Goal: Task Accomplishment & Management: Use online tool/utility

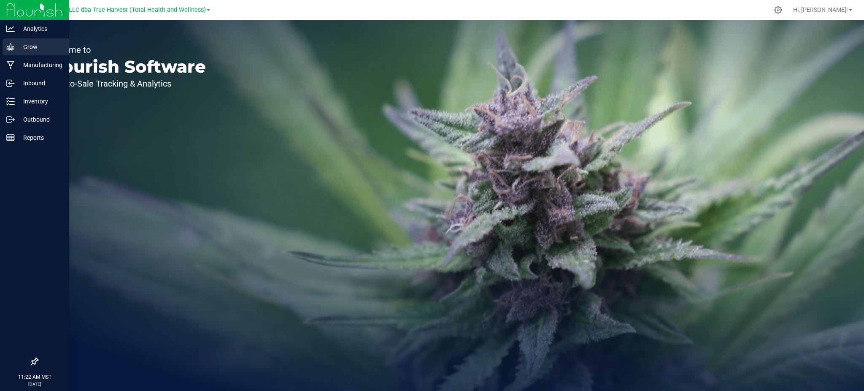
click at [25, 47] on p "Grow" at bounding box center [40, 47] width 51 height 10
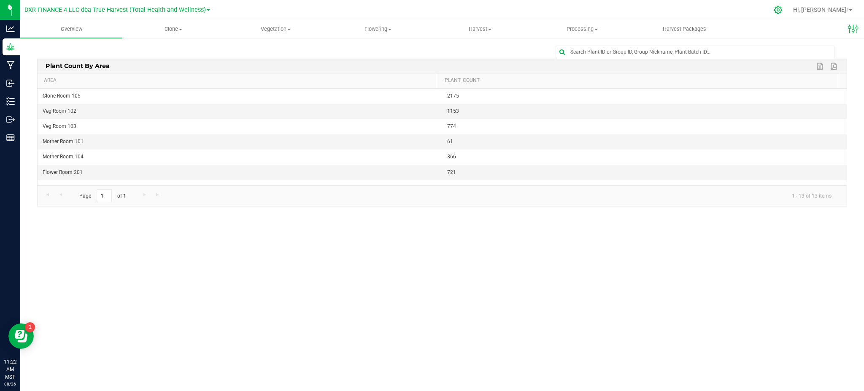
click at [782, 11] on icon at bounding box center [778, 9] width 9 height 9
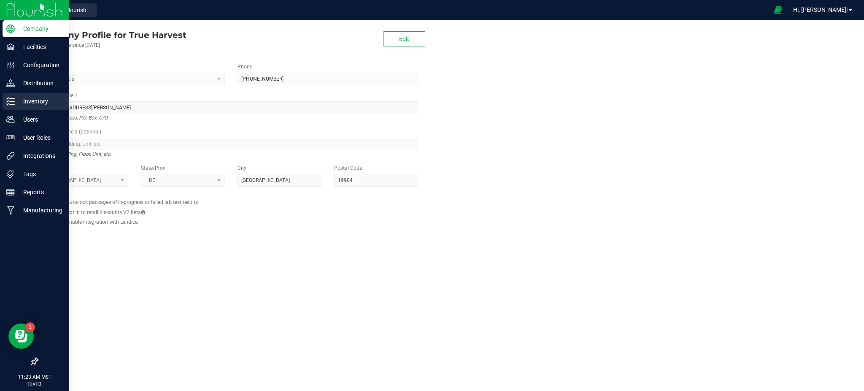
click at [38, 100] on p "Inventory" at bounding box center [40, 101] width 51 height 10
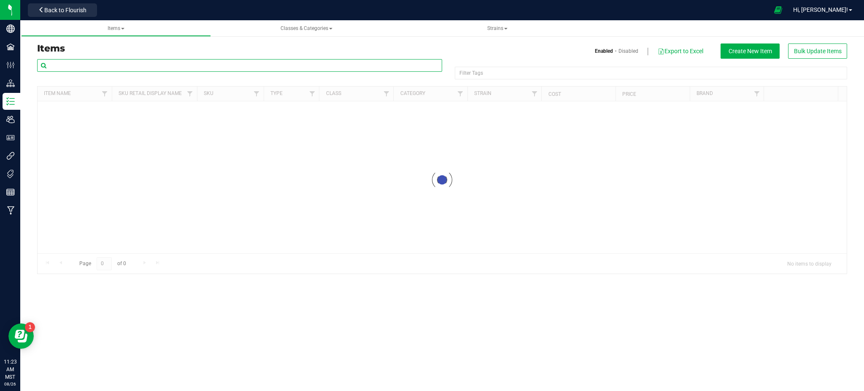
click at [143, 67] on input "text" at bounding box center [239, 65] width 405 height 13
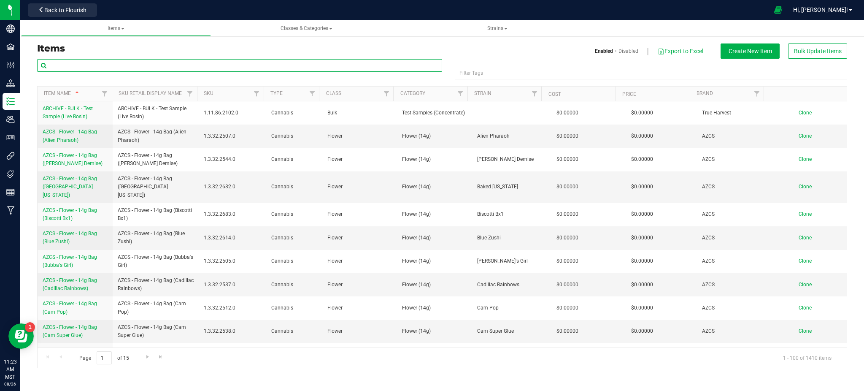
click at [151, 64] on input "text" at bounding box center [239, 65] width 405 height 13
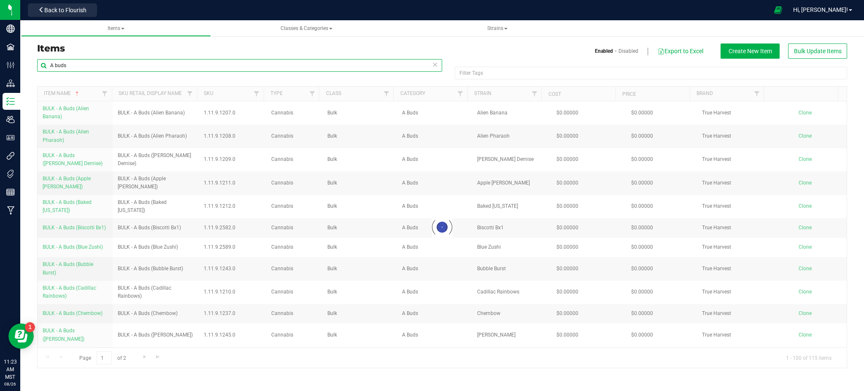
type input "A buds"
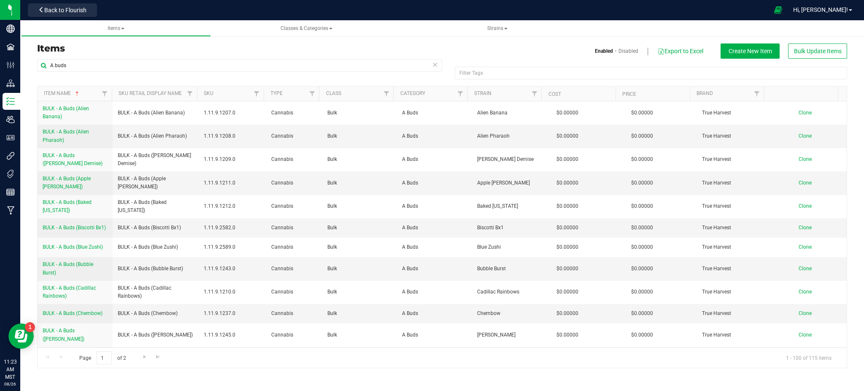
click at [210, 52] on h3 "Items" at bounding box center [236, 48] width 399 height 10
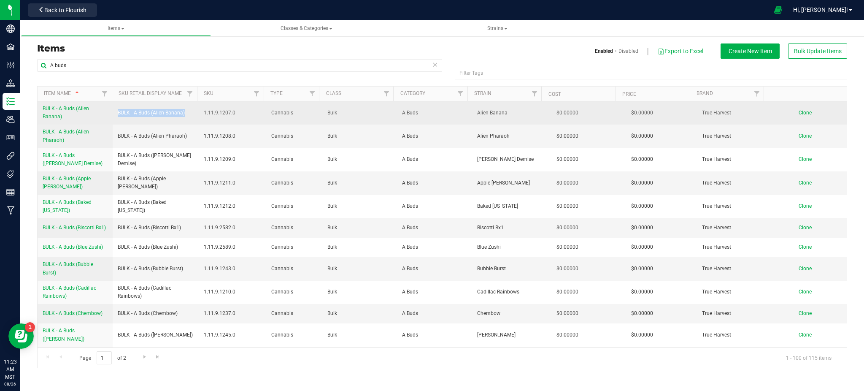
drag, startPoint x: 117, startPoint y: 112, endPoint x: 183, endPoint y: 108, distance: 65.9
click at [183, 108] on td "BULK - A Buds (Alien Banana)" at bounding box center [156, 112] width 86 height 23
copy span "BULK - A Buds (Alien Banana)"
click at [799, 112] on span "Clone" at bounding box center [805, 113] width 13 height 6
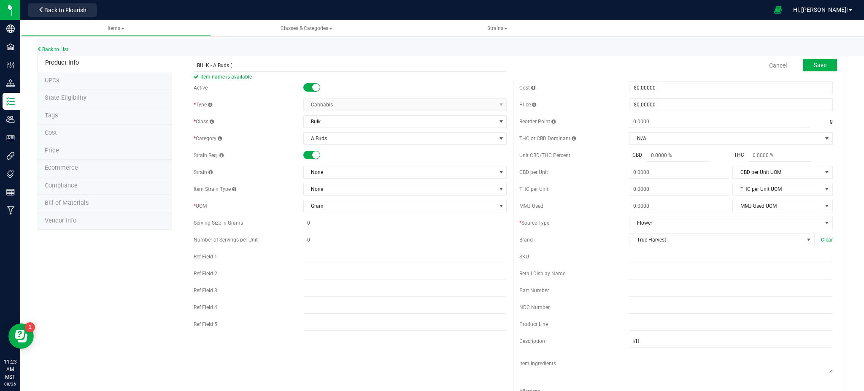
type input "BULK - A Buds ("
drag, startPoint x: 143, startPoint y: 262, endPoint x: 165, endPoint y: 250, distance: 24.4
click at [144, 261] on div "Product Info UPCs State Eligibility Tags Cost Price Ecommerce Compliance Bill o…" at bounding box center [442, 383] width 810 height 658
click at [324, 174] on span "None" at bounding box center [400, 172] width 192 height 12
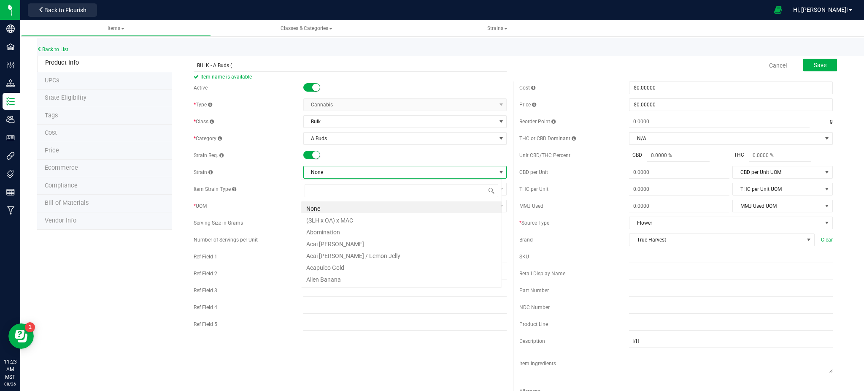
scroll to position [13, 201]
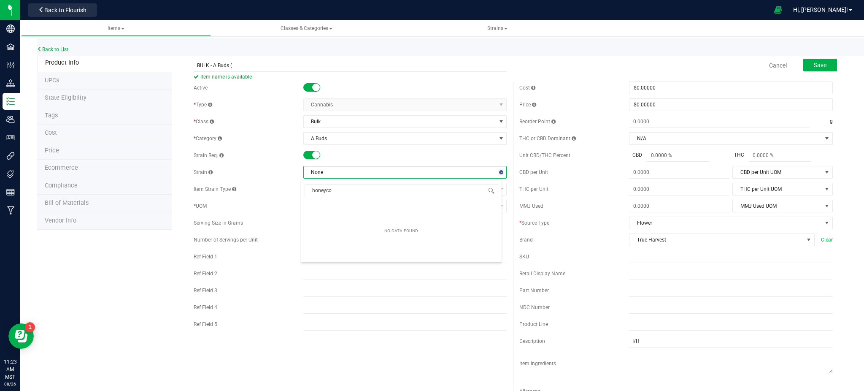
type input "honeycom"
click at [339, 205] on li "Honeycomb Pavé" at bounding box center [401, 207] width 200 height 12
drag, startPoint x: 351, startPoint y: 173, endPoint x: 293, endPoint y: 172, distance: 58.6
click at [297, 174] on div "Strain Honeycomb Pavé" at bounding box center [350, 172] width 313 height 13
copy div "Honeycomb Pavé"
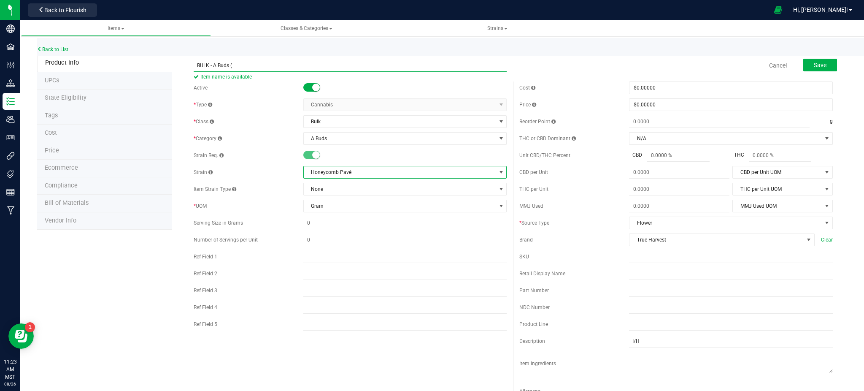
click at [239, 64] on input "BULK - A Buds (" at bounding box center [350, 65] width 313 height 13
paste input "Honeycomb Pavé"
click at [234, 64] on input "BULK - A Buds ( Honeycomb Pavé" at bounding box center [350, 65] width 313 height 13
click at [283, 64] on input "BULK - A Buds (Honeycomb Pavé" at bounding box center [350, 65] width 313 height 13
type input "BULK - A Buds (Honeycomb Pavé)"
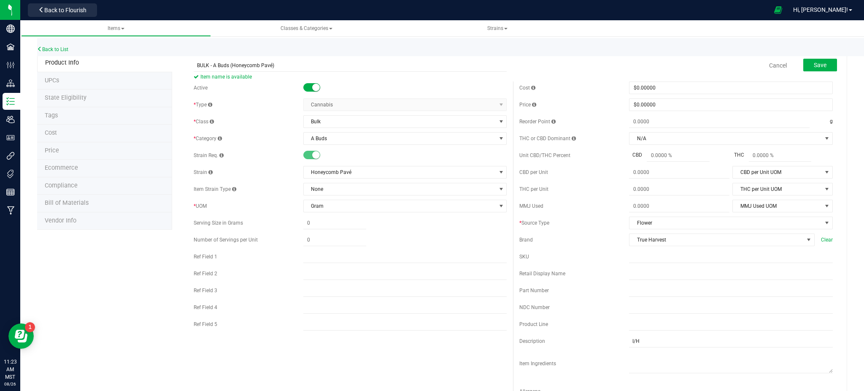
click at [122, 253] on div "Product Info UPCs State Eligibility Tags Cost Price Ecommerce Compliance Bill o…" at bounding box center [442, 383] width 810 height 658
click at [817, 64] on span "Save" at bounding box center [820, 65] width 13 height 7
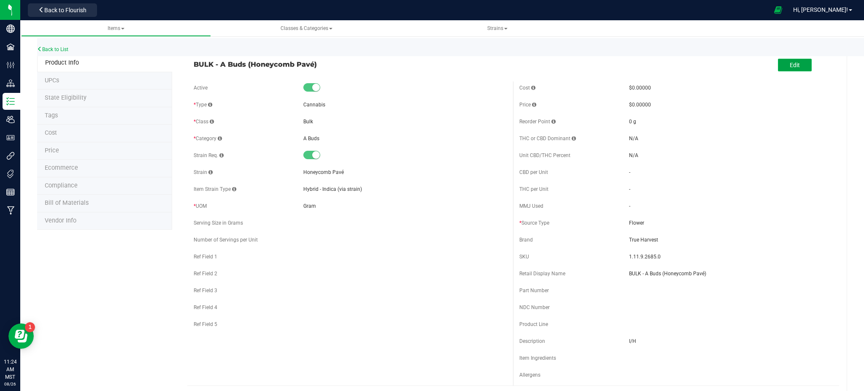
click at [779, 62] on button "Edit" at bounding box center [795, 65] width 34 height 13
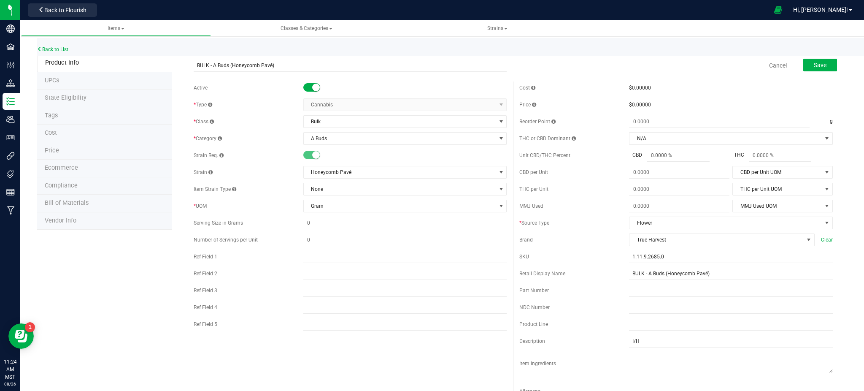
click at [57, 165] on span "Ecommerce" at bounding box center [61, 167] width 33 height 7
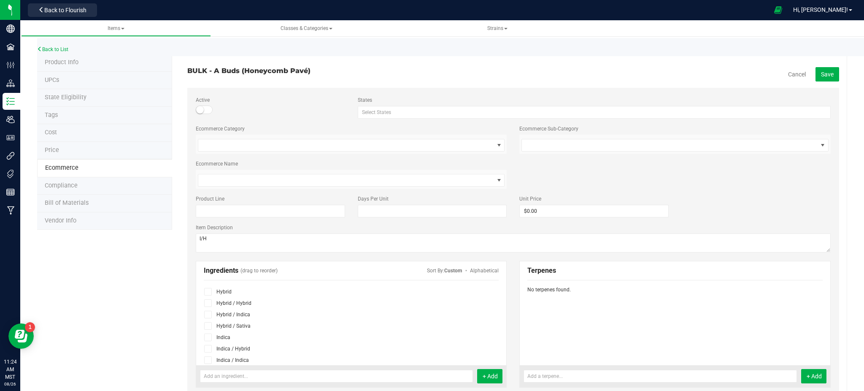
click at [207, 314] on icon at bounding box center [207, 314] width 5 height 0
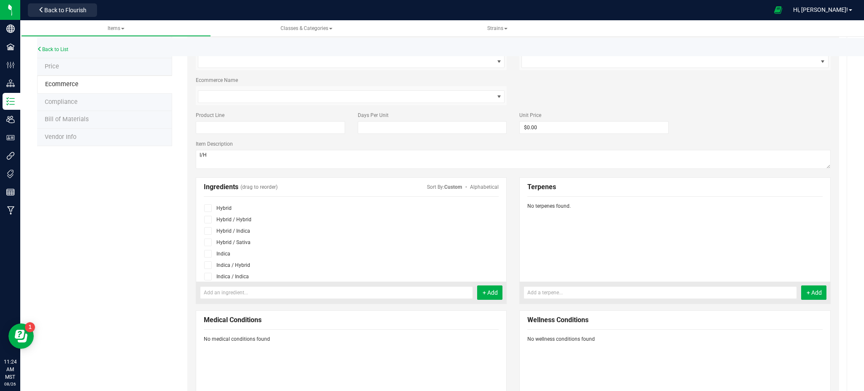
scroll to position [112, 0]
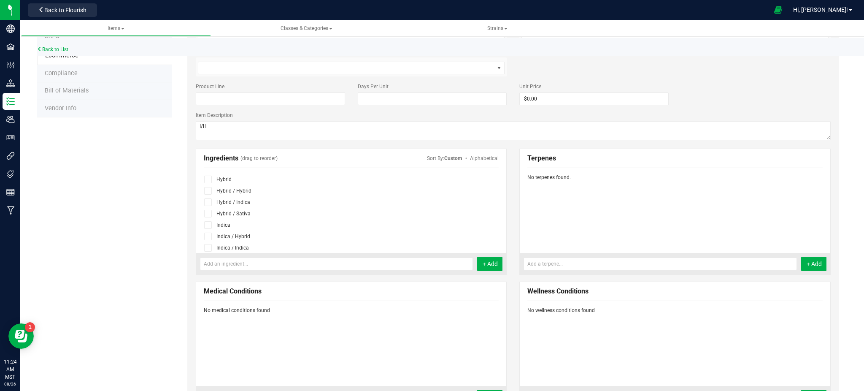
drag, startPoint x: 137, startPoint y: 219, endPoint x: 152, endPoint y: 210, distance: 17.9
click at [137, 219] on div "Product Info UPCs State Eligibility Tags Cost Price Ecommerce Compliance Bill o…" at bounding box center [442, 262] width 810 height 640
click at [209, 205] on span at bounding box center [208, 202] width 8 height 8
click at [0, 0] on input "checkbox" at bounding box center [0, 0] width 0 height 0
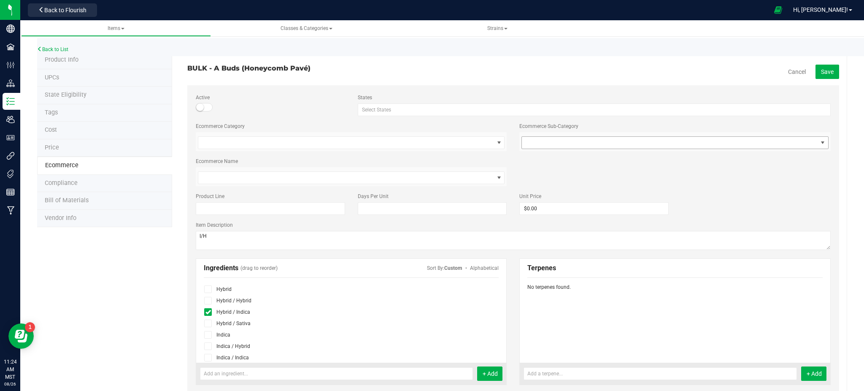
scroll to position [0, 0]
click at [206, 314] on icon at bounding box center [207, 314] width 5 height 0
click at [0, 0] on input "checkbox" at bounding box center [0, 0] width 0 height 0
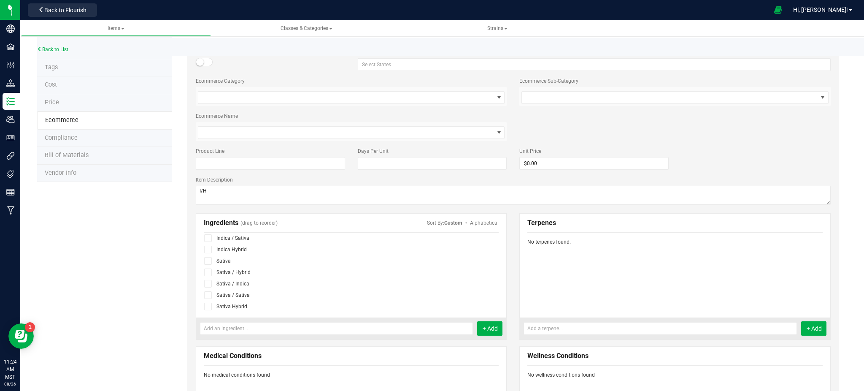
scroll to position [112, 0]
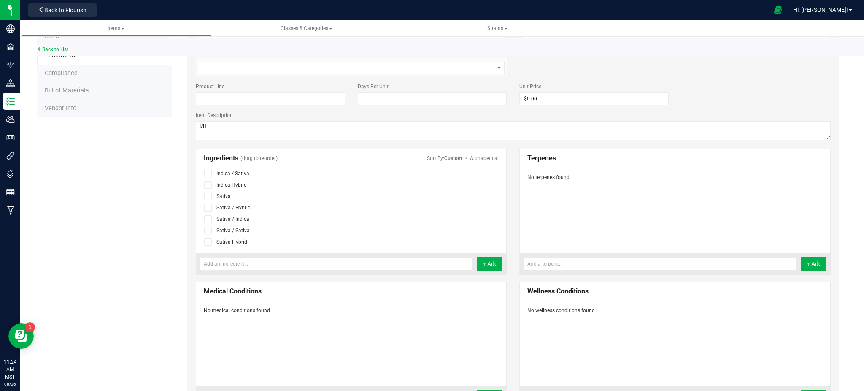
click at [205, 185] on icon at bounding box center [207, 185] width 5 height 0
click at [0, 0] on input "checkbox" at bounding box center [0, 0] width 0 height 0
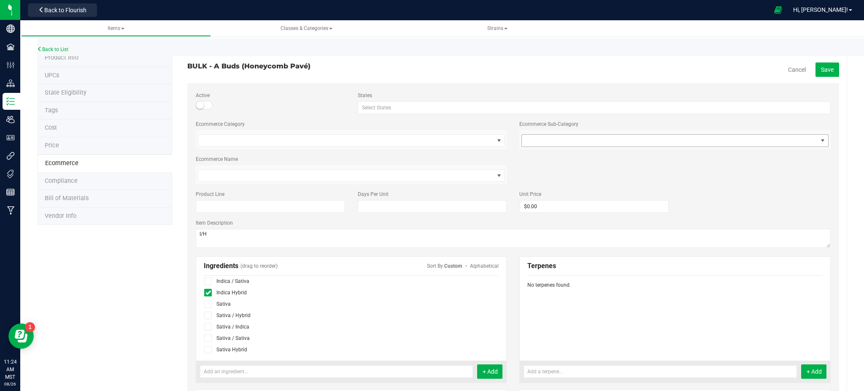
scroll to position [0, 0]
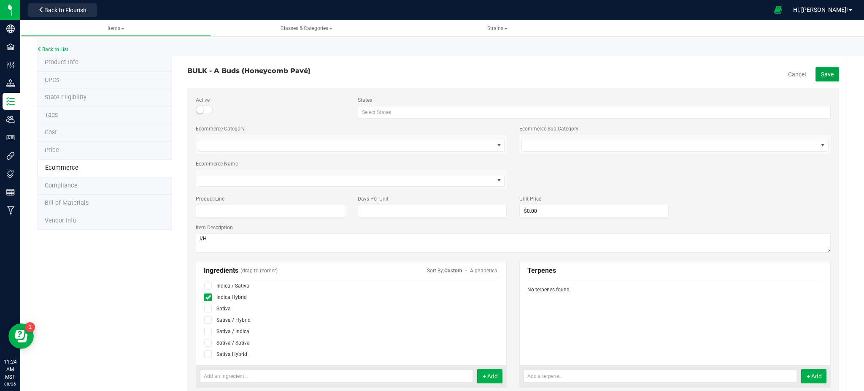
click at [816, 78] on button "Save" at bounding box center [827, 74] width 24 height 14
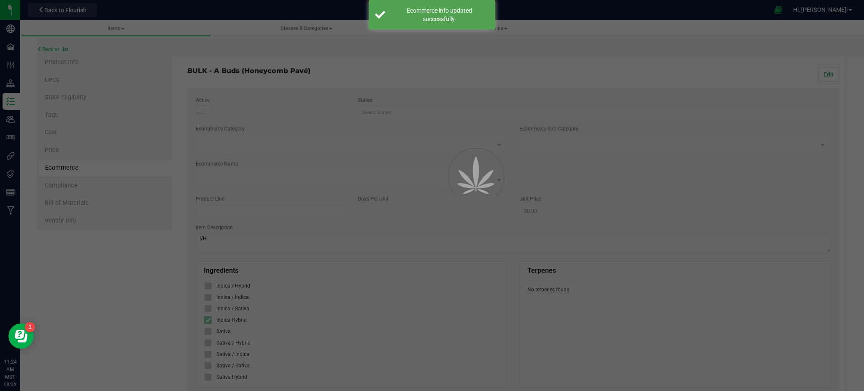
scroll to position [63, 0]
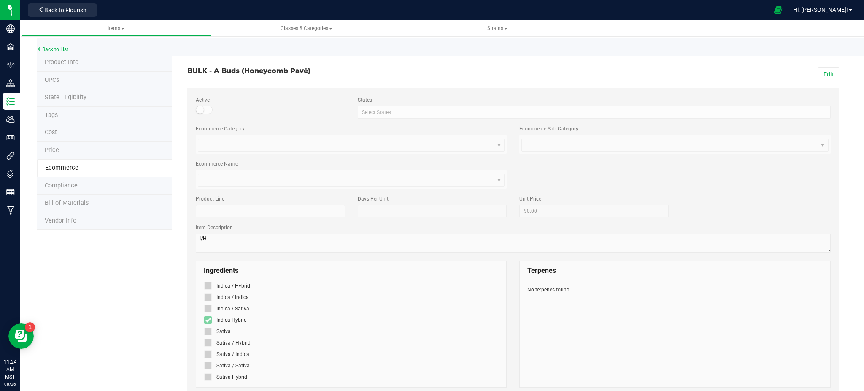
click at [51, 46] on link "Back to List" at bounding box center [52, 49] width 31 height 6
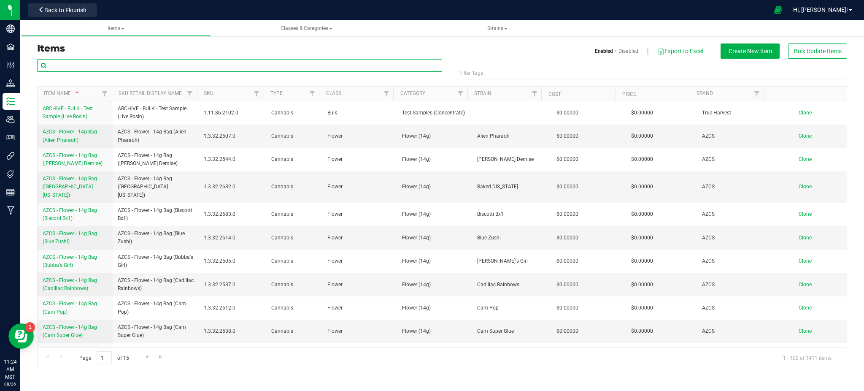
click at [81, 61] on input "text" at bounding box center [239, 65] width 405 height 13
click at [81, 62] on input "text" at bounding box center [239, 65] width 405 height 13
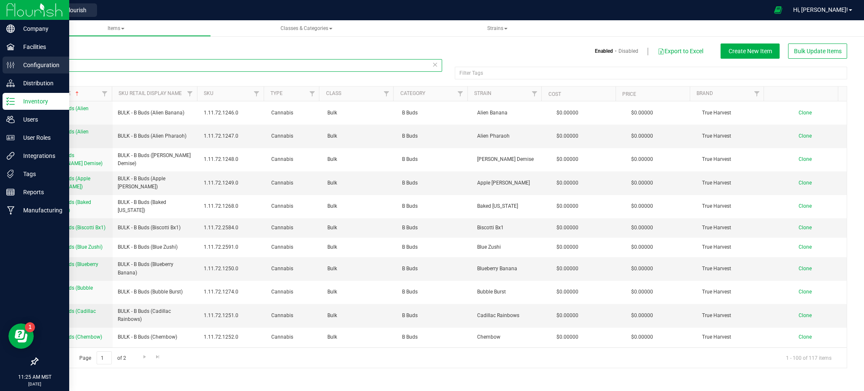
drag, startPoint x: 73, startPoint y: 67, endPoint x: 17, endPoint y: 60, distance: 55.7
click at [18, 60] on div "Company Facilities Configuration Distribution Inventory Users User Roles Integr…" at bounding box center [432, 195] width 864 height 391
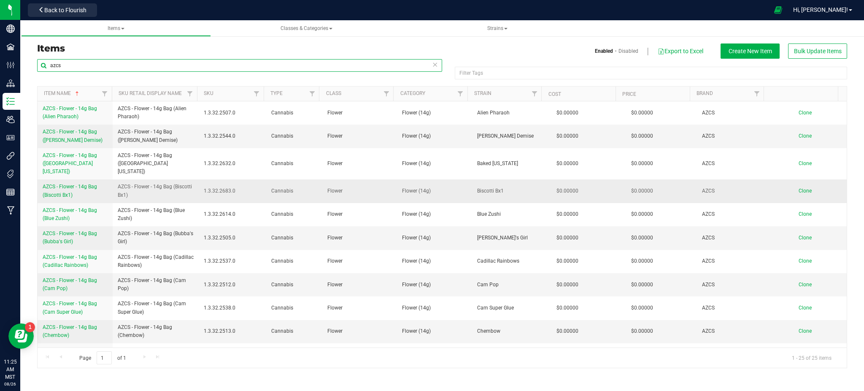
type input "azcs"
click at [65, 185] on span "AZCS - Flower - 14g Bag (Biscotti Bx1)" at bounding box center [70, 190] width 54 height 14
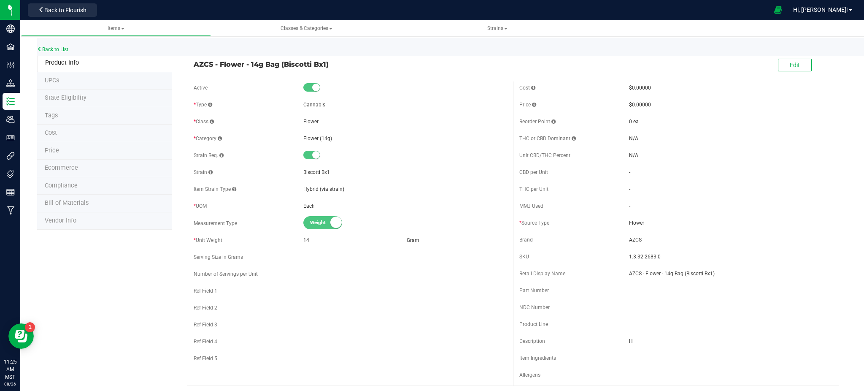
click at [49, 170] on span "Ecommerce" at bounding box center [61, 167] width 33 height 7
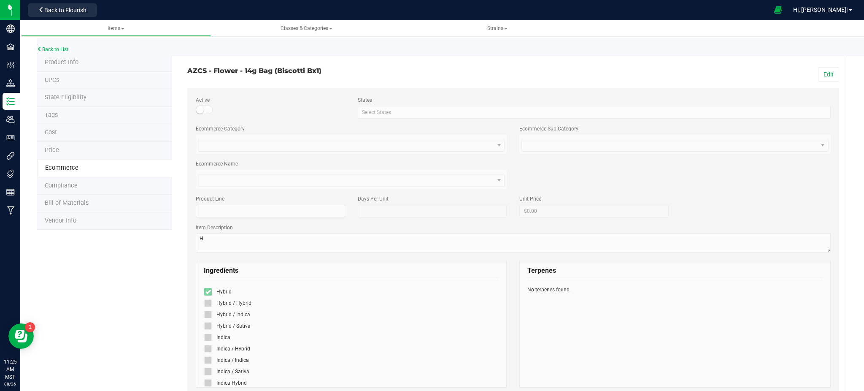
click at [55, 52] on div "Back to List" at bounding box center [469, 47] width 864 height 18
click at [55, 48] on link "Back to List" at bounding box center [52, 49] width 31 height 6
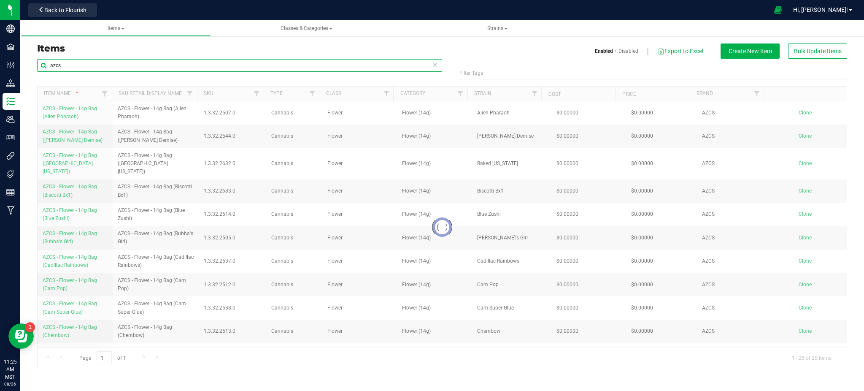
click at [253, 65] on input "azcs" at bounding box center [239, 65] width 405 height 13
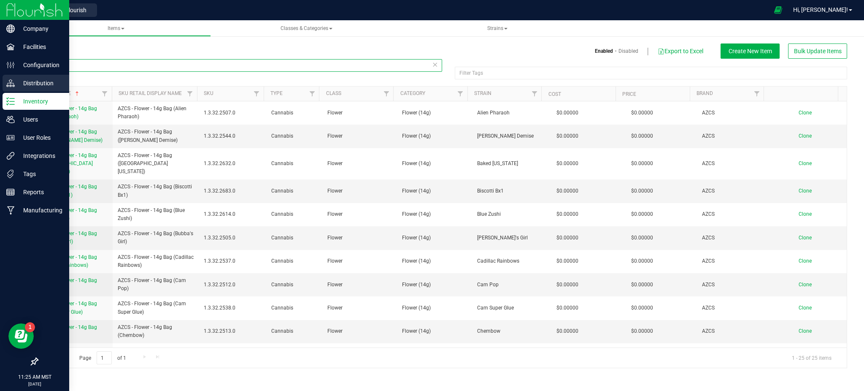
drag, startPoint x: 253, startPoint y: 65, endPoint x: 0, endPoint y: 87, distance: 254.0
click at [0, 85] on div "Company Facilities Configuration Distribution Inventory Users User Roles Integr…" at bounding box center [432, 195] width 864 height 391
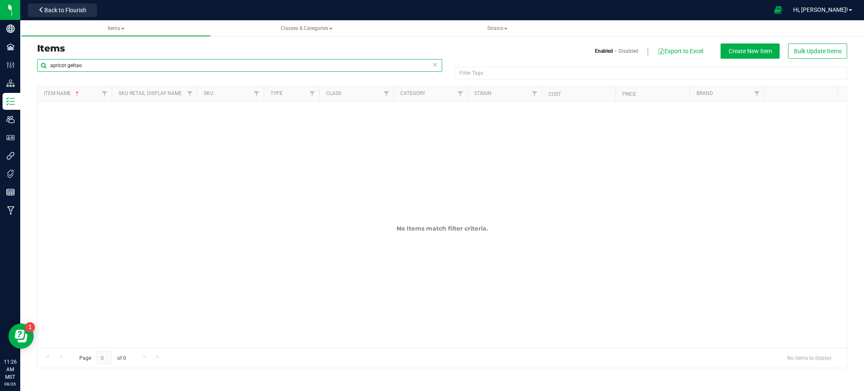
drag, startPoint x: 85, startPoint y: 66, endPoint x: 69, endPoint y: 62, distance: 16.6
click at [69, 62] on input "apricot geltao" at bounding box center [239, 65] width 405 height 13
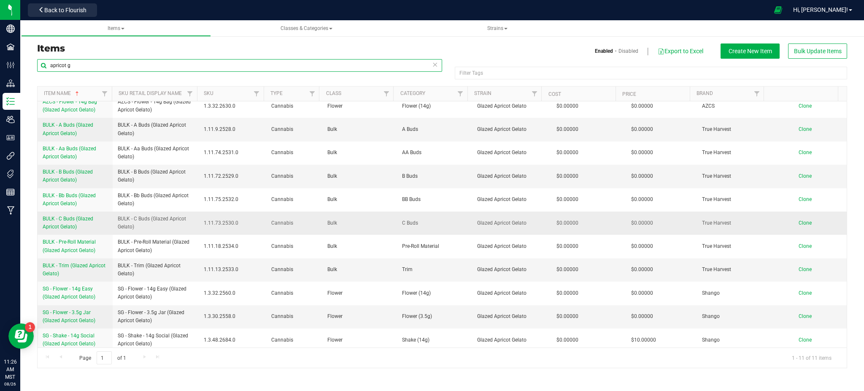
scroll to position [10, 0]
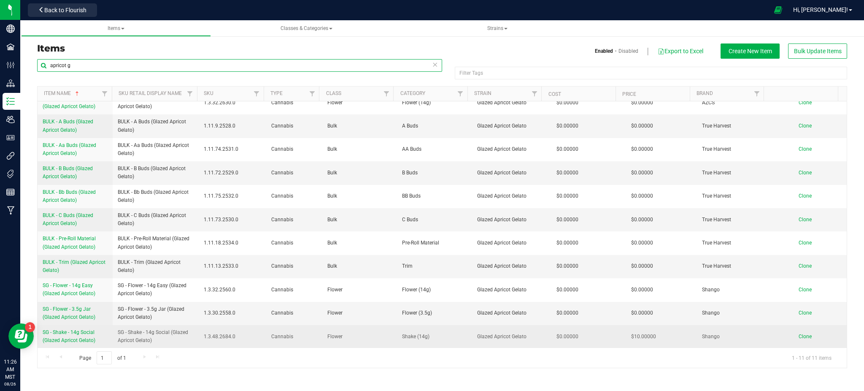
type input "apricot g"
click at [81, 340] on span "SG - Shake - 14g Social (Glazed Apricot Gelato)" at bounding box center [69, 336] width 53 height 14
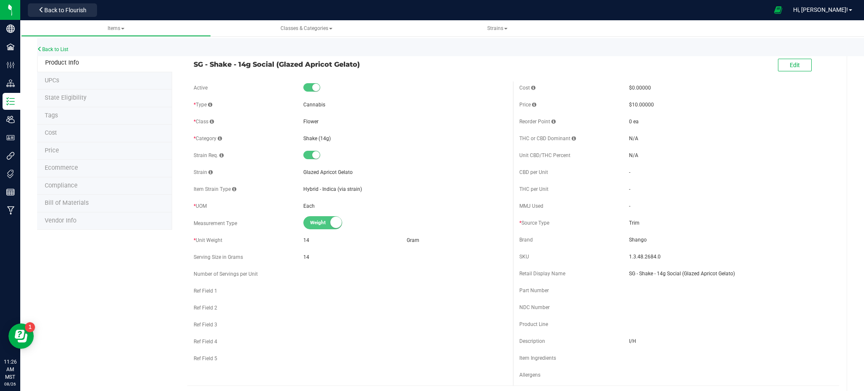
click at [49, 165] on span "Ecommerce" at bounding box center [61, 167] width 33 height 7
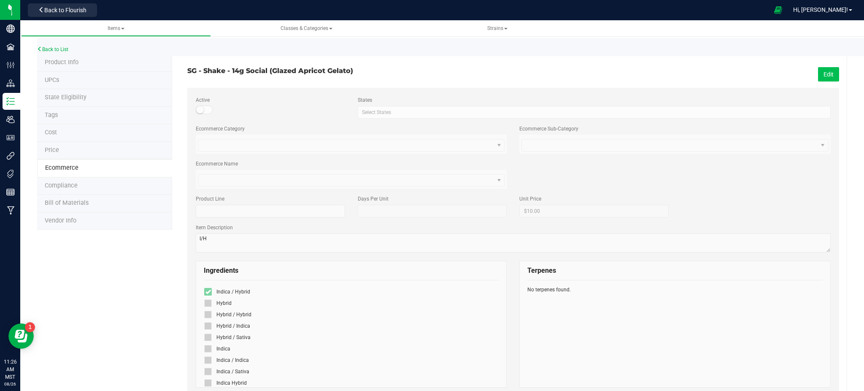
click at [824, 72] on button "Edit" at bounding box center [828, 74] width 21 height 14
click at [210, 292] on span at bounding box center [208, 292] width 8 height 8
click at [0, 0] on input "checkbox" at bounding box center [0, 0] width 0 height 0
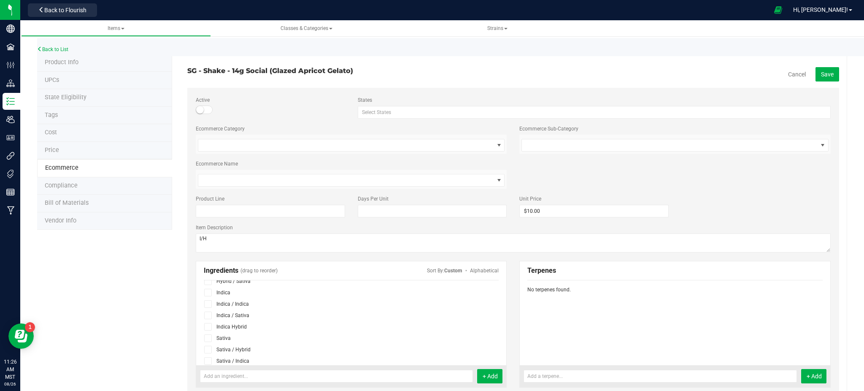
click at [206, 326] on icon at bounding box center [207, 326] width 5 height 0
click at [0, 0] on input "checkbox" at bounding box center [0, 0] width 0 height 0
click at [815, 71] on button "Save" at bounding box center [827, 74] width 24 height 14
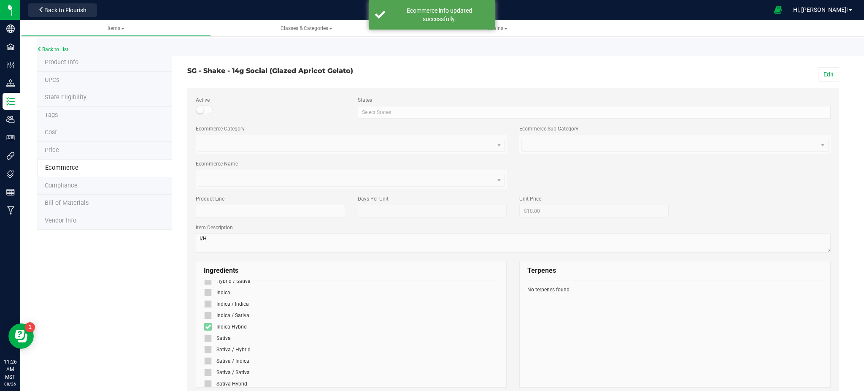
click at [119, 301] on div "Product Info UPCs State Eligibility Tags Cost Price Ecommerce Compliance Bill o…" at bounding box center [442, 363] width 810 height 618
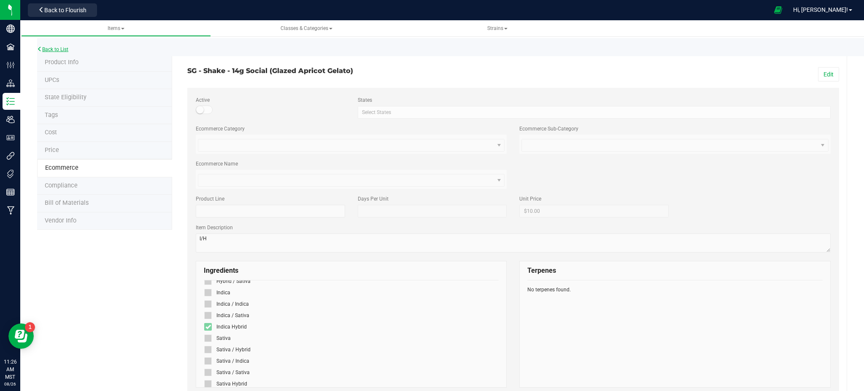
click at [67, 48] on link "Back to List" at bounding box center [52, 49] width 31 height 6
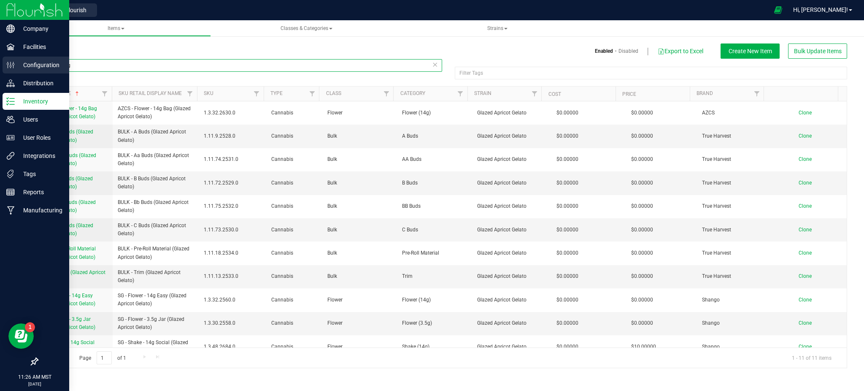
drag, startPoint x: 92, startPoint y: 63, endPoint x: 0, endPoint y: 65, distance: 92.4
click at [0, 65] on div "Company Facilities Configuration Distribution Inventory Users User Roles Integr…" at bounding box center [432, 195] width 864 height 391
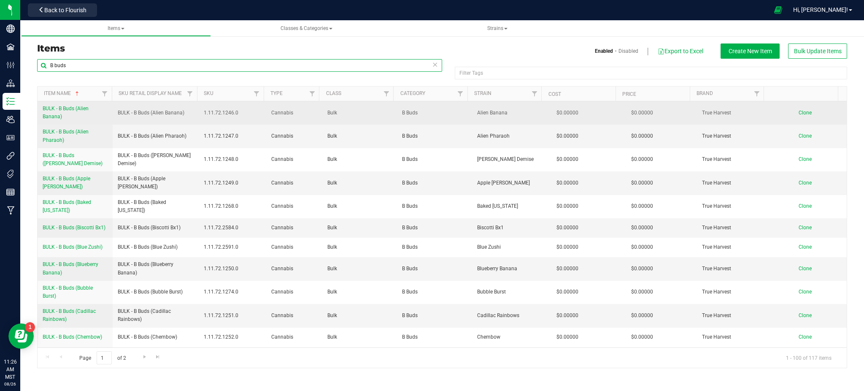
type input "B buds"
drag, startPoint x: 112, startPoint y: 111, endPoint x: 183, endPoint y: 114, distance: 71.4
click at [183, 114] on td "BULK - B Buds (Alien Banana)" at bounding box center [156, 112] width 86 height 23
copy span "BULK - B Buds (Alien Banana)"
click at [799, 114] on span "Clone" at bounding box center [805, 113] width 13 height 6
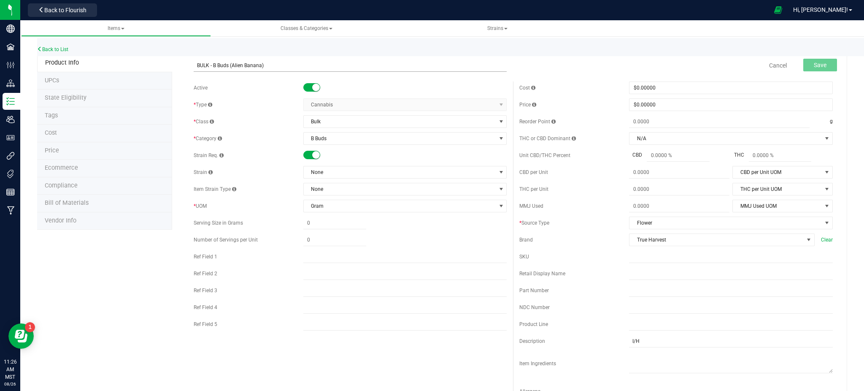
drag, startPoint x: 293, startPoint y: 68, endPoint x: 257, endPoint y: 69, distance: 35.9
click at [257, 69] on input "BULK - B Buds (Alien Banana)" at bounding box center [350, 65] width 313 height 13
type input "BULK - B Buds (Alien Banana)"
click at [356, 170] on span "None" at bounding box center [400, 172] width 192 height 12
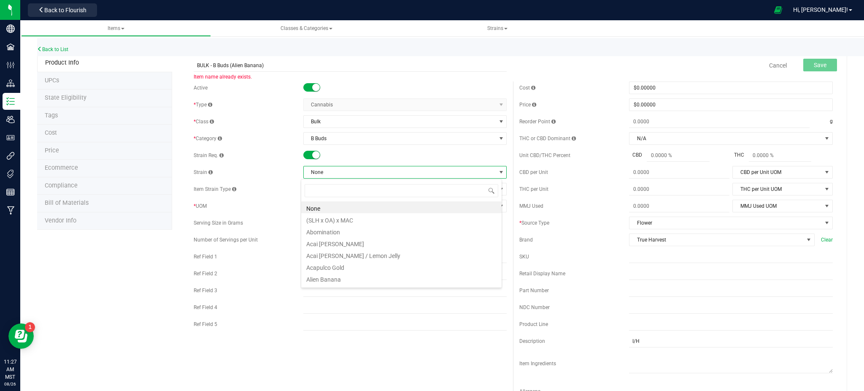
scroll to position [13, 201]
type input "honey"
click at [318, 211] on li "Honeycomb Pavé" at bounding box center [401, 207] width 200 height 12
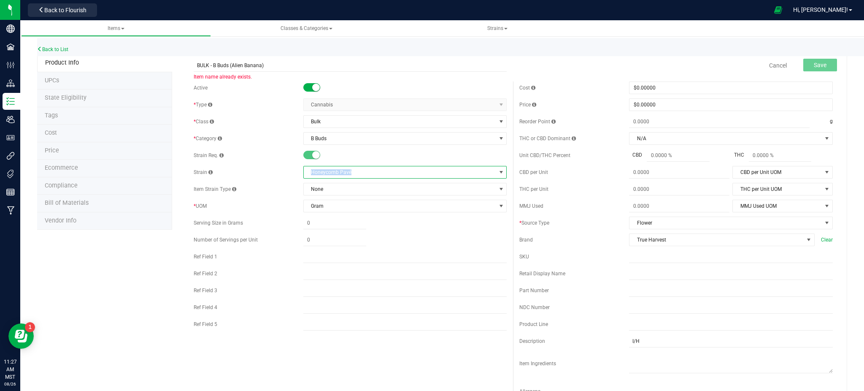
drag, startPoint x: 354, startPoint y: 172, endPoint x: 291, endPoint y: 176, distance: 63.4
click at [291, 176] on div "Strain Honeycomb Pavé" at bounding box center [350, 172] width 313 height 13
copy div "Honeycomb Pavé"
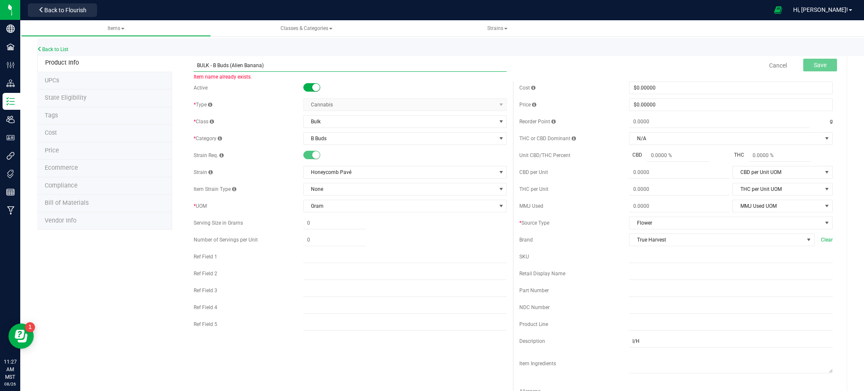
drag, startPoint x: 265, startPoint y: 66, endPoint x: 232, endPoint y: 68, distance: 33.4
click at [232, 68] on input "BULK - B Buds (Alien Banana)" at bounding box center [350, 65] width 313 height 13
paste input "Honeycomb Pavé"
click at [230, 65] on input "BULK - B Buds ( Honeycomb Pavé" at bounding box center [350, 65] width 313 height 13
click at [285, 62] on input "BULK - B Buds (Honeycomb Pavé" at bounding box center [350, 65] width 313 height 13
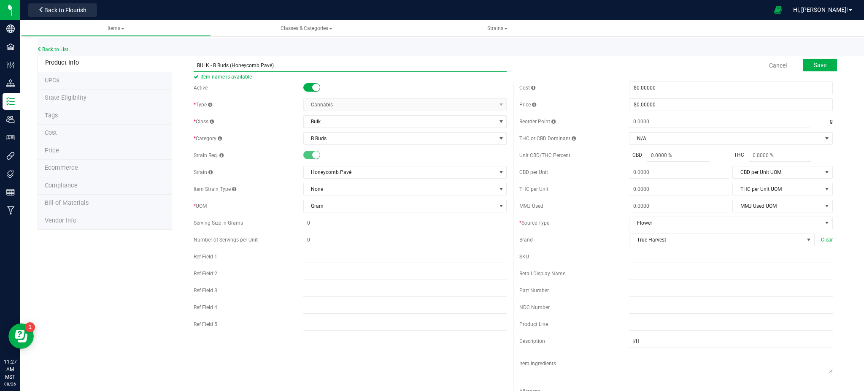
type input "BULK - B Buds (Honeycomb Pavé)"
drag, startPoint x: 119, startPoint y: 287, endPoint x: 127, endPoint y: 286, distance: 7.7
click at [120, 288] on div "Product Info UPCs State Eligibility Tags Cost Price Ecommerce Compliance Bill o…" at bounding box center [442, 383] width 810 height 658
click at [820, 65] on button "Save" at bounding box center [820, 65] width 34 height 13
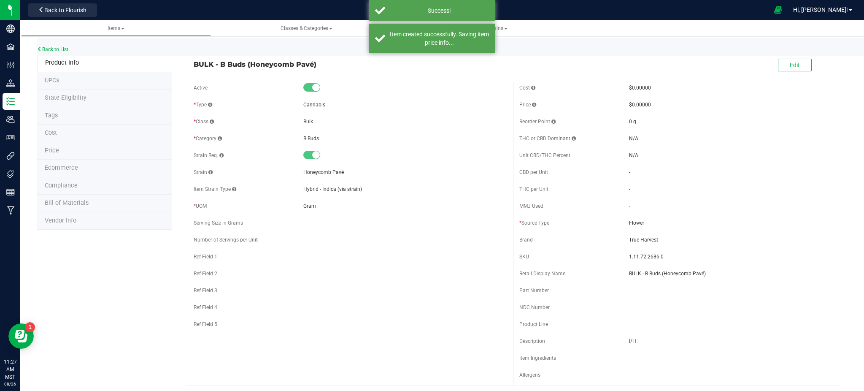
click at [80, 165] on li "Ecommerce" at bounding box center [104, 168] width 135 height 18
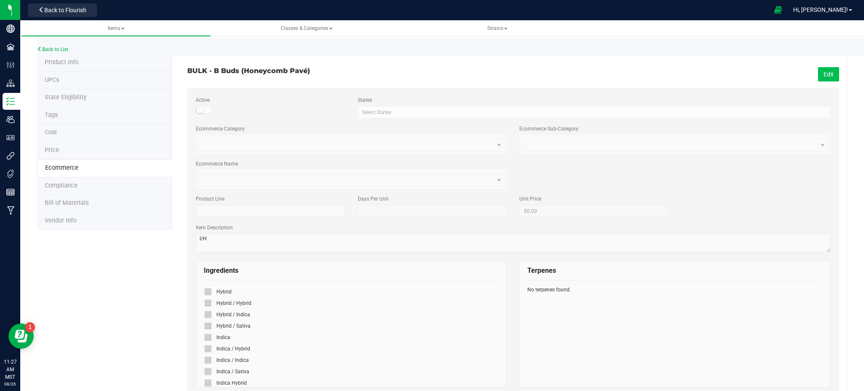
click at [821, 72] on button "Edit" at bounding box center [828, 74] width 21 height 14
click at [209, 327] on span at bounding box center [208, 327] width 8 height 8
click at [0, 0] on input "checkbox" at bounding box center [0, 0] width 0 height 0
click at [819, 67] on button "Save" at bounding box center [827, 74] width 24 height 14
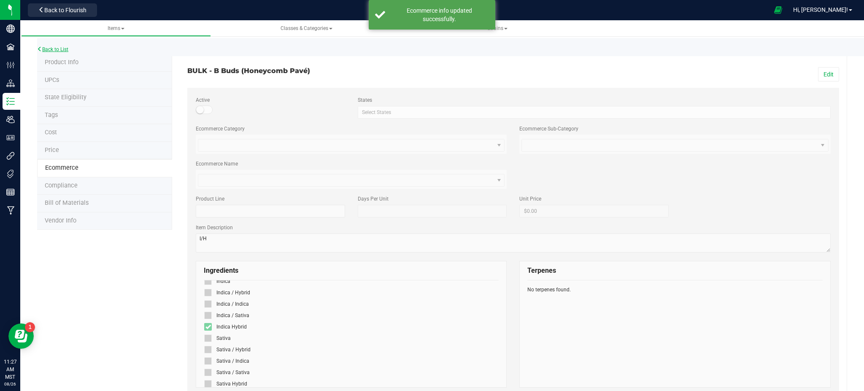
click at [49, 50] on link "Back to List" at bounding box center [52, 49] width 31 height 6
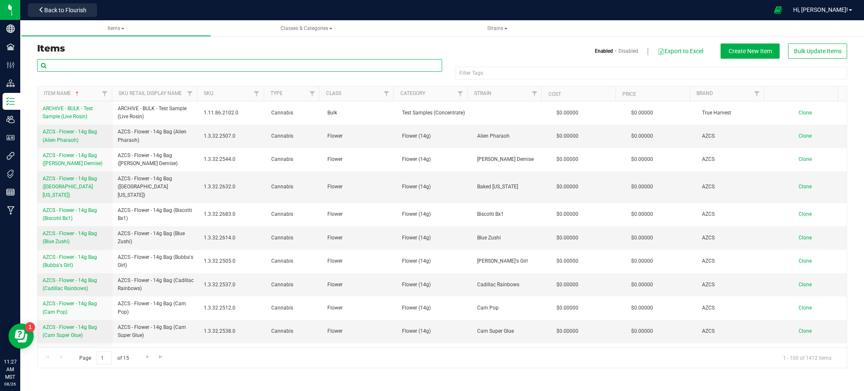
click at [131, 67] on input "text" at bounding box center [239, 65] width 405 height 13
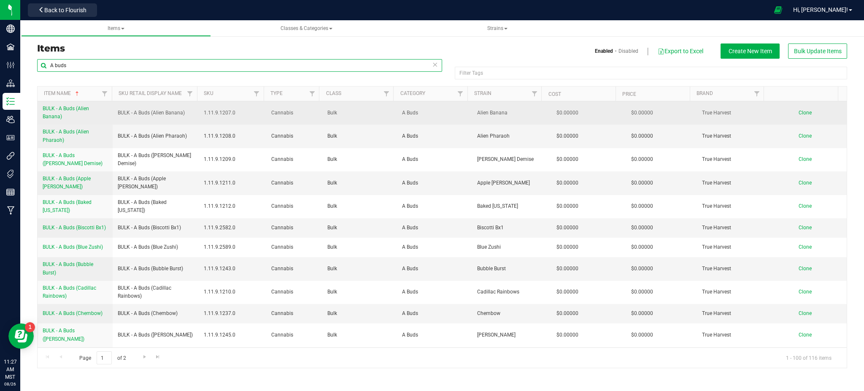
type input "A buds"
drag, startPoint x: 116, startPoint y: 114, endPoint x: 189, endPoint y: 115, distance: 73.0
click at [189, 115] on td "BULK - A Buds (Alien Banana)" at bounding box center [156, 112] width 86 height 23
copy span "BULK - A Buds (Alien Banana)"
click at [799, 113] on span "Clone" at bounding box center [805, 113] width 13 height 6
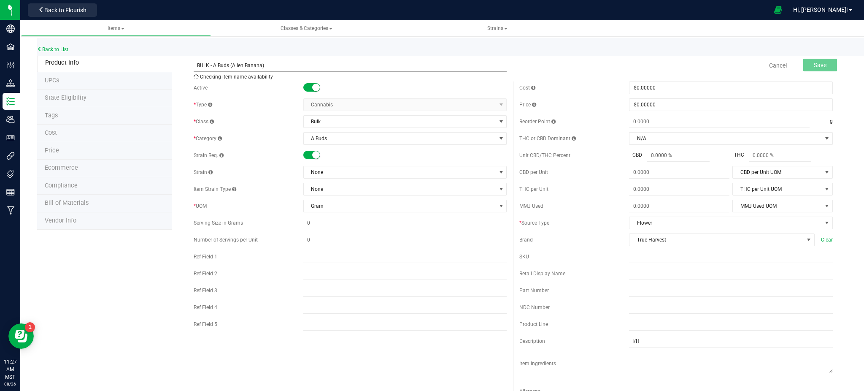
drag, startPoint x: 265, startPoint y: 65, endPoint x: 235, endPoint y: 65, distance: 30.4
click at [235, 65] on input "BULK - A Buds (Alien Banana)" at bounding box center [350, 65] width 313 height 13
type input "BULK - A Buds (Butter [PERSON_NAME])"
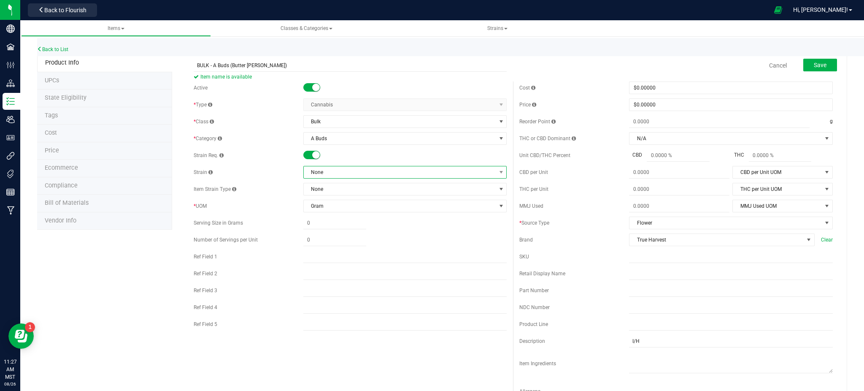
click at [352, 169] on span "None" at bounding box center [400, 172] width 192 height 12
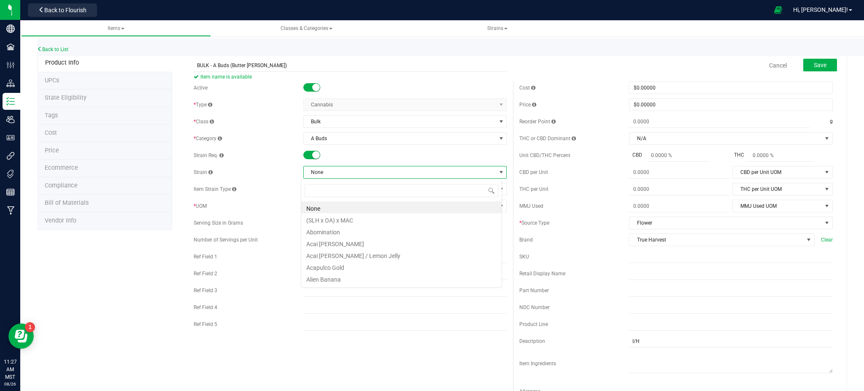
scroll to position [13, 201]
type input "butter"
drag, startPoint x: 332, startPoint y: 208, endPoint x: 180, endPoint y: 236, distance: 154.0
click at [329, 208] on li "Butter [PERSON_NAME]" at bounding box center [401, 207] width 200 height 12
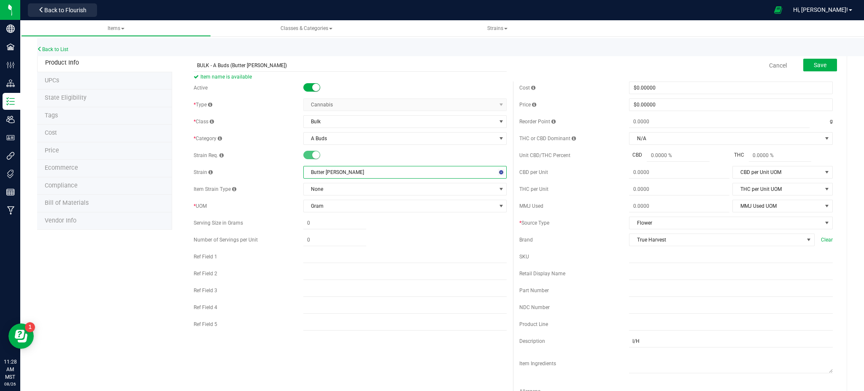
drag, startPoint x: 137, startPoint y: 289, endPoint x: 145, endPoint y: 286, distance: 8.9
click at [139, 288] on div "Product Info UPCs State Eligibility Tags Cost Price Ecommerce Compliance Bill o…" at bounding box center [442, 383] width 810 height 658
click at [804, 63] on button "Save" at bounding box center [820, 65] width 34 height 13
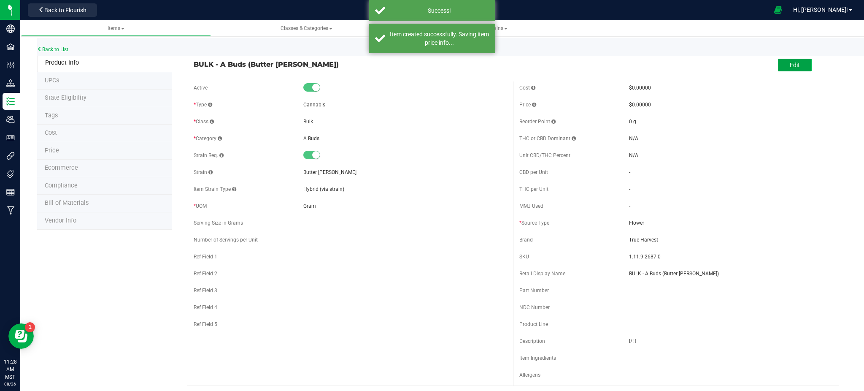
click at [778, 64] on button "Edit" at bounding box center [795, 65] width 34 height 13
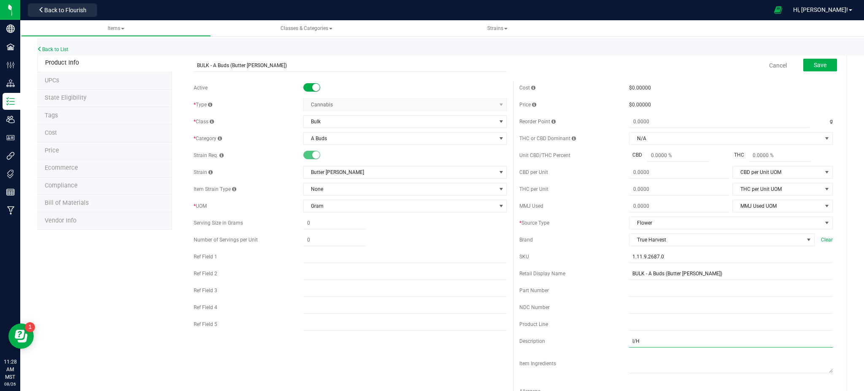
drag, startPoint x: 650, startPoint y: 342, endPoint x: 585, endPoint y: 338, distance: 65.1
click at [588, 338] on div "Description I/H" at bounding box center [675, 341] width 313 height 13
type input "H"
click at [365, 332] on div "Active * Type Cannabis Select type Cannabis Non-Inventory Raw Materials Supplie…" at bounding box center [350, 207] width 326 height 253
click at [820, 67] on button "Save" at bounding box center [820, 65] width 34 height 13
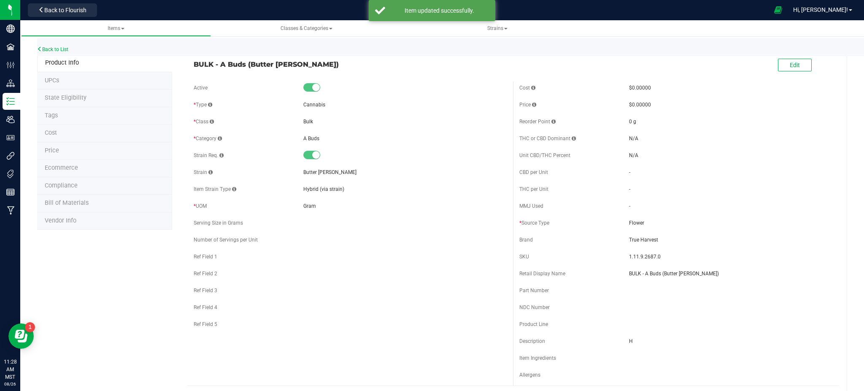
click at [62, 165] on span "Ecommerce" at bounding box center [61, 167] width 33 height 7
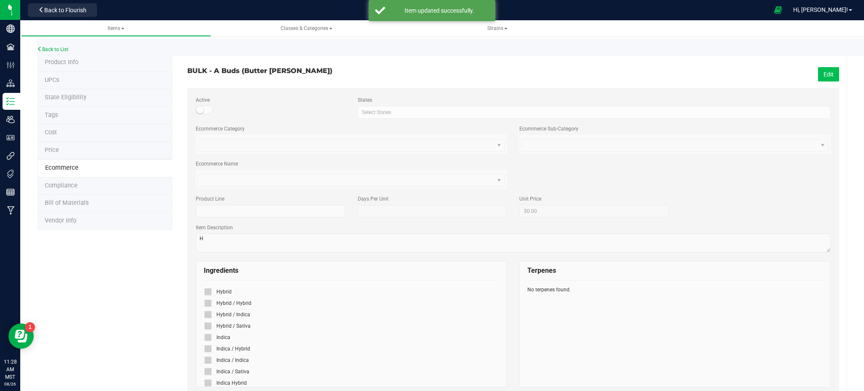
click at [818, 71] on button "Edit" at bounding box center [828, 74] width 21 height 14
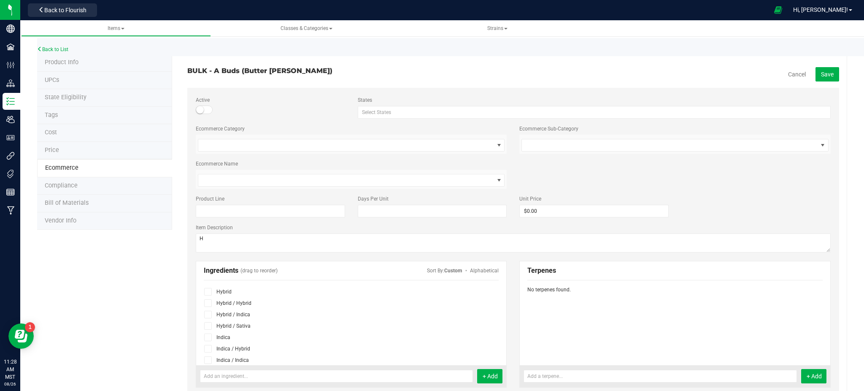
click at [208, 291] on icon at bounding box center [207, 291] width 5 height 0
click at [0, 0] on input "checkbox" at bounding box center [0, 0] width 0 height 0
click at [821, 74] on span "Save" at bounding box center [827, 74] width 13 height 7
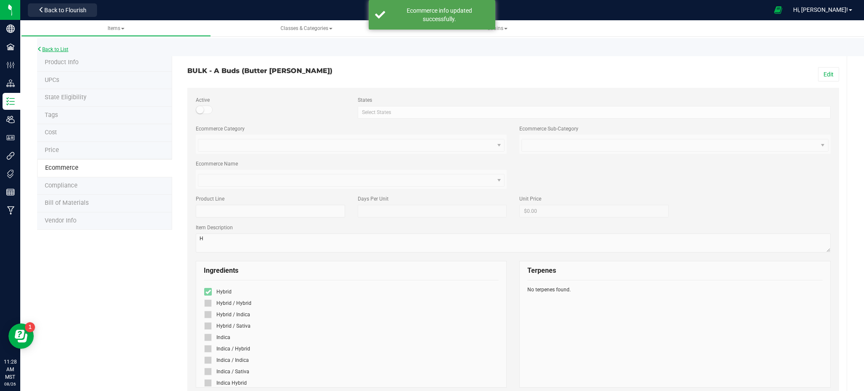
click at [52, 48] on link "Back to List" at bounding box center [52, 49] width 31 height 6
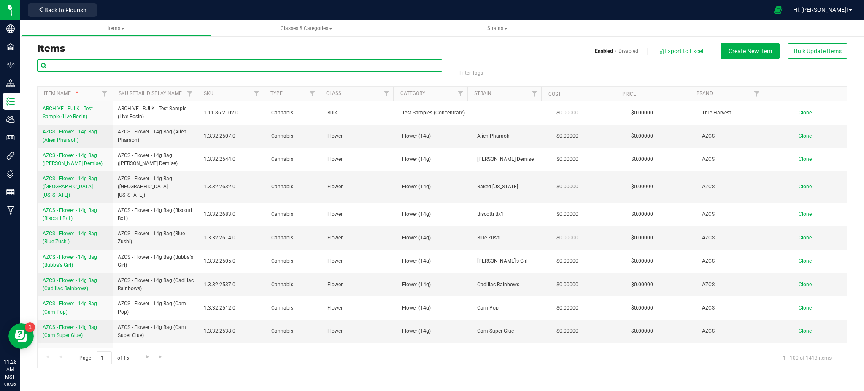
click at [138, 61] on input "text" at bounding box center [239, 65] width 405 height 13
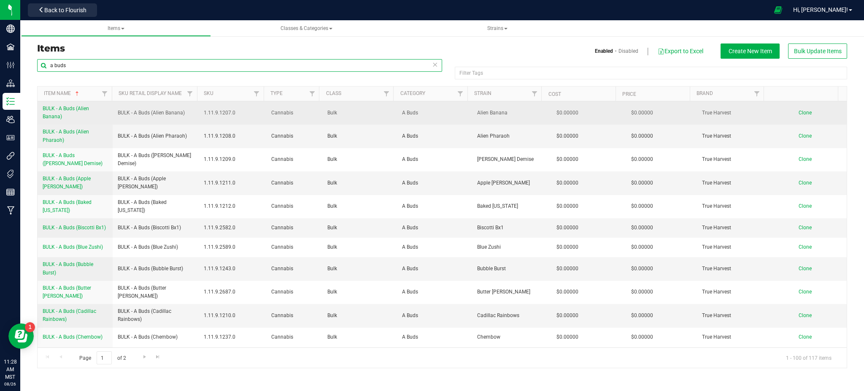
type input "a buds"
drag, startPoint x: 111, startPoint y: 112, endPoint x: 186, endPoint y: 113, distance: 75.5
click at [186, 113] on tr "BULK - A Buds (Alien Banana) BULK - A Buds (Alien Banana) 1.11.9.1207.0 Cannabi…" at bounding box center [442, 112] width 809 height 23
copy tr "BULK - A Buds (Alien Banana)"
click at [801, 113] on span "Clone" at bounding box center [805, 113] width 13 height 6
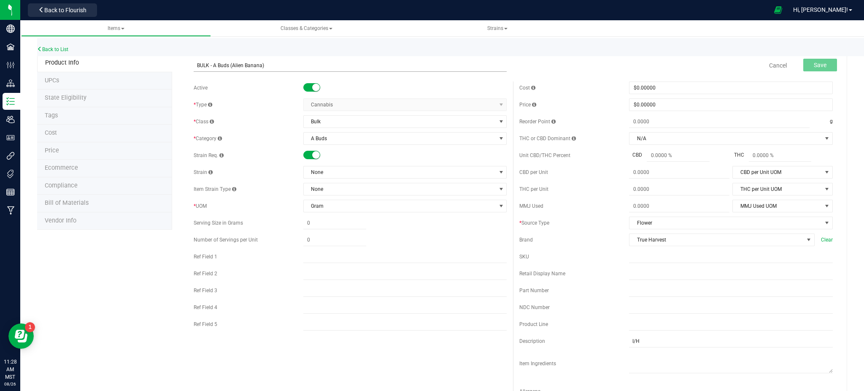
drag, startPoint x: 280, startPoint y: 64, endPoint x: 242, endPoint y: 67, distance: 38.5
click at [241, 67] on input "BULK - A Buds (Alien Banana)" at bounding box center [350, 65] width 313 height 13
type input "BULK - A Buds (Platinum Kush Breath)"
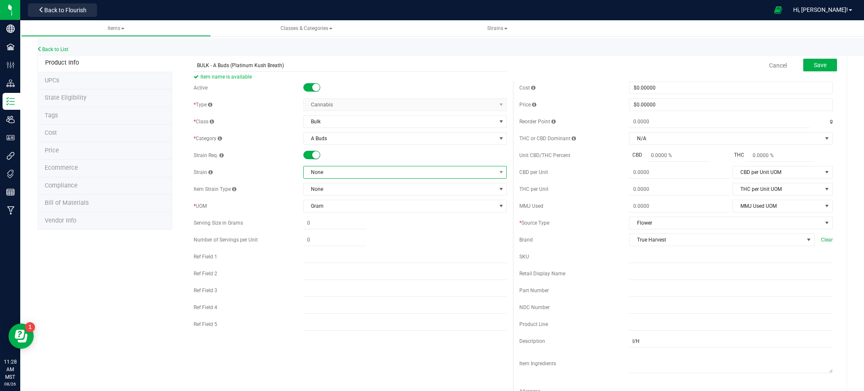
click at [321, 175] on span "None" at bounding box center [400, 172] width 192 height 12
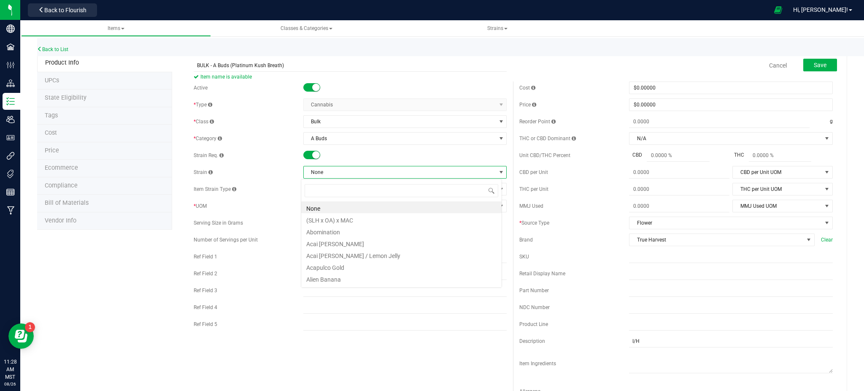
scroll to position [13, 201]
type input "platin"
click at [331, 208] on li "Platinum Kush Breath" at bounding box center [401, 207] width 200 height 12
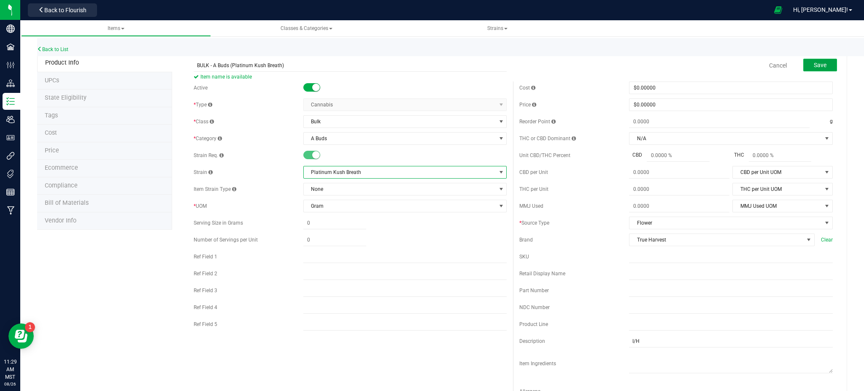
click at [814, 60] on button "Save" at bounding box center [820, 65] width 34 height 13
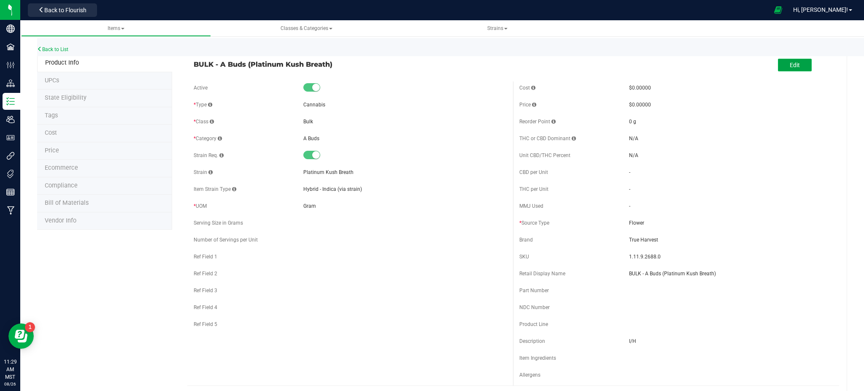
click at [779, 64] on button "Edit" at bounding box center [795, 65] width 34 height 13
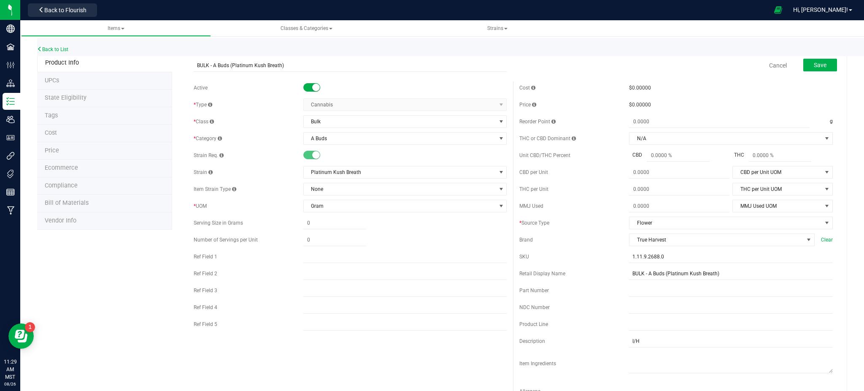
click at [70, 171] on span "Ecommerce" at bounding box center [61, 167] width 33 height 7
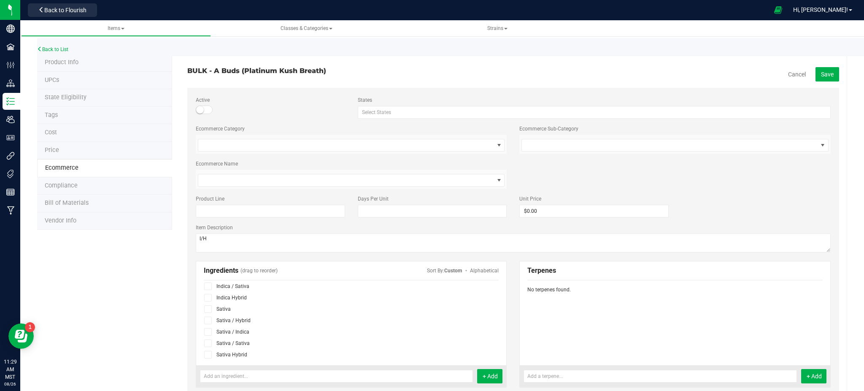
scroll to position [86, 0]
click at [210, 297] on span at bounding box center [208, 297] width 8 height 8
click at [0, 0] on input "checkbox" at bounding box center [0, 0] width 0 height 0
click at [821, 74] on span "Save" at bounding box center [827, 74] width 13 height 7
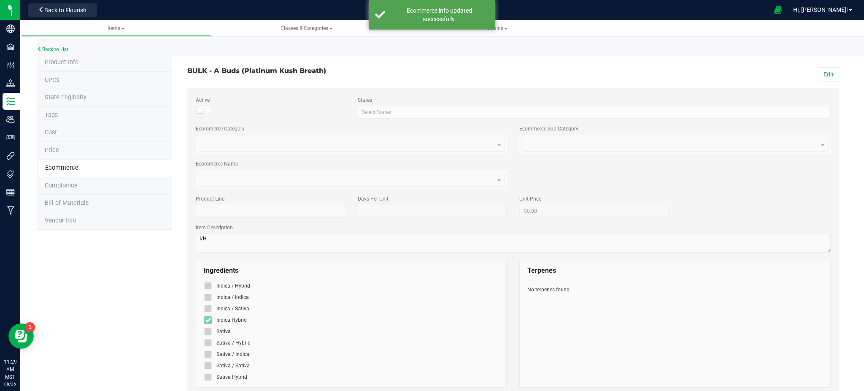
scroll to position [63, 0]
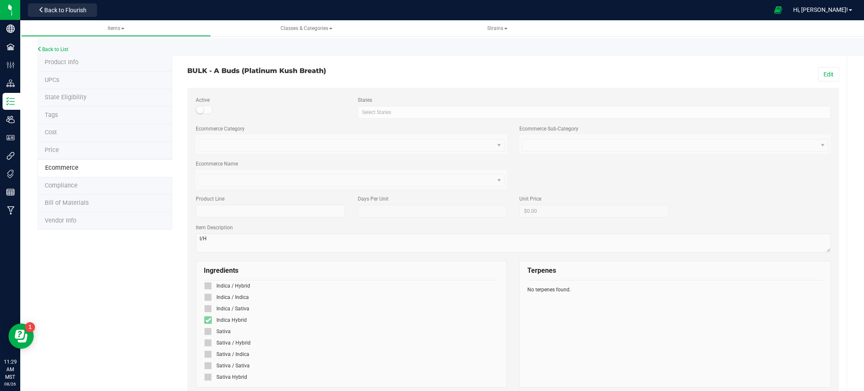
click at [63, 61] on span "Product Info" at bounding box center [62, 62] width 34 height 7
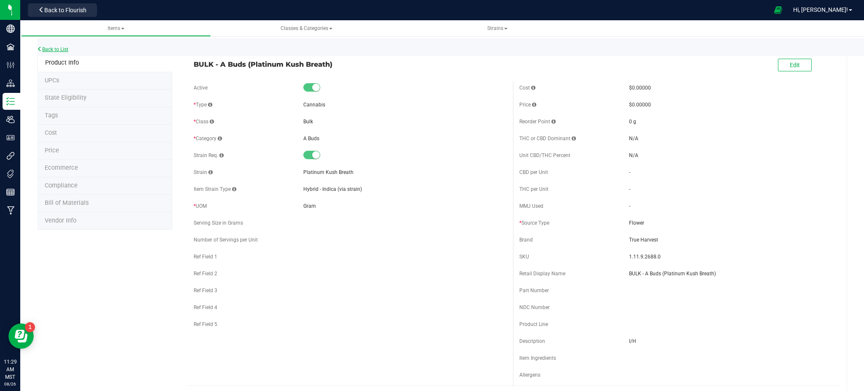
click at [65, 48] on link "Back to List" at bounding box center [52, 49] width 31 height 6
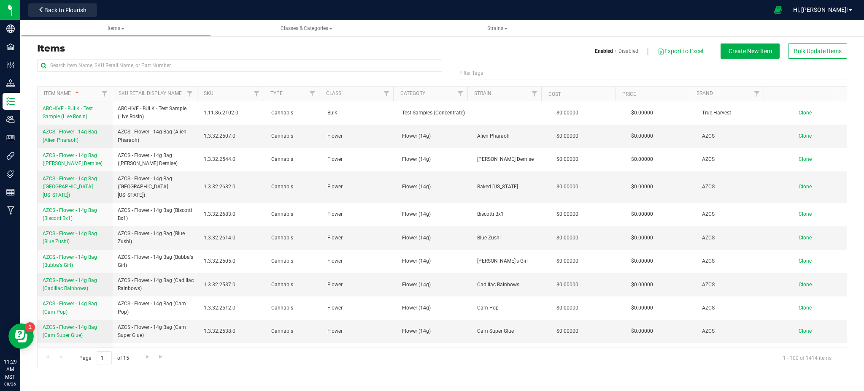
click at [86, 59] on div "Filter Tags Filter Tags Item Name Sku Retail Display Name SKU Type Class Catego…" at bounding box center [442, 213] width 810 height 309
drag, startPoint x: 83, startPoint y: 61, endPoint x: 93, endPoint y: 50, distance: 14.9
click at [90, 52] on div "Items Enabled Disabled Export to Excel Create New Item Bulk Update Items Filter…" at bounding box center [442, 205] width 823 height 324
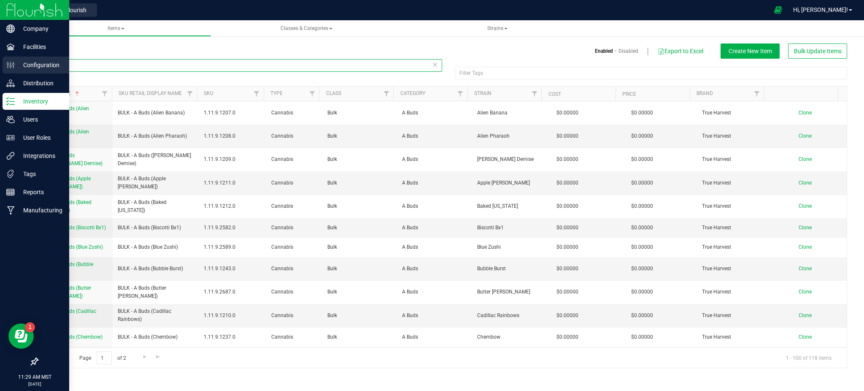
drag, startPoint x: 89, startPoint y: 66, endPoint x: 19, endPoint y: 66, distance: 70.0
click at [21, 66] on div "Items Enabled Disabled Export to Excel Create New Item Bulk Update Items a buds…" at bounding box center [442, 200] width 844 height 352
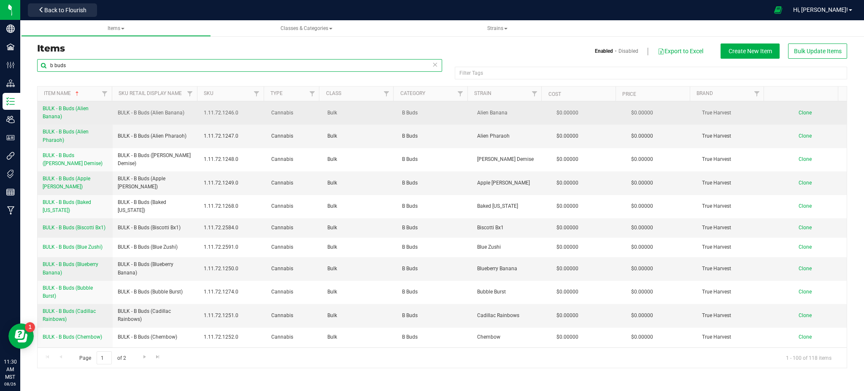
type input "b buds"
drag, startPoint x: 115, startPoint y: 113, endPoint x: 187, endPoint y: 110, distance: 72.2
click at [187, 110] on td "BULK - B Buds (Alien Banana)" at bounding box center [156, 112] width 86 height 23
copy span "BULK - B Buds (Alien Banana)"
click at [799, 111] on span "Clone" at bounding box center [805, 113] width 13 height 6
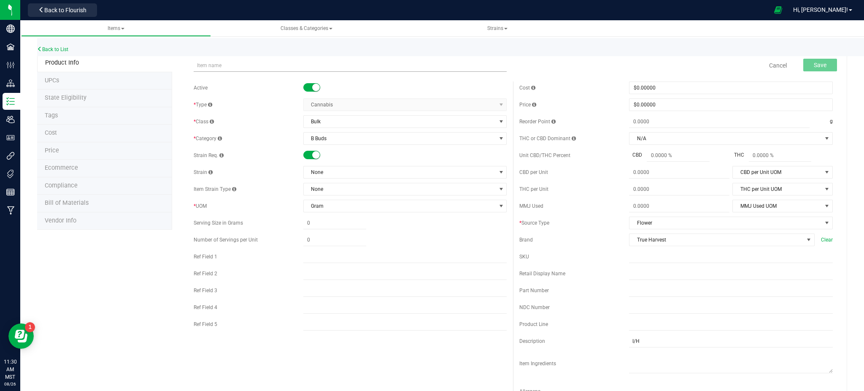
click at [232, 68] on input "text" at bounding box center [350, 65] width 313 height 13
drag, startPoint x: 262, startPoint y: 65, endPoint x: 236, endPoint y: 66, distance: 26.2
click at [236, 66] on input "BULK - B Buds (Alien Banana)" at bounding box center [350, 65] width 313 height 13
type input "BULK - B Buds (Butter [PERSON_NAME])"
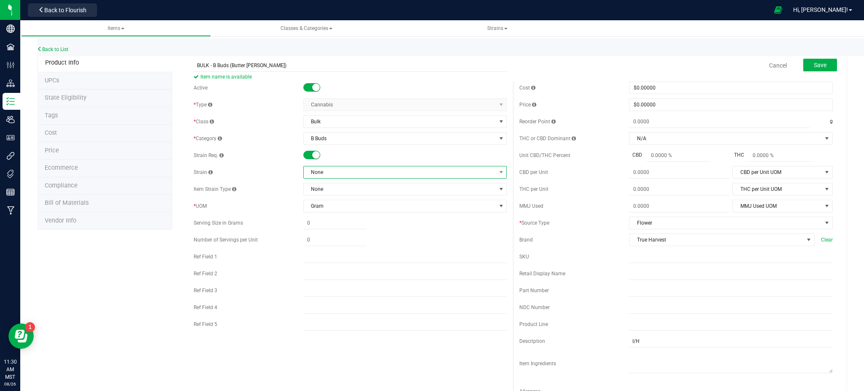
click at [332, 172] on span "None" at bounding box center [400, 172] width 192 height 12
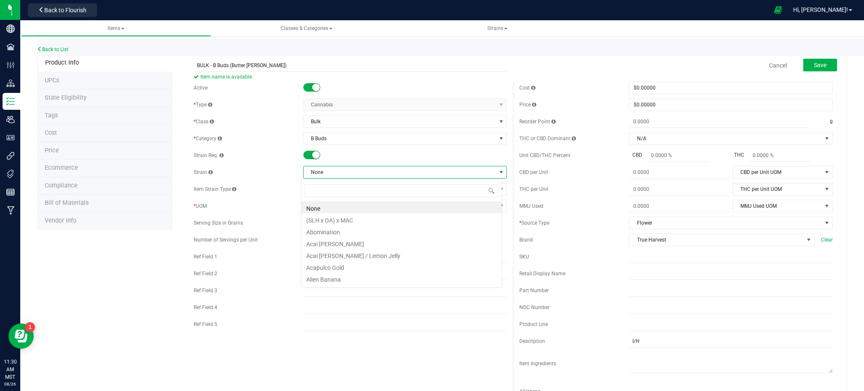
scroll to position [13, 201]
type input "butter"
click at [324, 205] on li "Butter [PERSON_NAME]" at bounding box center [401, 207] width 200 height 12
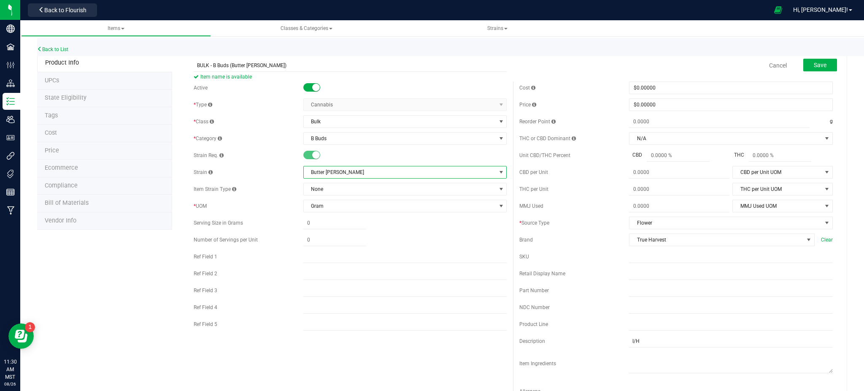
click at [133, 285] on div "Product Info UPCs State Eligibility Tags Cost Price Ecommerce Compliance Bill o…" at bounding box center [442, 383] width 810 height 658
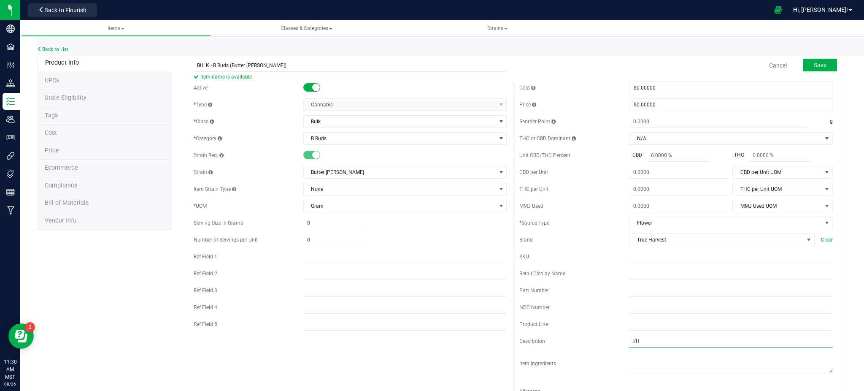
click at [630, 340] on input "I/H" at bounding box center [731, 341] width 204 height 13
click at [814, 67] on span "Save" at bounding box center [820, 65] width 13 height 7
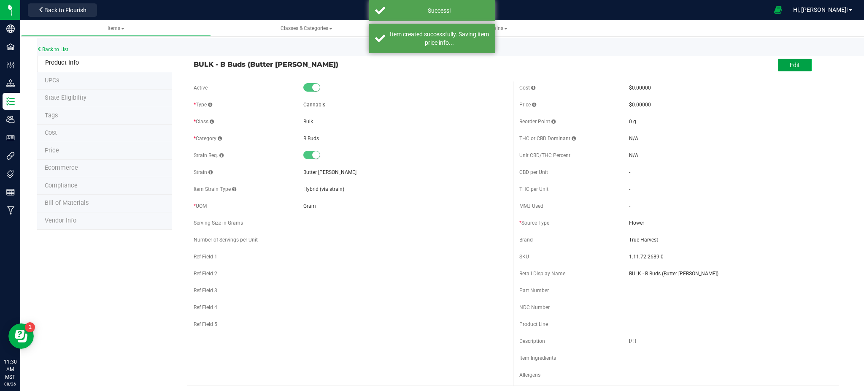
click at [786, 59] on button "Edit" at bounding box center [795, 65] width 34 height 13
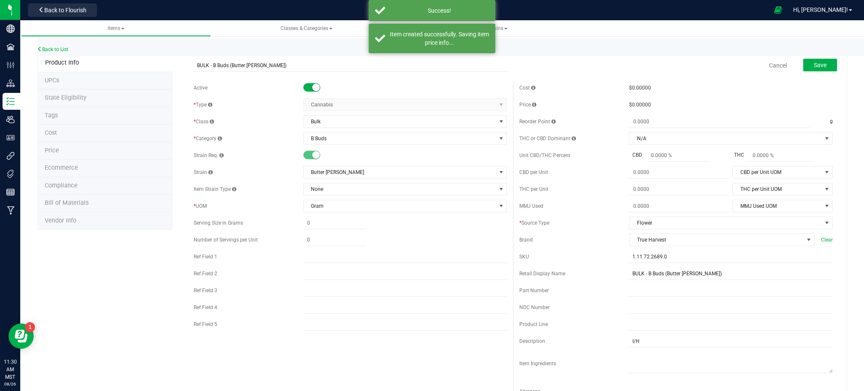
click at [629, 349] on div "Cost $0.00000 Price $0.00000 Reorder Point g THC or CBD Dominant" at bounding box center [676, 244] width 326 height 326
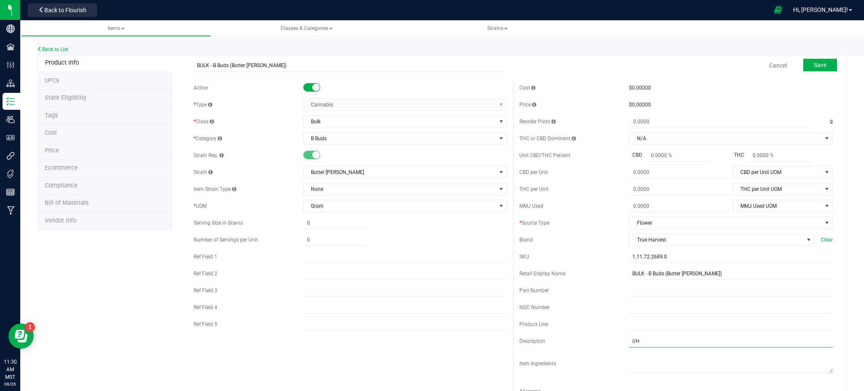
click at [629, 342] on input "I/H" at bounding box center [731, 341] width 204 height 13
type input "H"
click at [804, 64] on button "Save" at bounding box center [820, 65] width 34 height 13
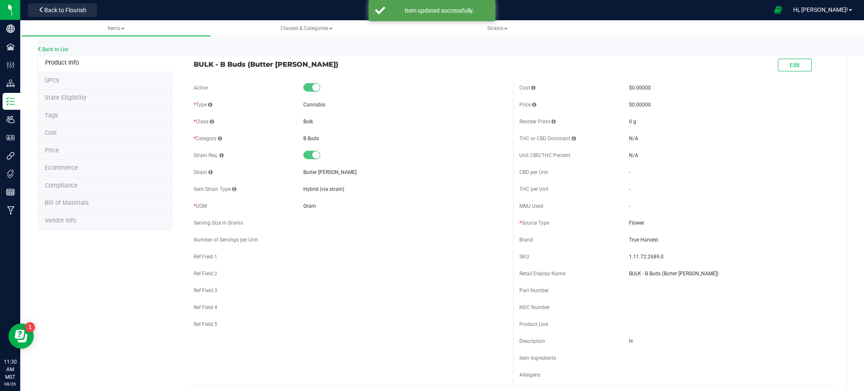
click at [62, 168] on span "Ecommerce" at bounding box center [61, 167] width 33 height 7
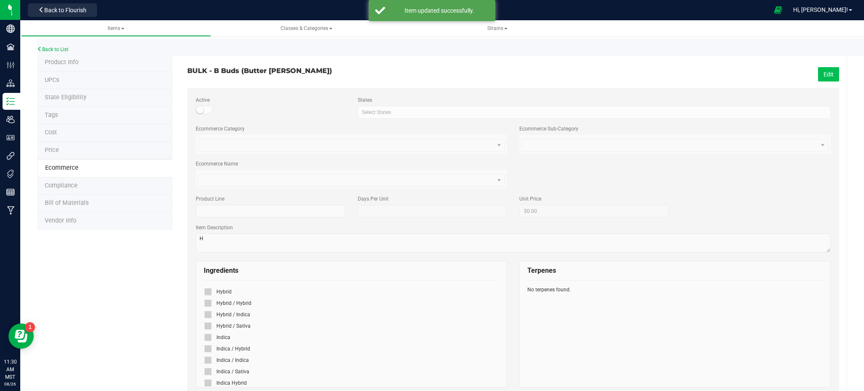
click at [818, 70] on button "Edit" at bounding box center [828, 74] width 21 height 14
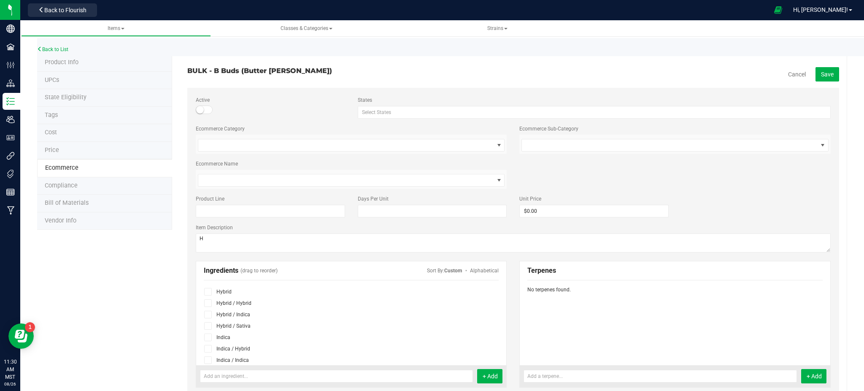
drag, startPoint x: 208, startPoint y: 290, endPoint x: 230, endPoint y: 288, distance: 22.5
click at [208, 291] on icon at bounding box center [207, 291] width 5 height 0
click at [0, 0] on input "checkbox" at bounding box center [0, 0] width 0 height 0
click at [821, 74] on span "Save" at bounding box center [827, 74] width 13 height 7
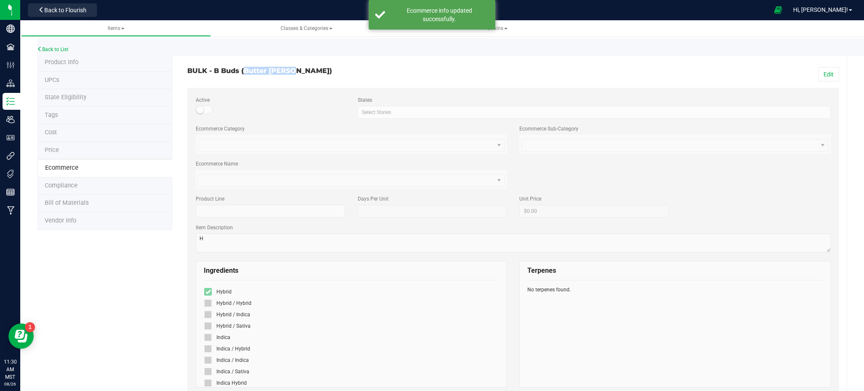
drag, startPoint x: 294, startPoint y: 72, endPoint x: 243, endPoint y: 68, distance: 51.2
click at [243, 68] on h3 "BULK - B Buds (Butter [PERSON_NAME])" at bounding box center [347, 71] width 320 height 8
copy h3 "Butter [PERSON_NAME])"
click at [60, 48] on link "Back to List" at bounding box center [52, 49] width 31 height 6
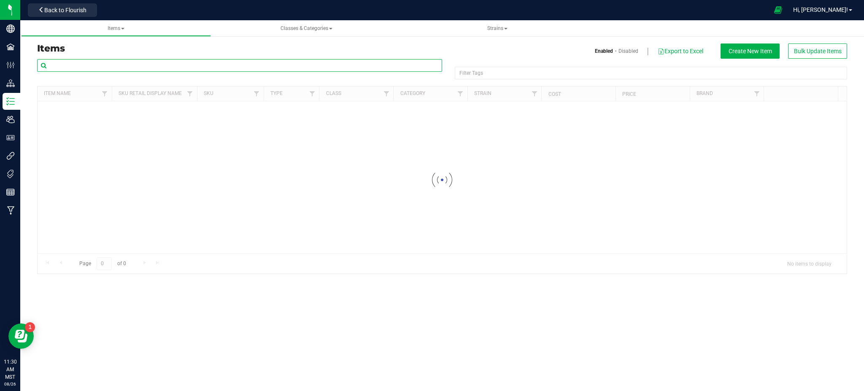
click at [220, 64] on input "text" at bounding box center [239, 65] width 405 height 13
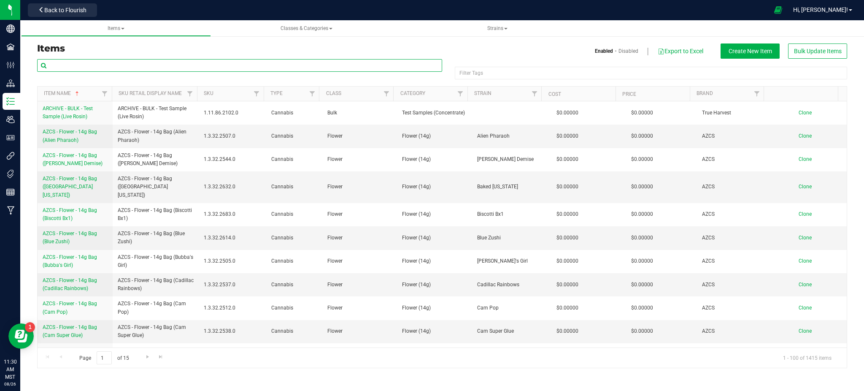
paste input "Butter [PERSON_NAME])"
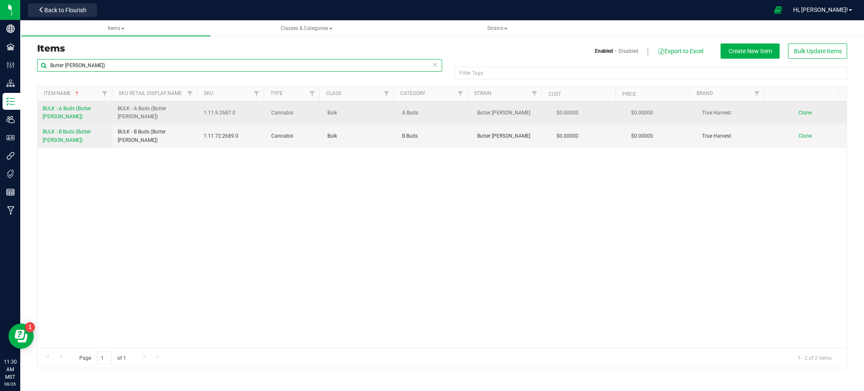
type input "Butter [PERSON_NAME])"
click at [73, 104] on td "BULK - A Buds (Butter [PERSON_NAME])" at bounding box center [75, 112] width 75 height 23
click at [77, 110] on span "BULK - A Buds (Butter [PERSON_NAME])" at bounding box center [67, 112] width 49 height 14
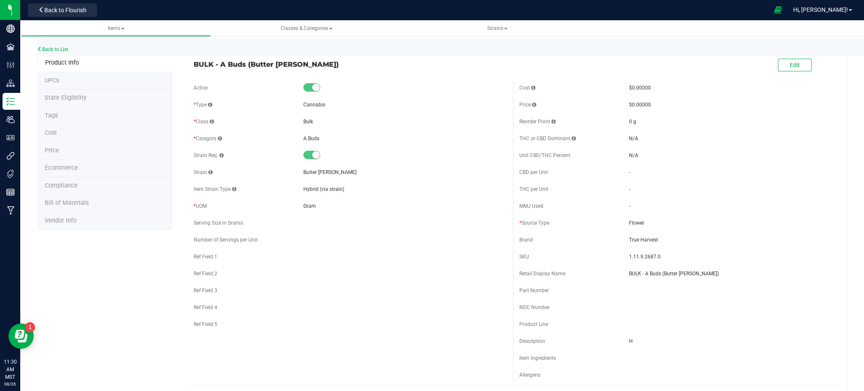
click at [74, 169] on span "Ecommerce" at bounding box center [61, 167] width 33 height 7
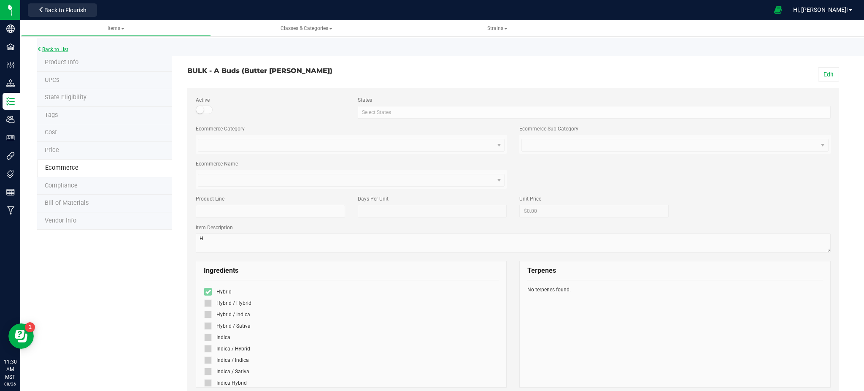
click at [65, 48] on link "Back to List" at bounding box center [52, 49] width 31 height 6
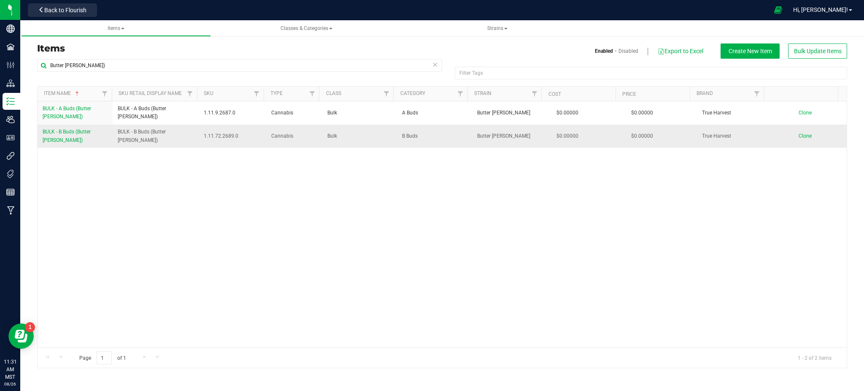
click at [799, 133] on span "Clone" at bounding box center [805, 136] width 13 height 6
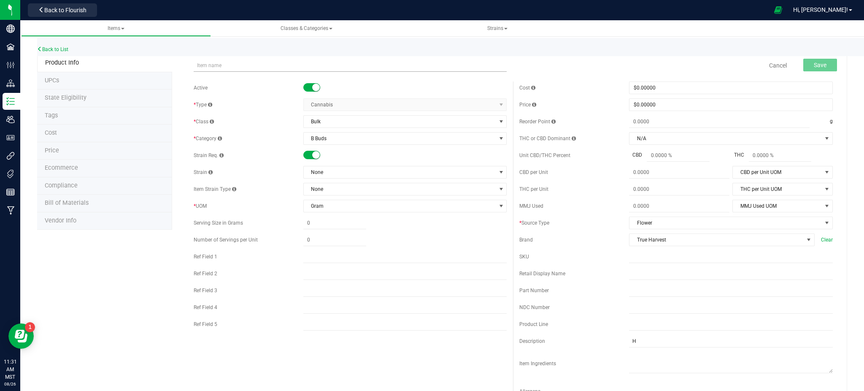
type input "Butter [PERSON_NAME])"
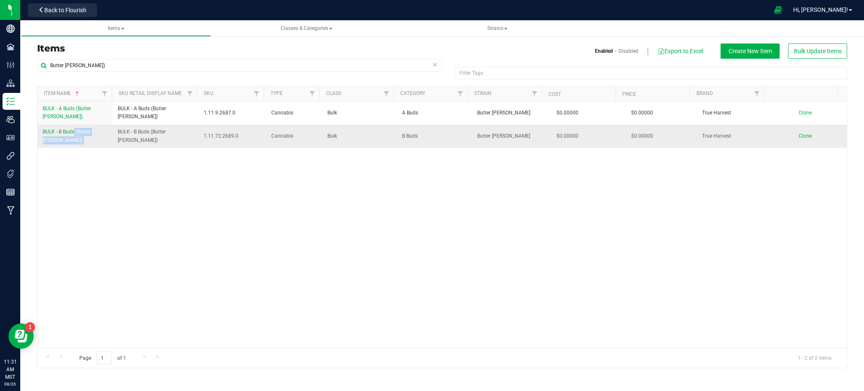
drag, startPoint x: 40, startPoint y: 130, endPoint x: 121, endPoint y: 135, distance: 80.3
click at [121, 135] on tr "BULK - B Buds (Butter [PERSON_NAME]) BULK - B Buds (Butter [PERSON_NAME]) 1.11.…" at bounding box center [442, 135] width 809 height 23
copy span "BULK - B Buds (Butter [PERSON_NAME])"
click at [787, 129] on td "Clone" at bounding box center [809, 135] width 75 height 23
click at [800, 133] on span "Clone" at bounding box center [805, 136] width 13 height 6
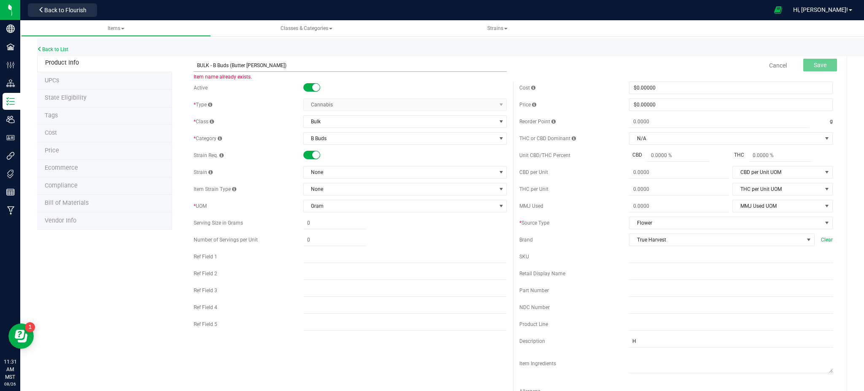
drag, startPoint x: 267, startPoint y: 65, endPoint x: 233, endPoint y: 62, distance: 34.2
click at [233, 62] on input "BULK - B Buds (Butter [PERSON_NAME])" at bounding box center [350, 65] width 313 height 13
type input "BULK - B Buds (Platinmun Kush Breath)"
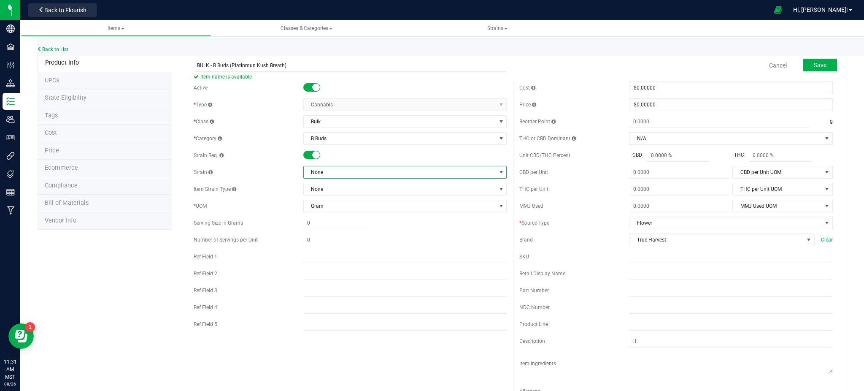
click at [329, 173] on span "None" at bounding box center [400, 172] width 192 height 12
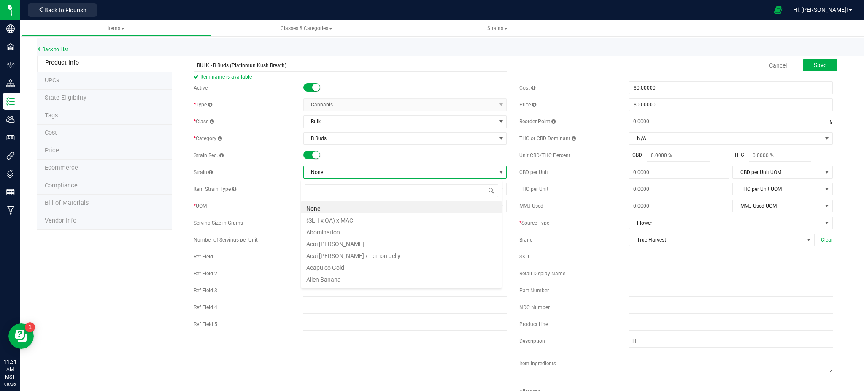
scroll to position [13, 201]
type input "platin"
click at [345, 206] on li "Platinum Kush Breath" at bounding box center [401, 207] width 200 height 12
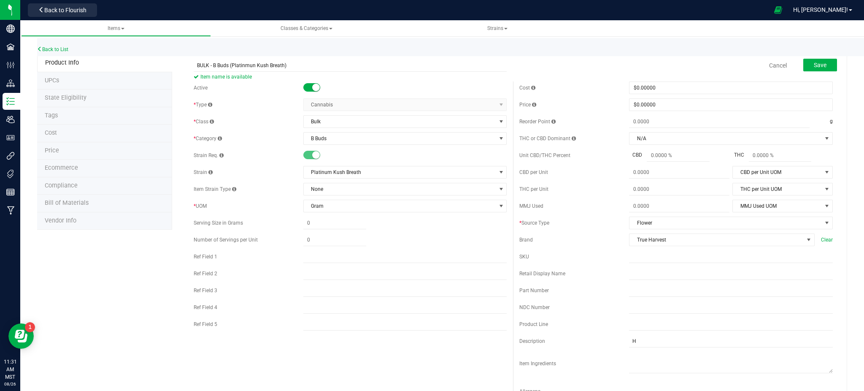
click at [97, 338] on div "Product Info UPCs State Eligibility Tags Cost Price Ecommerce Compliance Bill o…" at bounding box center [442, 383] width 810 height 658
click at [629, 340] on input "H" at bounding box center [731, 341] width 204 height 13
type input "I/H"
click at [814, 64] on span "Save" at bounding box center [820, 65] width 13 height 7
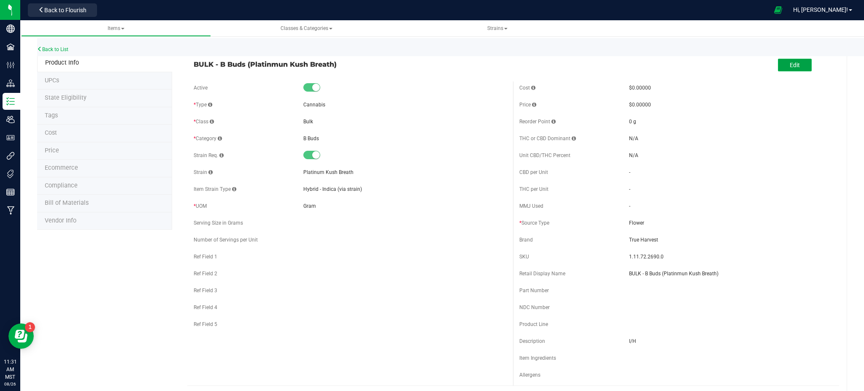
click at [782, 59] on button "Edit" at bounding box center [795, 65] width 34 height 13
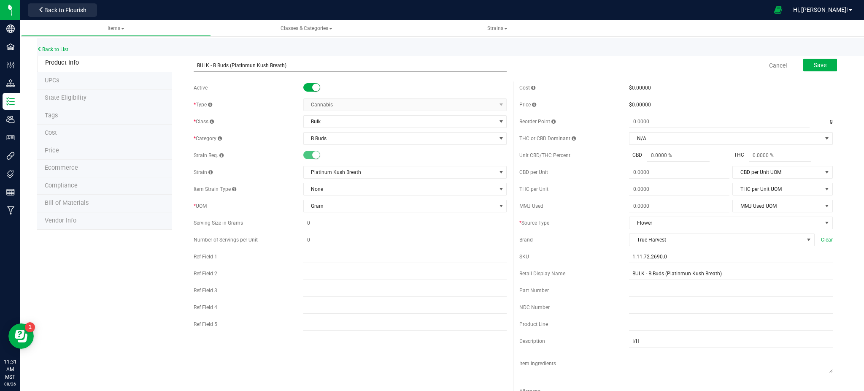
click at [253, 64] on input "BULK - B Buds (Platinmun Kush Breath)" at bounding box center [350, 65] width 313 height 13
type input "BULK - B Buds (Platinum Kush Breath)"
click at [818, 59] on button "Save" at bounding box center [820, 65] width 34 height 13
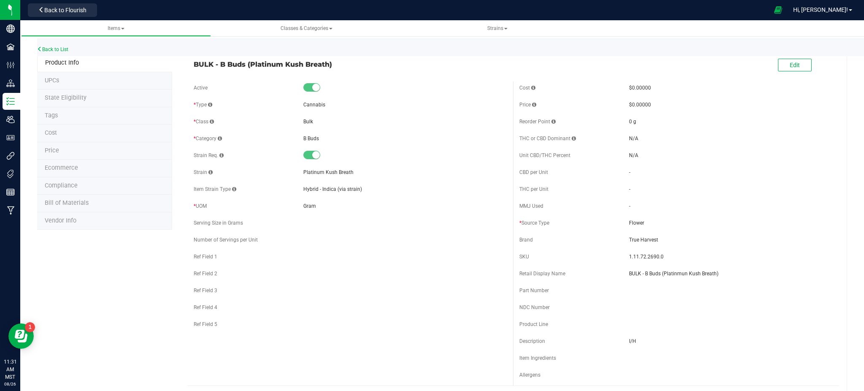
click at [70, 166] on span "Ecommerce" at bounding box center [61, 167] width 33 height 7
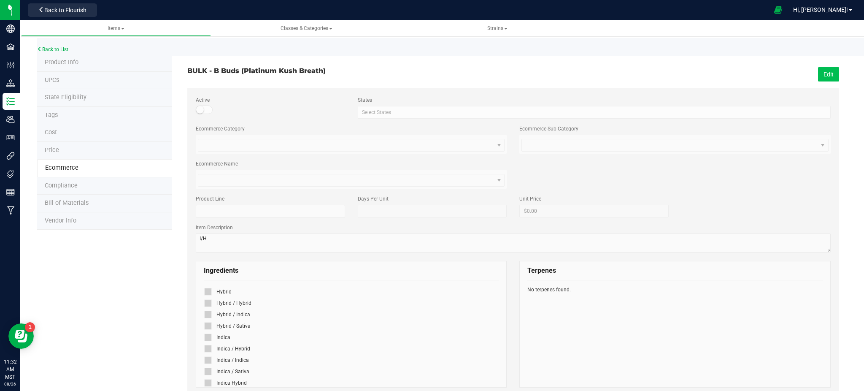
click at [818, 74] on button "Edit" at bounding box center [828, 74] width 21 height 14
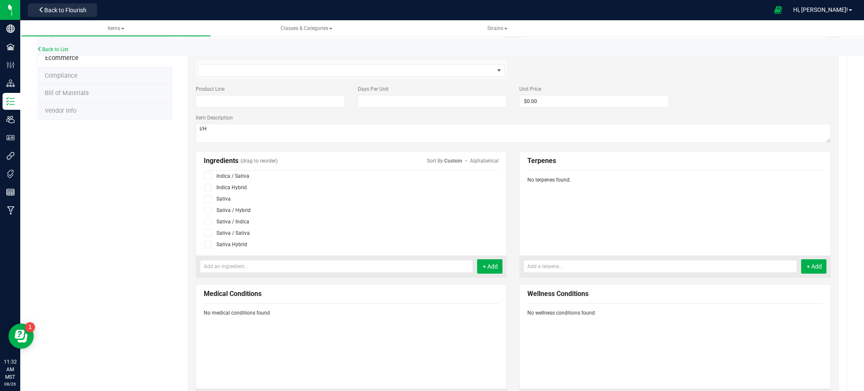
scroll to position [112, 0]
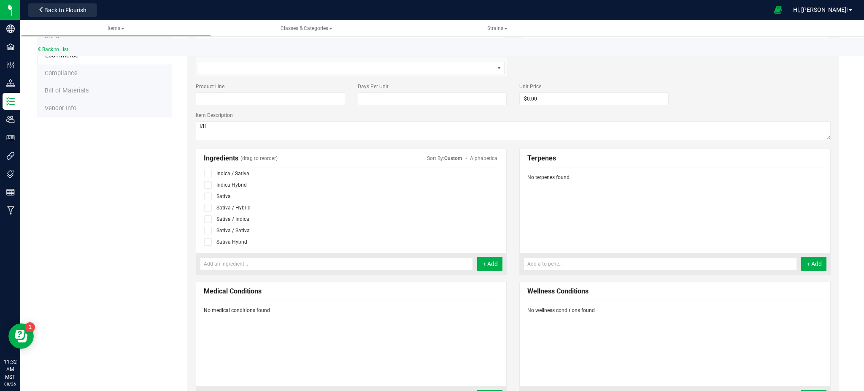
drag, startPoint x: 205, startPoint y: 184, endPoint x: 156, endPoint y: 205, distance: 53.0
click at [205, 185] on icon at bounding box center [207, 185] width 5 height 0
click at [0, 0] on input "checkbox" at bounding box center [0, 0] width 0 height 0
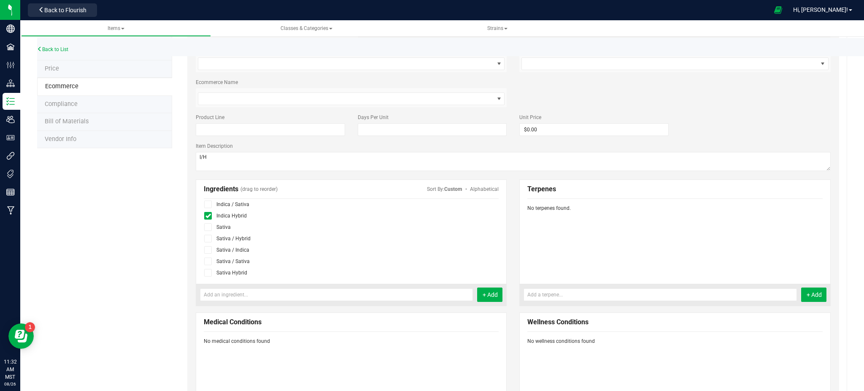
scroll to position [0, 0]
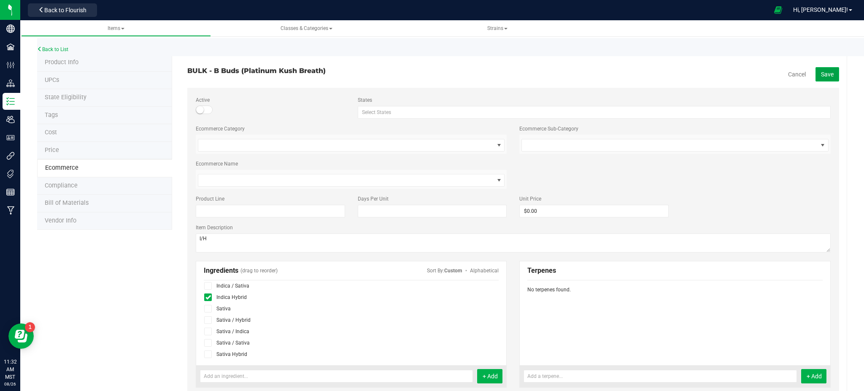
click at [821, 71] on span "Save" at bounding box center [827, 74] width 13 height 7
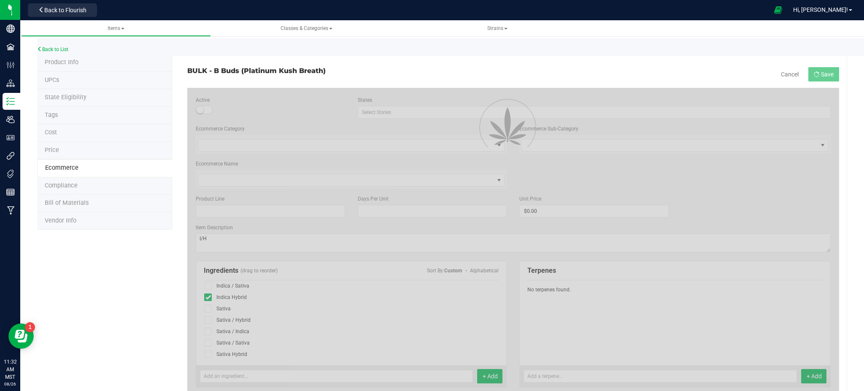
scroll to position [63, 0]
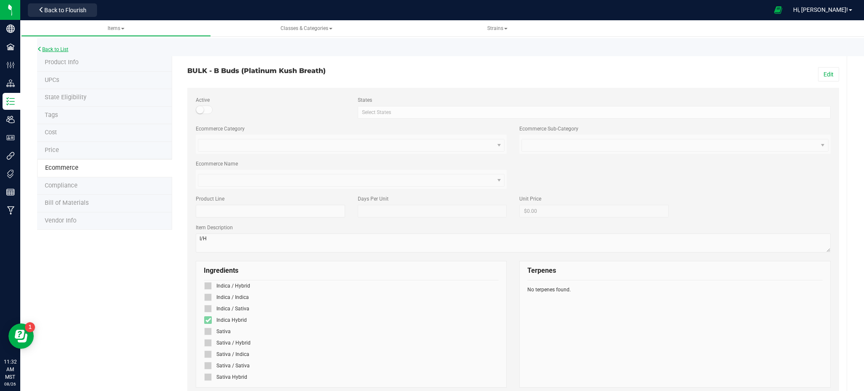
click at [63, 46] on link "Back to List" at bounding box center [52, 49] width 31 height 6
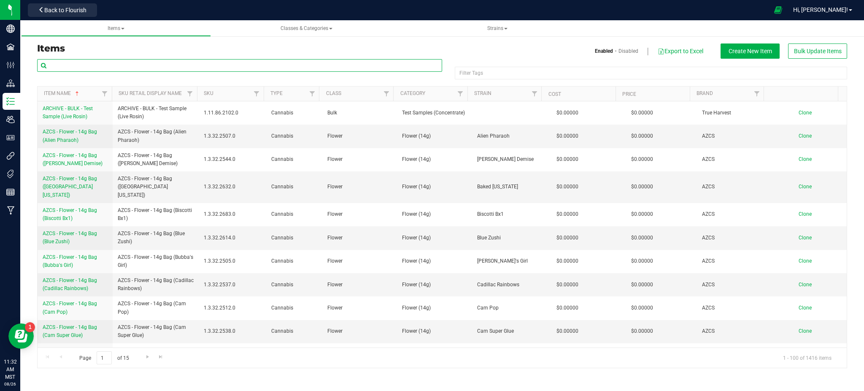
click at [123, 64] on input "text" at bounding box center [239, 65] width 405 height 13
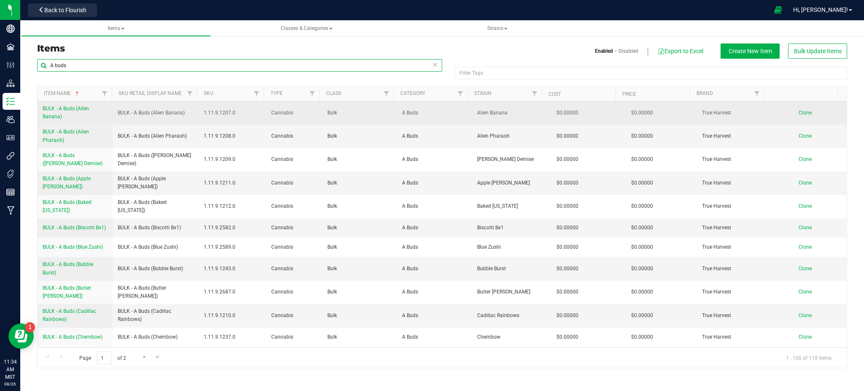
type input "A buds"
drag, startPoint x: 38, startPoint y: 108, endPoint x: 74, endPoint y: 115, distance: 36.6
click at [74, 115] on div "Item Name Sku Retail Display Name SKU Type Class Category Strain Cost Price Bra…" at bounding box center [442, 227] width 810 height 282
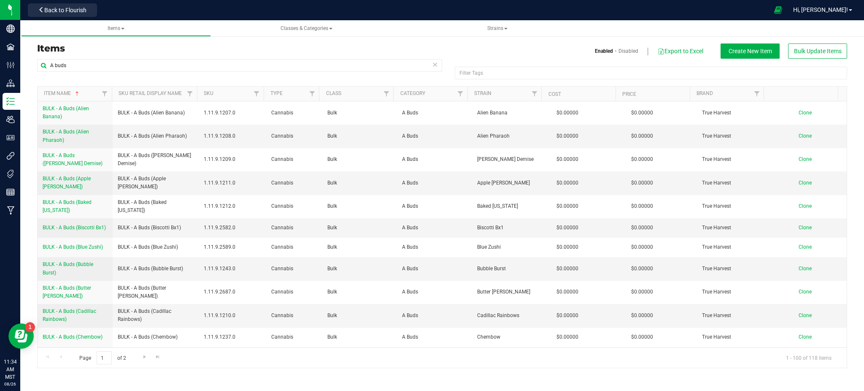
copy table "BULK - A Buds (Alien Banana)"
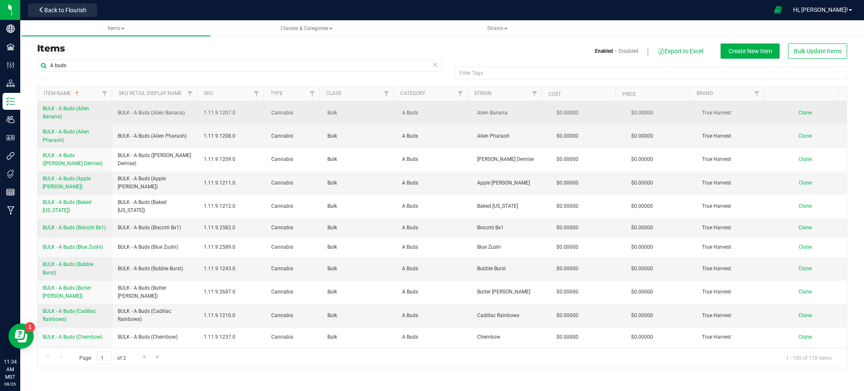
click at [797, 116] on td "Clone" at bounding box center [809, 112] width 75 height 23
click at [799, 113] on span "Clone" at bounding box center [805, 113] width 13 height 6
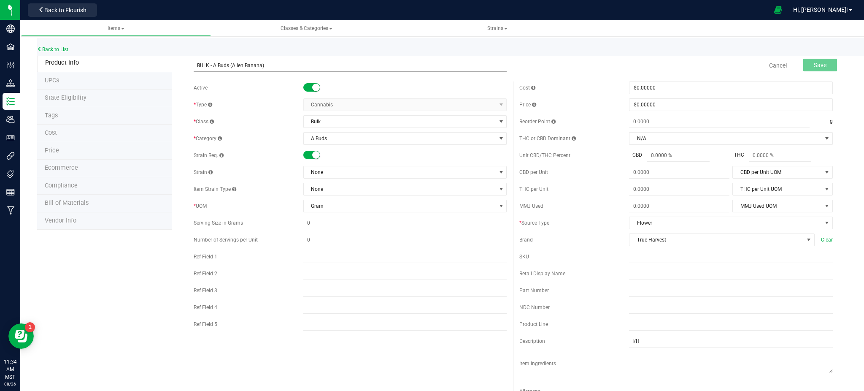
drag, startPoint x: 267, startPoint y: 63, endPoint x: 251, endPoint y: 65, distance: 16.2
click at [251, 65] on input "BULK - A Buds (Alien Banana)" at bounding box center [350, 65] width 313 height 13
type input "BULK - A Buds (Fruit Riot)"
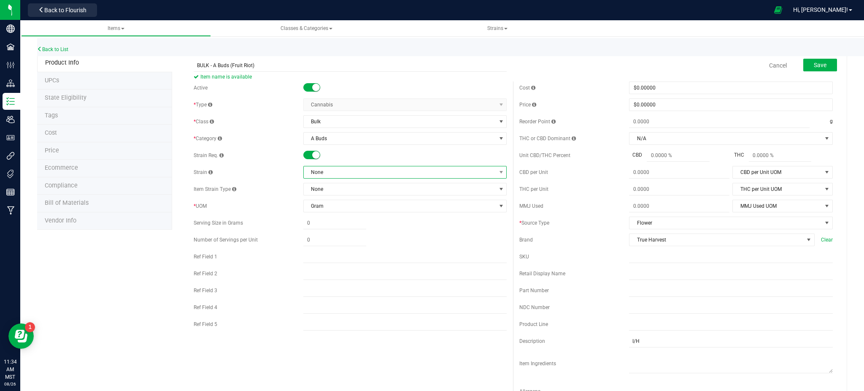
click at [345, 171] on span "None" at bounding box center [400, 172] width 192 height 12
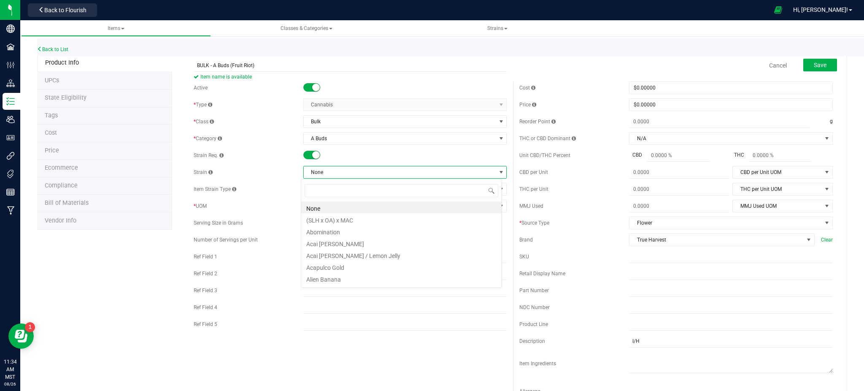
scroll to position [13, 201]
type input "riot"
click at [332, 205] on li "Fruit Riot" at bounding box center [401, 207] width 200 height 12
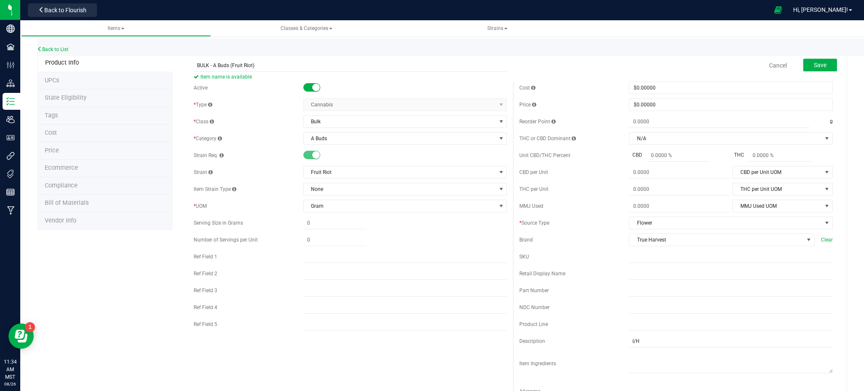
click at [113, 308] on div "Product Info UPCs State Eligibility Tags Cost Price Ecommerce Compliance Bill o…" at bounding box center [442, 383] width 810 height 658
click at [815, 64] on span "Save" at bounding box center [820, 65] width 13 height 7
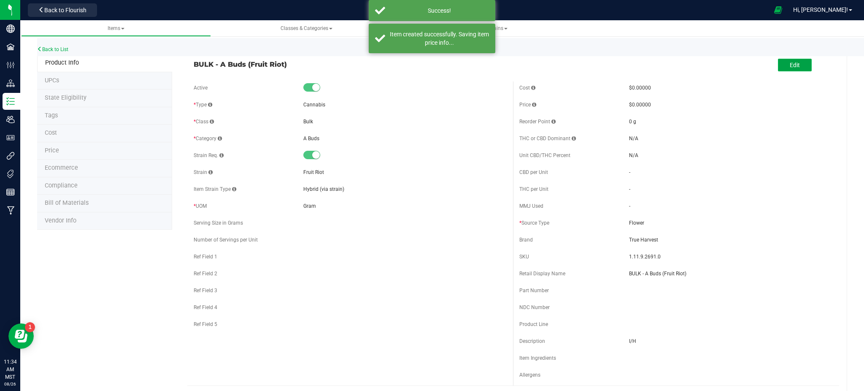
click at [790, 66] on span "Edit" at bounding box center [795, 65] width 10 height 7
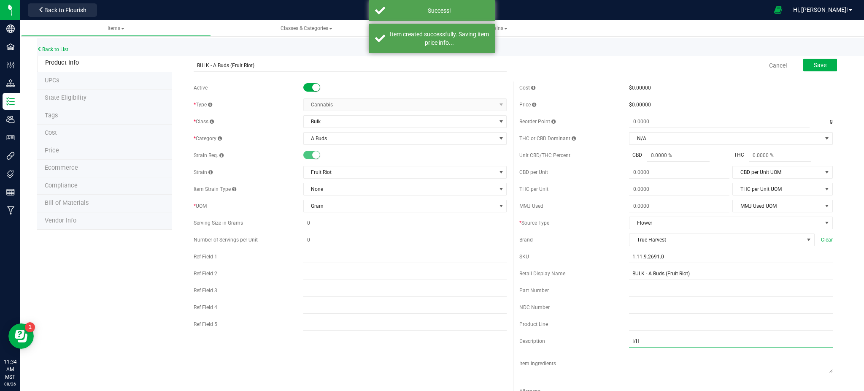
click at [629, 341] on input "I/H" at bounding box center [731, 341] width 204 height 13
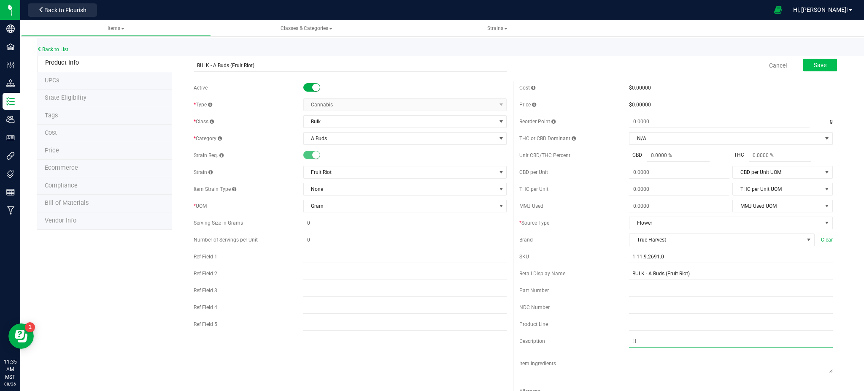
type input "H"
click at [804, 59] on button "Save" at bounding box center [820, 65] width 34 height 13
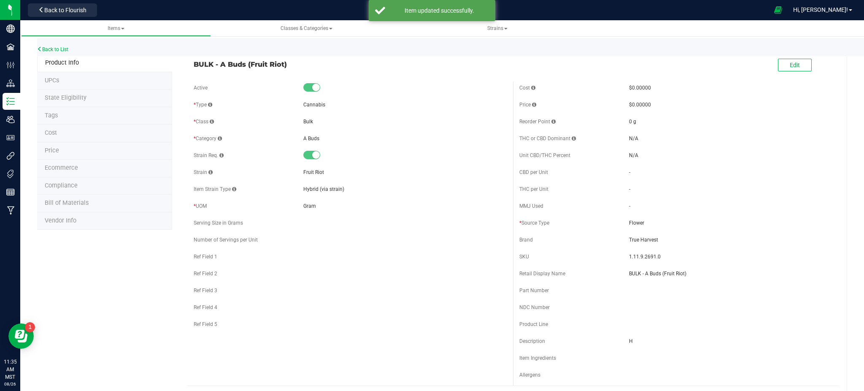
click at [67, 167] on span "Ecommerce" at bounding box center [61, 167] width 33 height 7
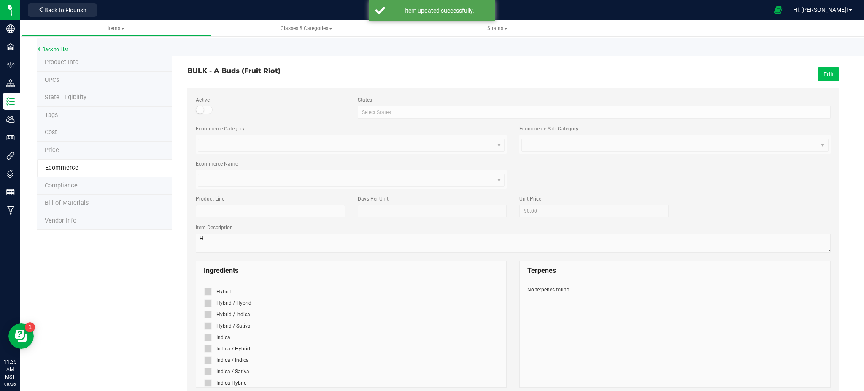
click at [818, 72] on button "Edit" at bounding box center [828, 74] width 21 height 14
click at [208, 291] on icon at bounding box center [207, 291] width 5 height 0
click at [0, 0] on input "checkbox" at bounding box center [0, 0] width 0 height 0
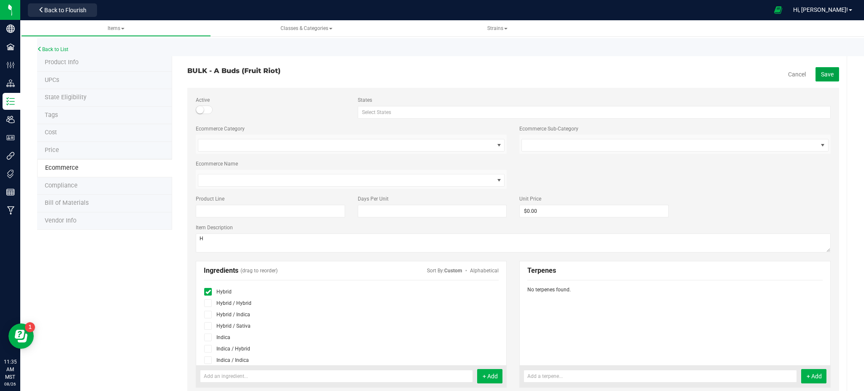
click at [824, 78] on button "Save" at bounding box center [827, 74] width 24 height 14
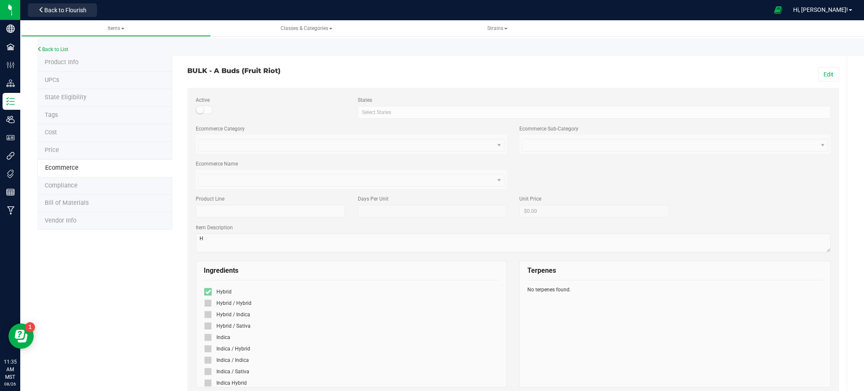
click at [88, 59] on li "Product Info" at bounding box center [104, 63] width 135 height 18
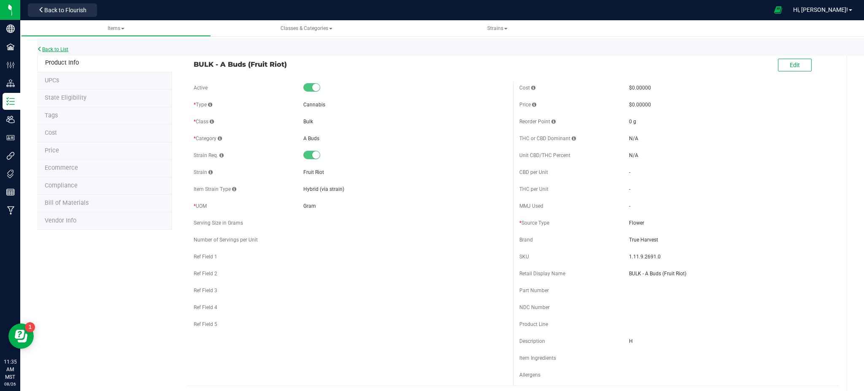
click at [58, 47] on link "Back to List" at bounding box center [52, 49] width 31 height 6
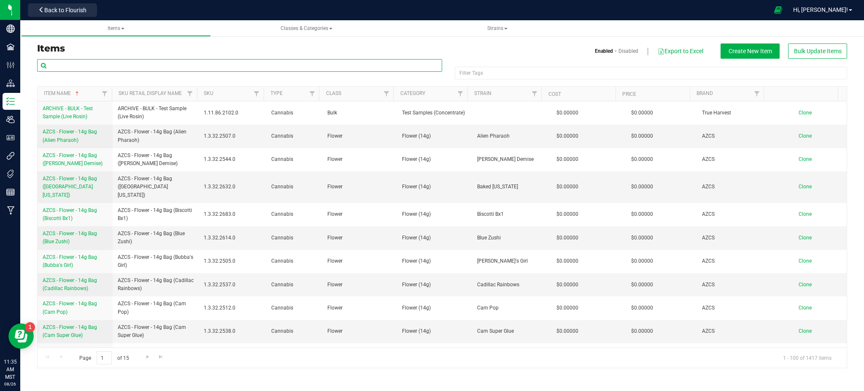
click at [73, 70] on input "text" at bounding box center [239, 65] width 405 height 13
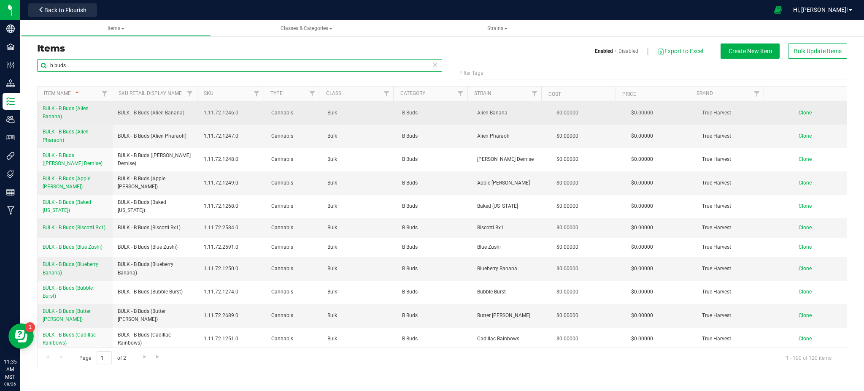
type input "b buds"
drag, startPoint x: 41, startPoint y: 107, endPoint x: 77, endPoint y: 118, distance: 37.4
click at [77, 118] on td "BULK - B Buds (Alien Banana)" at bounding box center [75, 112] width 75 height 23
click at [799, 112] on span "Clone" at bounding box center [805, 113] width 13 height 6
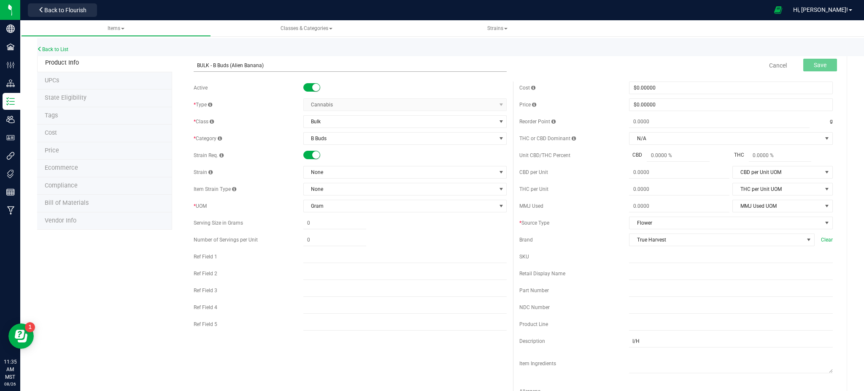
drag, startPoint x: 264, startPoint y: 65, endPoint x: 225, endPoint y: 67, distance: 39.3
click at [232, 65] on input "BULK - B Buds (Alien Banana)" at bounding box center [350, 65] width 313 height 13
type input "BULK - B Buds (Fruit Riot)"
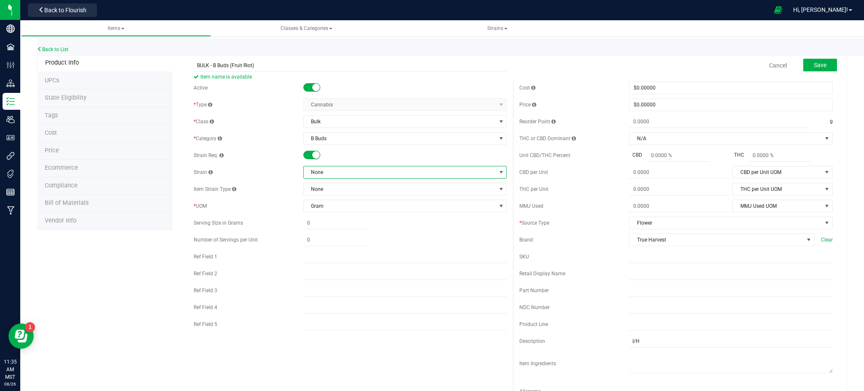
click at [342, 174] on span "None" at bounding box center [400, 172] width 192 height 12
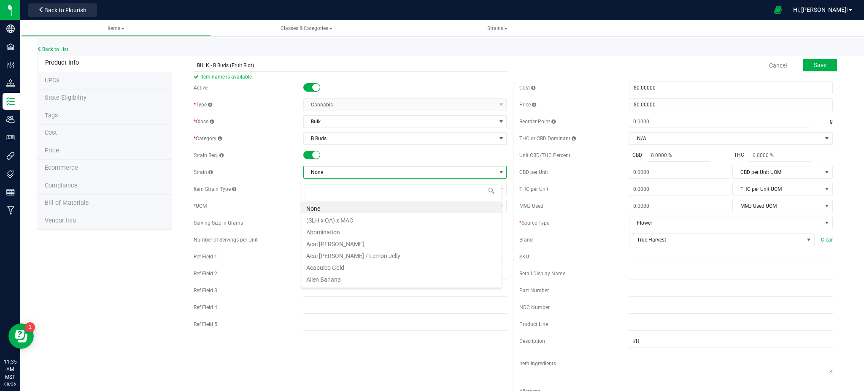
scroll to position [13, 201]
type input "riot"
click at [316, 206] on li "Fruit Riot" at bounding box center [401, 207] width 200 height 12
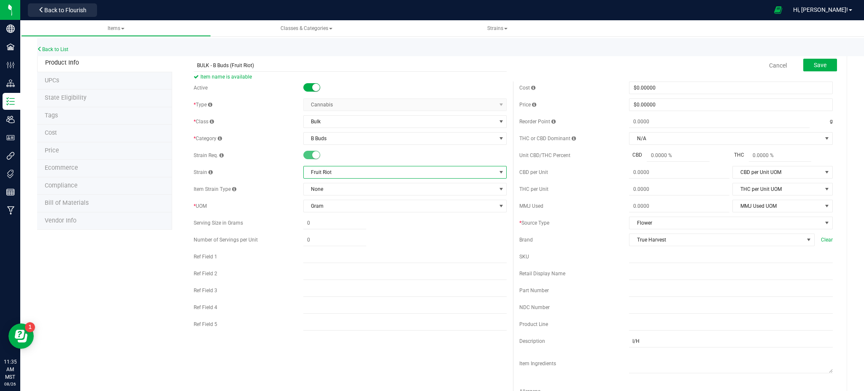
click at [116, 281] on div "Product Info UPCs State Eligibility Tags Cost Price Ecommerce Compliance Bill o…" at bounding box center [442, 383] width 810 height 658
click at [810, 74] on div "Cancel Save" at bounding box center [676, 65] width 326 height 21
click at [814, 62] on span "Save" at bounding box center [820, 65] width 13 height 7
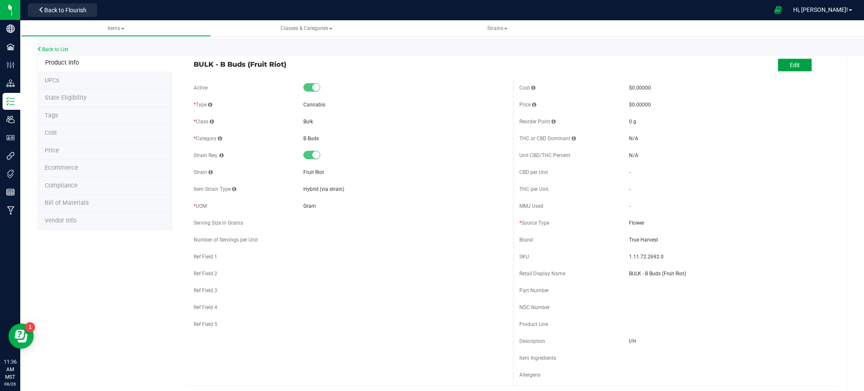
click at [780, 62] on button "Edit" at bounding box center [795, 65] width 34 height 13
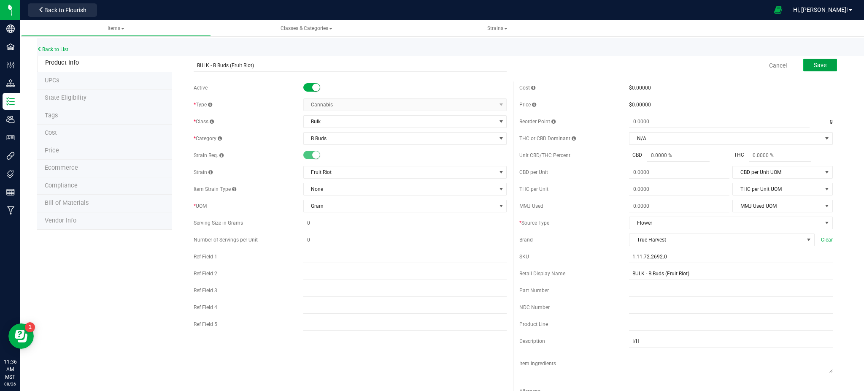
click at [815, 62] on span "Save" at bounding box center [820, 65] width 13 height 7
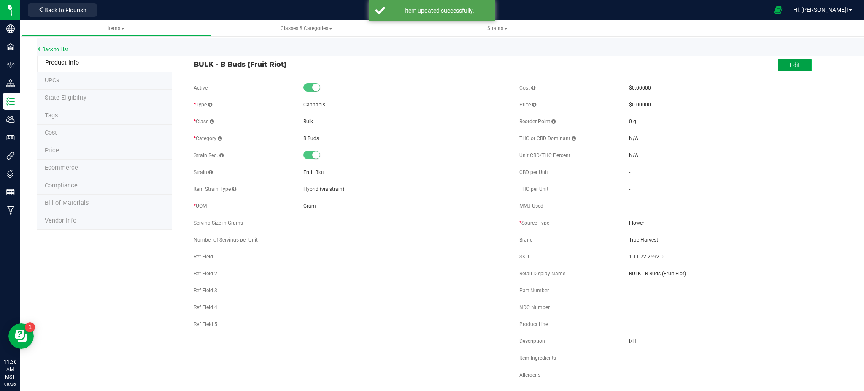
click at [795, 65] on button "Edit" at bounding box center [795, 65] width 34 height 13
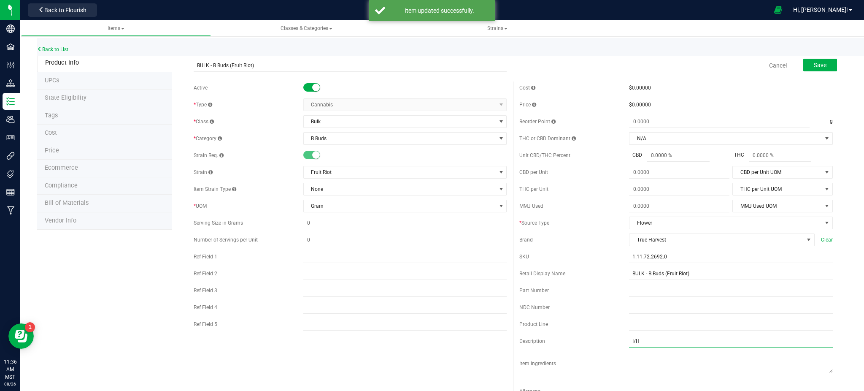
drag, startPoint x: 628, startPoint y: 341, endPoint x: 642, endPoint y: 344, distance: 14.6
click at [629, 340] on input "I/H" at bounding box center [731, 341] width 204 height 13
type input "H"
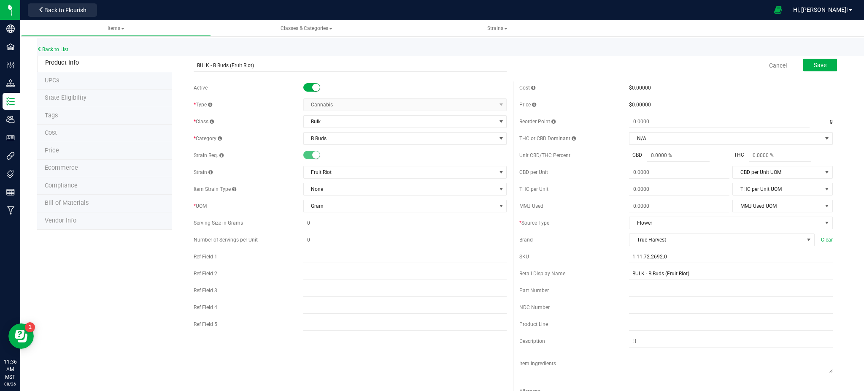
click at [407, 360] on div "Active * Type Cannabis Select type Cannabis Non-Inventory Raw Materials Supplie…" at bounding box center [513, 244] width 652 height 326
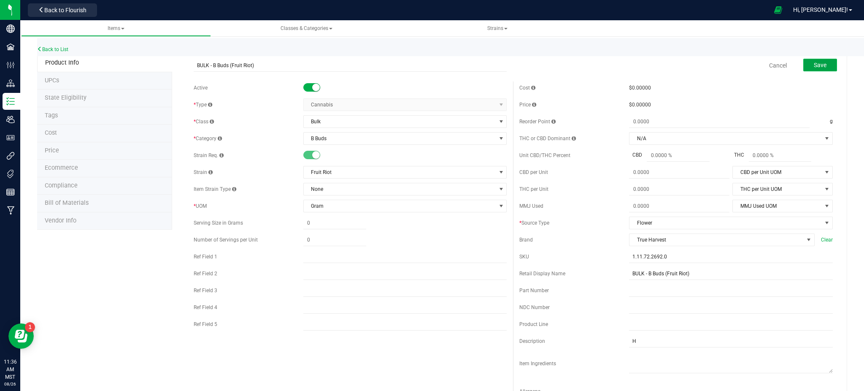
click at [810, 68] on button "Save" at bounding box center [820, 65] width 34 height 13
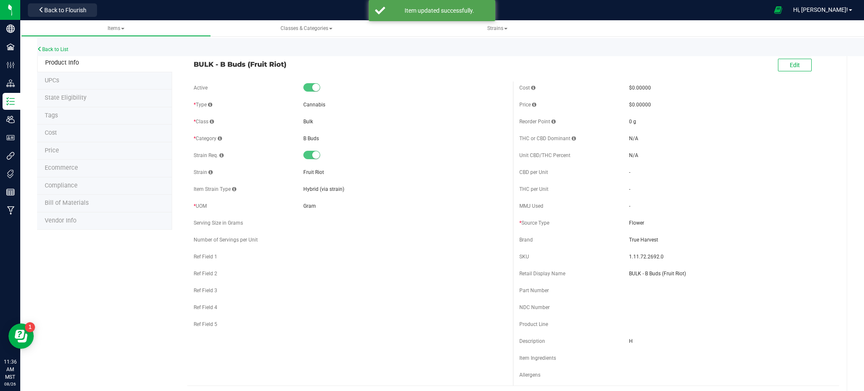
click at [65, 168] on span "Ecommerce" at bounding box center [61, 167] width 33 height 7
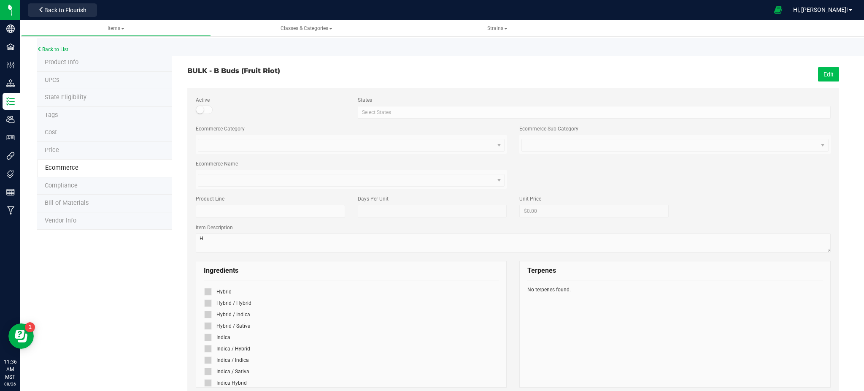
click at [822, 72] on button "Edit" at bounding box center [828, 74] width 21 height 14
click at [206, 291] on icon at bounding box center [207, 291] width 5 height 0
click at [0, 0] on input "checkbox" at bounding box center [0, 0] width 0 height 0
drag, startPoint x: 181, startPoint y: 304, endPoint x: 191, endPoint y: 299, distance: 11.0
click at [186, 301] on div "BULK - B Buds (Fruit Riot) Cancel Save Active States Select States AK AL AR AZ …" at bounding box center [509, 374] width 675 height 640
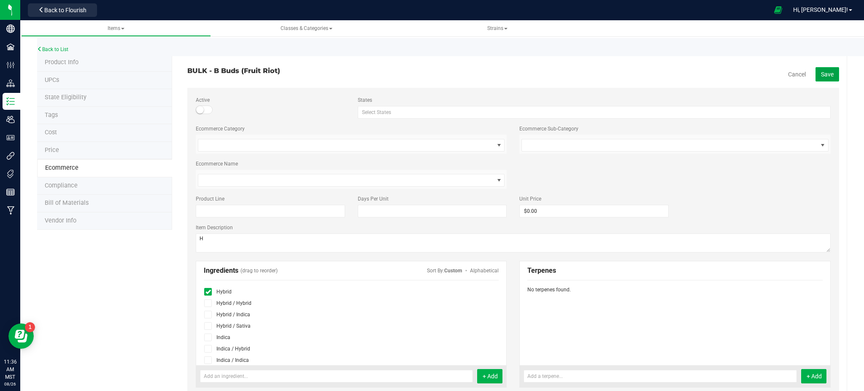
click at [821, 71] on span "Save" at bounding box center [827, 74] width 13 height 7
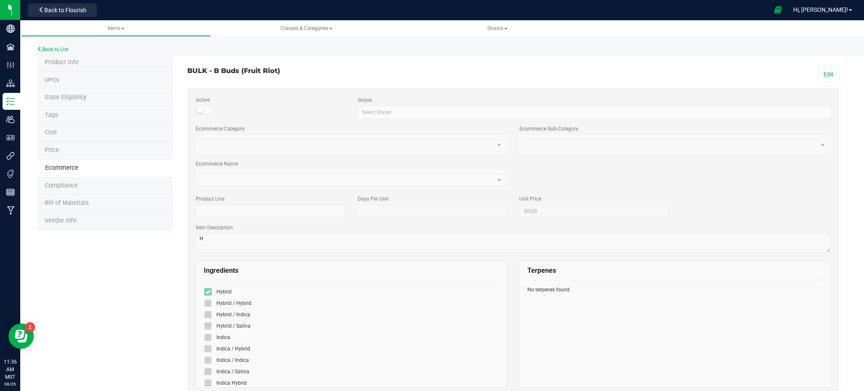
click at [62, 63] on span "Product Info" at bounding box center [62, 62] width 34 height 7
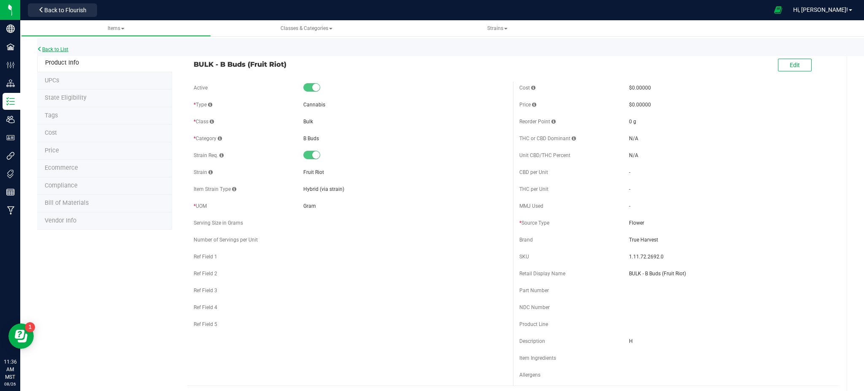
click at [62, 47] on link "Back to List" at bounding box center [52, 49] width 31 height 6
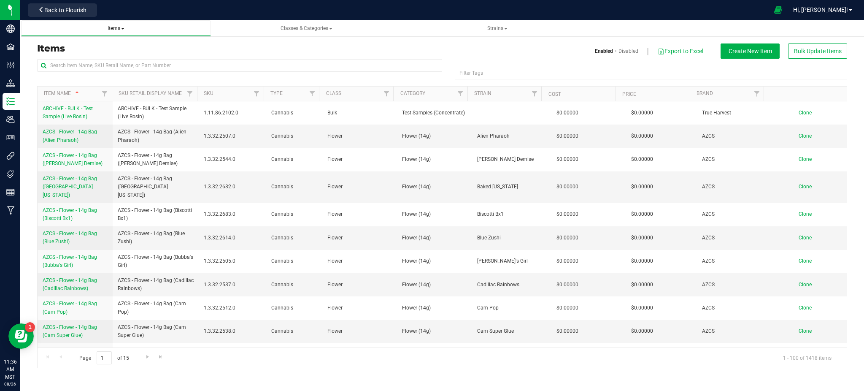
click at [181, 24] on link "Items" at bounding box center [116, 28] width 190 height 16
click at [133, 61] on input "text" at bounding box center [239, 65] width 405 height 13
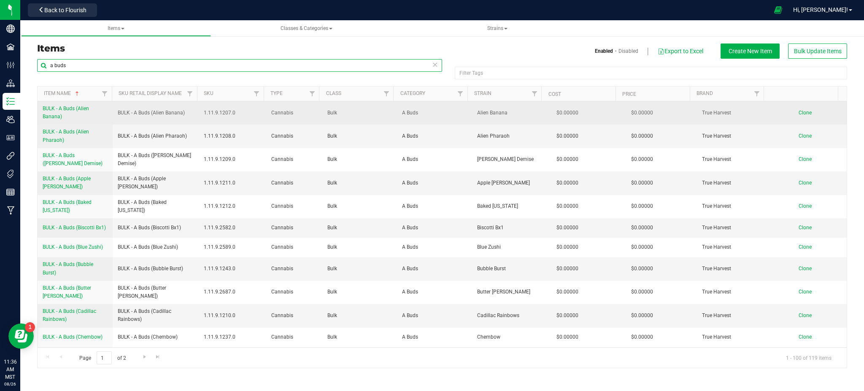
type input "a buds"
drag, startPoint x: 40, startPoint y: 106, endPoint x: 81, endPoint y: 116, distance: 42.3
click at [81, 116] on td "BULK - A Buds (Alien Banana)" at bounding box center [75, 112] width 75 height 23
click at [799, 114] on span "Clone" at bounding box center [805, 113] width 13 height 6
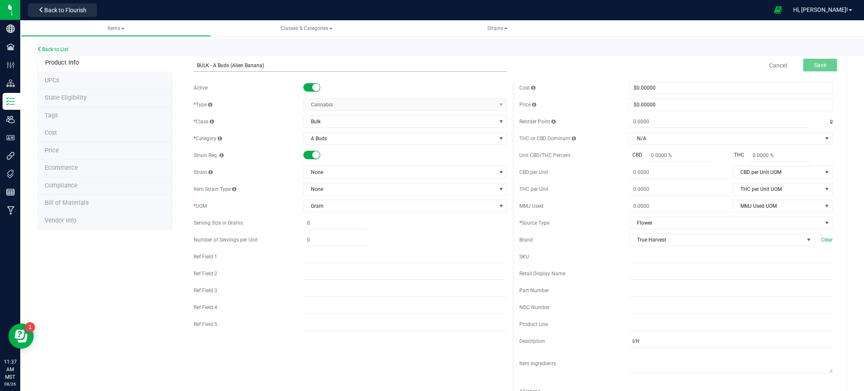
drag, startPoint x: 267, startPoint y: 65, endPoint x: 241, endPoint y: 66, distance: 26.2
click at [241, 66] on input "BULK - A Buds (Alien Banana)" at bounding box center [350, 65] width 313 height 13
type input "BULK - A Buds (Soul Glow)"
drag, startPoint x: 143, startPoint y: 286, endPoint x: 326, endPoint y: 133, distance: 238.9
click at [146, 281] on div "Product Info UPCs State Eligibility Tags Cost Price Ecommerce Compliance Bill o…" at bounding box center [442, 383] width 810 height 658
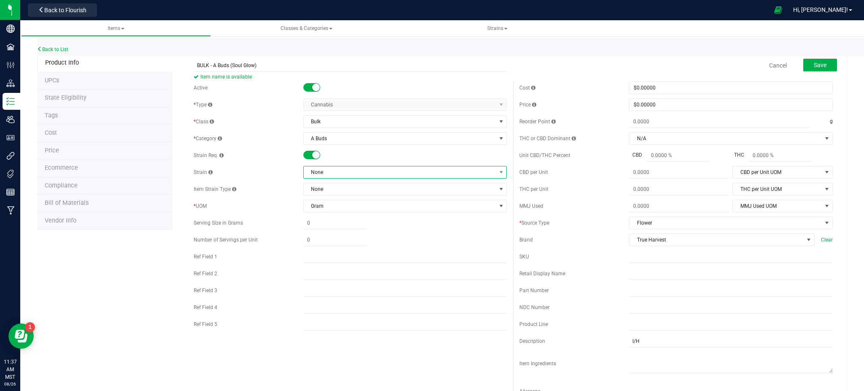
click at [342, 170] on span "None" at bounding box center [400, 172] width 192 height 12
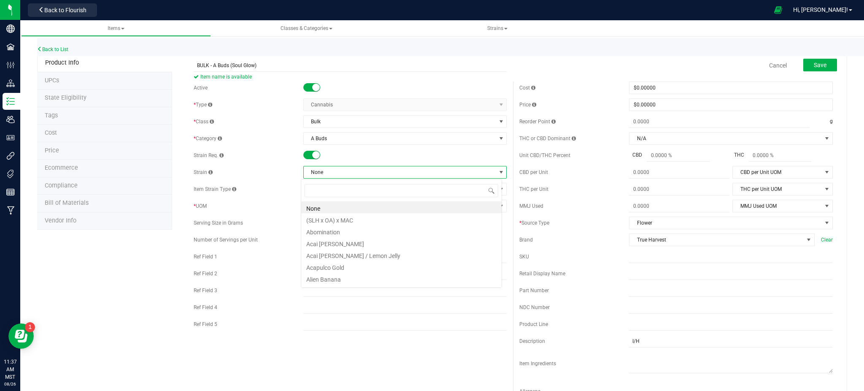
scroll to position [13, 201]
type input "glow"
click at [330, 206] on li "Soul Glow" at bounding box center [401, 207] width 200 height 12
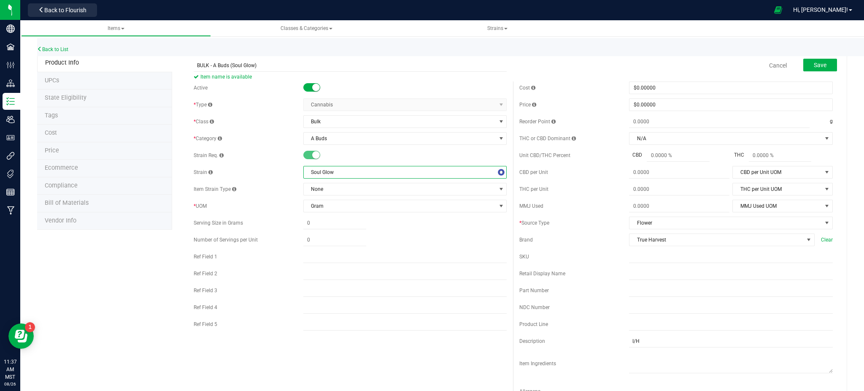
drag, startPoint x: 146, startPoint y: 293, endPoint x: 274, endPoint y: 254, distance: 133.4
click at [154, 289] on div "Product Info UPCs State Eligibility Tags Cost Price Ecommerce Compliance Bill o…" at bounding box center [442, 383] width 810 height 658
click at [822, 62] on button "Save" at bounding box center [820, 65] width 34 height 13
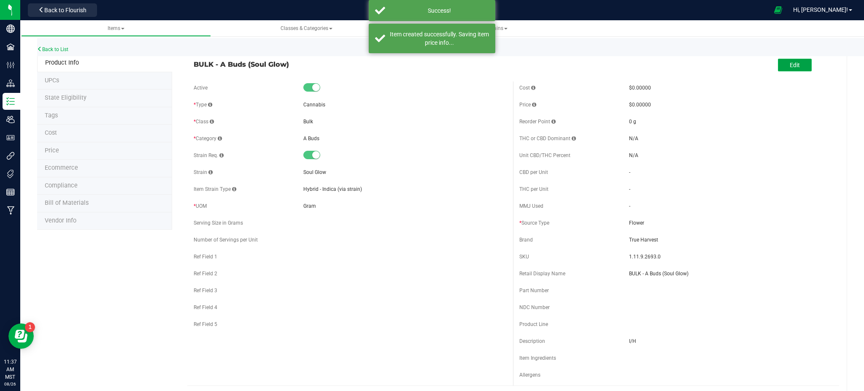
click at [790, 62] on span "Edit" at bounding box center [795, 65] width 10 height 7
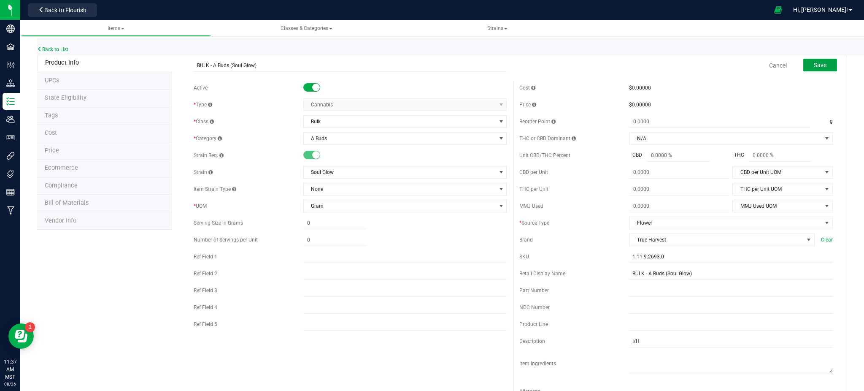
click at [814, 63] on span "Save" at bounding box center [820, 65] width 13 height 7
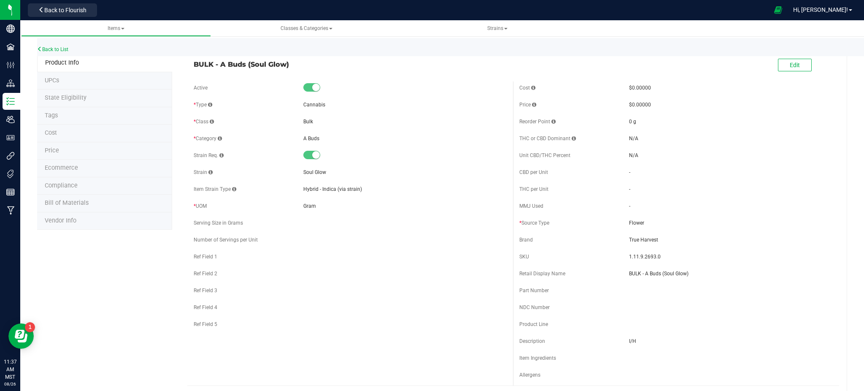
click at [81, 171] on li "Ecommerce" at bounding box center [104, 168] width 135 height 18
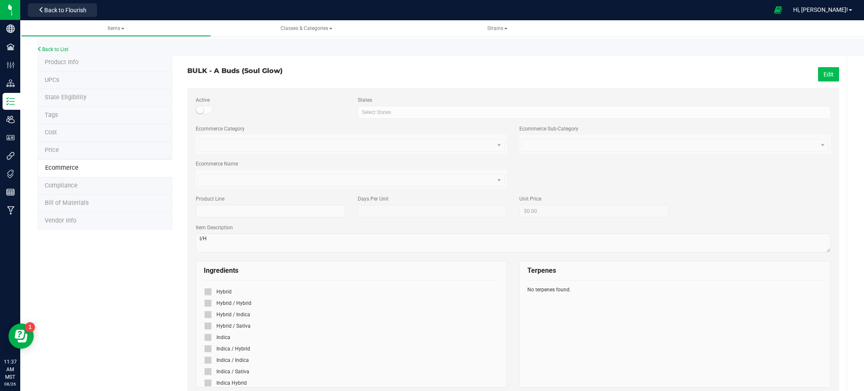
click at [828, 71] on button "Edit" at bounding box center [828, 74] width 21 height 14
drag, startPoint x: 207, startPoint y: 313, endPoint x: 211, endPoint y: 313, distance: 4.7
click at [207, 314] on icon at bounding box center [207, 314] width 5 height 0
click at [0, 0] on input "checkbox" at bounding box center [0, 0] width 0 height 0
click at [825, 73] on button "Save" at bounding box center [827, 74] width 24 height 14
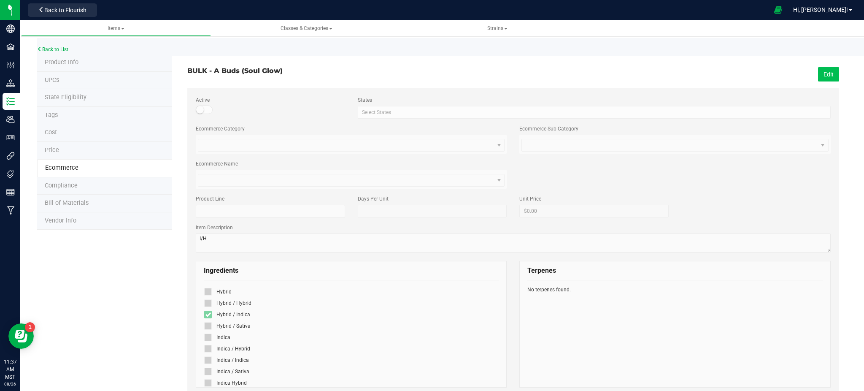
click at [818, 73] on button "Edit" at bounding box center [828, 74] width 21 height 14
click at [205, 314] on icon at bounding box center [207, 314] width 5 height 0
click at [0, 0] on input "checkbox" at bounding box center [0, 0] width 0 height 0
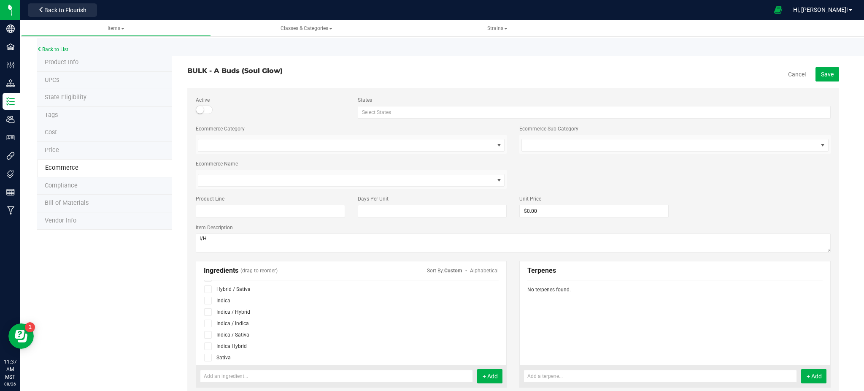
scroll to position [56, 0]
click at [205, 326] on icon at bounding box center [207, 326] width 5 height 0
click at [0, 0] on input "checkbox" at bounding box center [0, 0] width 0 height 0
click at [807, 72] on save-button "Save" at bounding box center [823, 74] width 32 height 6
click at [815, 71] on button "Save" at bounding box center [827, 74] width 24 height 14
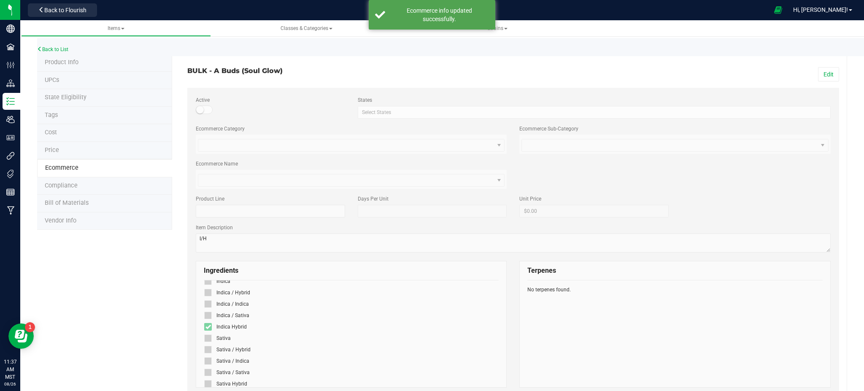
drag, startPoint x: 119, startPoint y: 264, endPoint x: 134, endPoint y: 260, distance: 16.1
click at [120, 264] on div "Product Info UPCs State Eligibility Tags Cost Price Ecommerce Compliance Bill o…" at bounding box center [442, 363] width 810 height 618
click at [63, 49] on link "Back to List" at bounding box center [52, 49] width 31 height 6
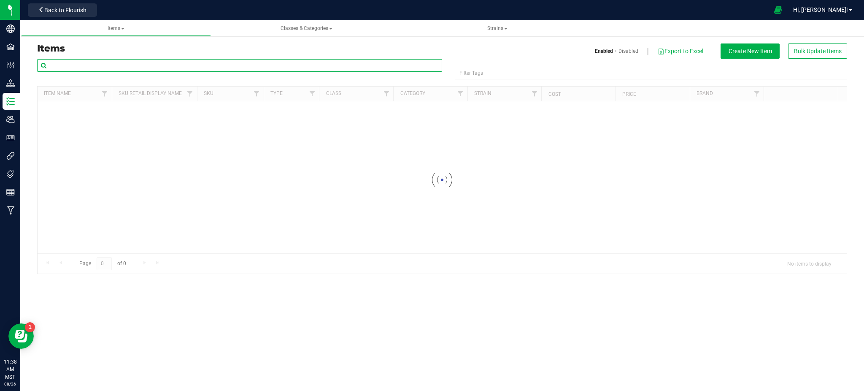
click at [129, 67] on input "text" at bounding box center [239, 65] width 405 height 13
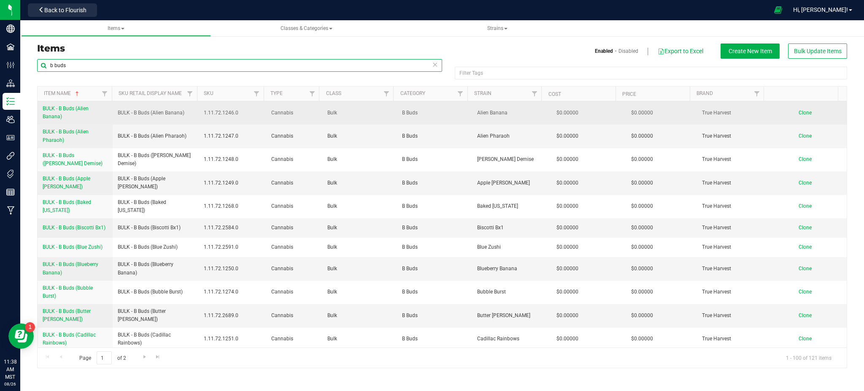
type input "b buds"
drag, startPoint x: 116, startPoint y: 113, endPoint x: 189, endPoint y: 113, distance: 73.4
click at [189, 113] on td "BULK - B Buds (Alien Banana)" at bounding box center [156, 112] width 86 height 23
click at [799, 113] on span "Clone" at bounding box center [805, 113] width 13 height 6
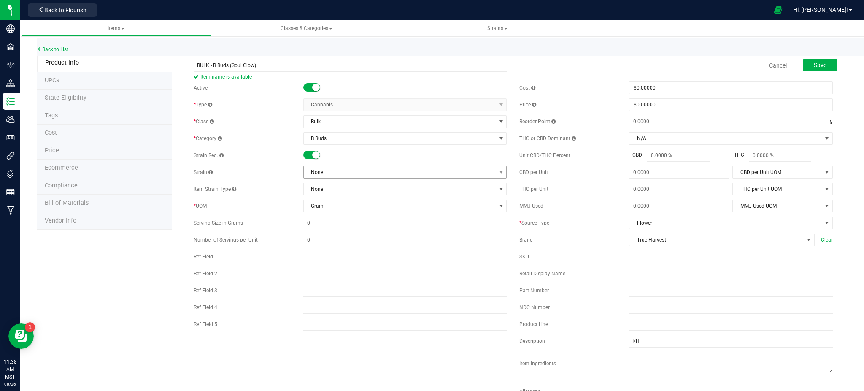
type input "BULK - B Buds (Soul Glow)"
click at [329, 173] on span "None" at bounding box center [400, 172] width 192 height 12
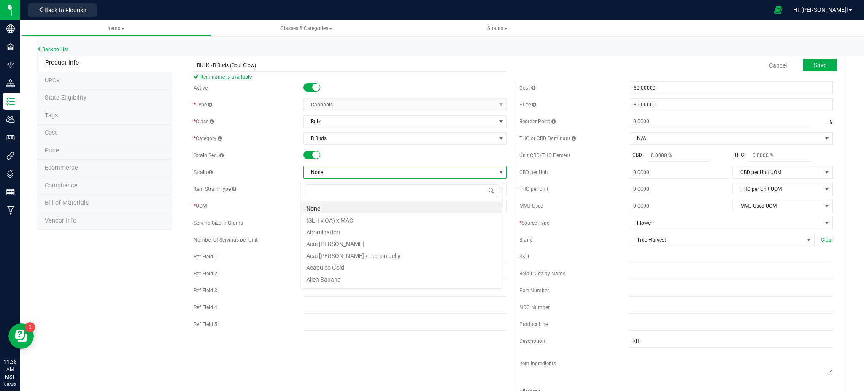
scroll to position [13, 201]
type input "glow"
click at [320, 205] on li "Soul Glow" at bounding box center [401, 207] width 200 height 12
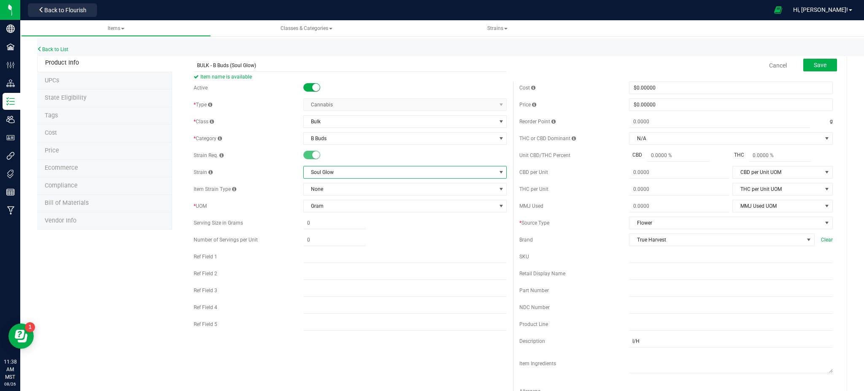
click at [86, 257] on div "Product Info UPCs State Eligibility Tags Cost Price Ecommerce Compliance Bill o…" at bounding box center [442, 383] width 810 height 658
click at [814, 65] on span "Save" at bounding box center [820, 65] width 13 height 7
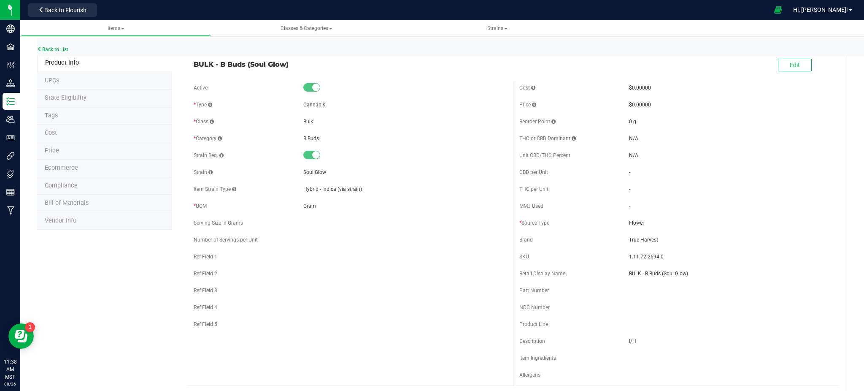
click at [62, 167] on span "Ecommerce" at bounding box center [61, 167] width 33 height 7
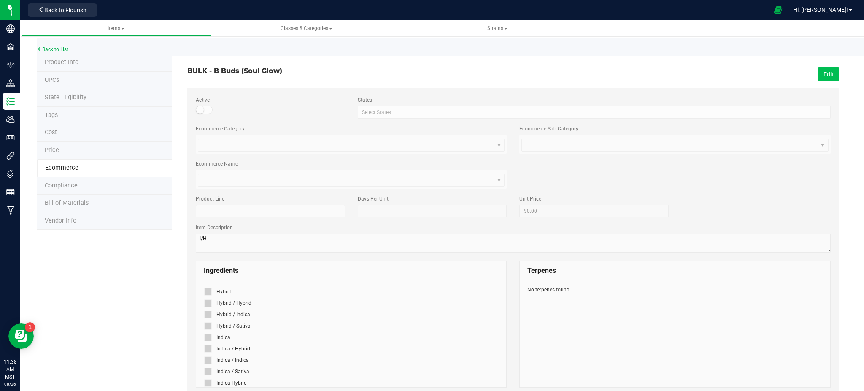
click at [822, 72] on button "Edit" at bounding box center [828, 74] width 21 height 14
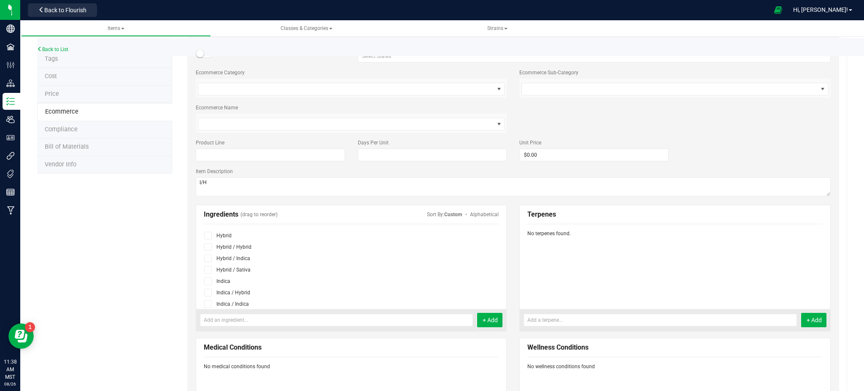
scroll to position [56, 0]
click at [208, 270] on icon at bounding box center [207, 270] width 5 height 0
click at [0, 0] on input "checkbox" at bounding box center [0, 0] width 0 height 0
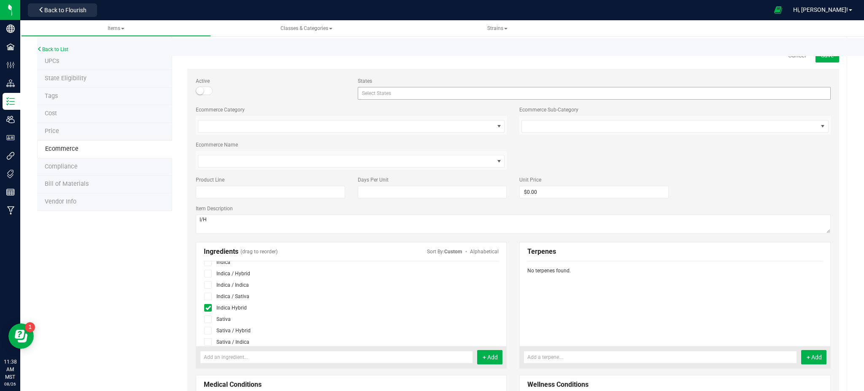
scroll to position [0, 0]
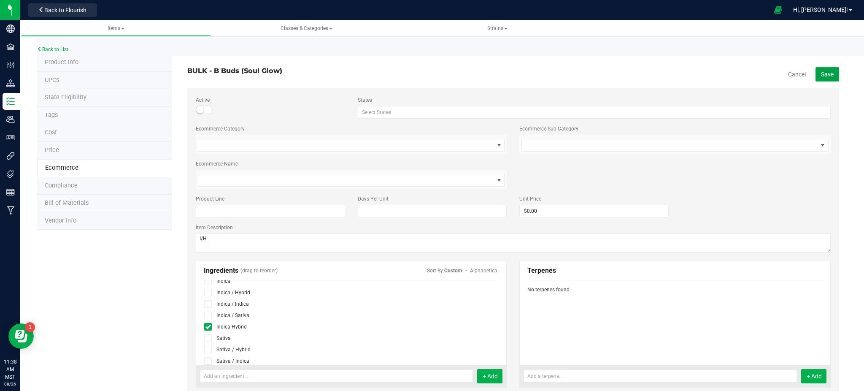
click at [826, 73] on button "Save" at bounding box center [827, 74] width 24 height 14
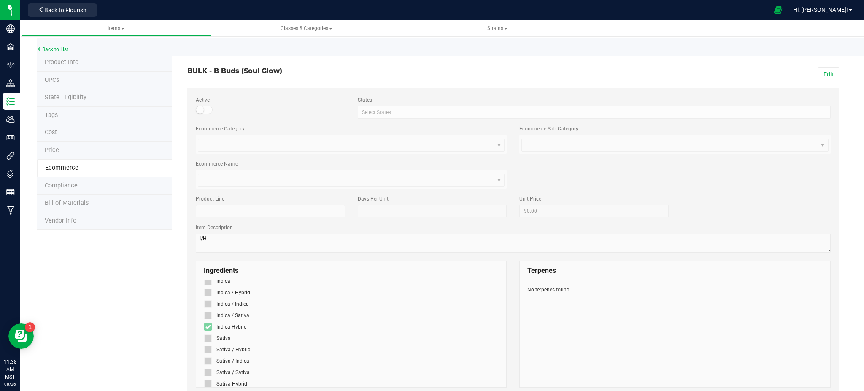
click at [54, 46] on link "Back to List" at bounding box center [52, 49] width 31 height 6
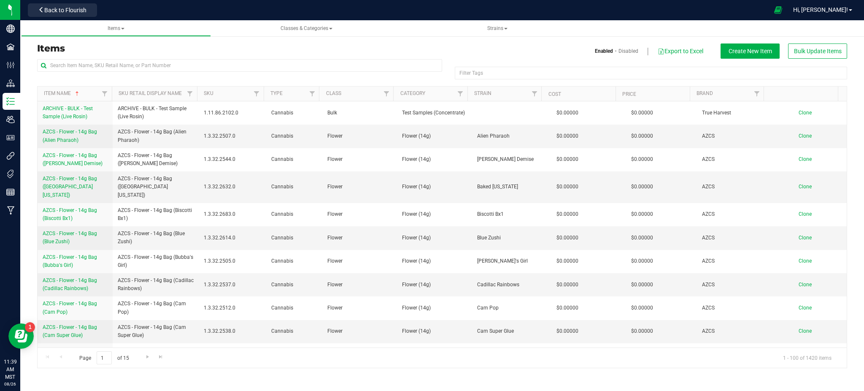
click at [163, 77] on div at bounding box center [239, 68] width 405 height 19
click at [150, 65] on input "text" at bounding box center [239, 65] width 405 height 13
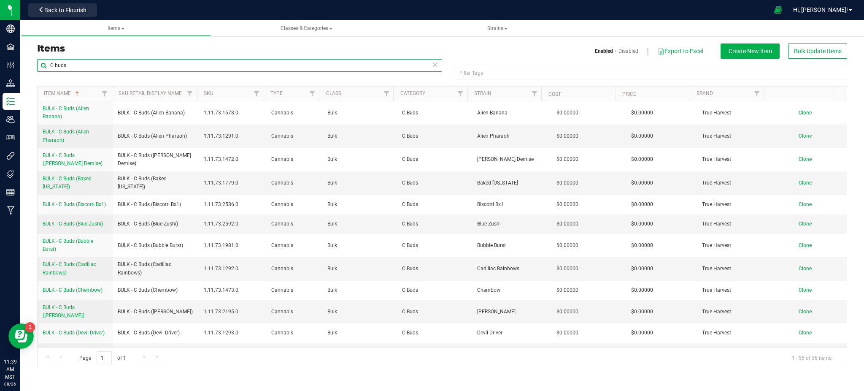
type input "C buds"
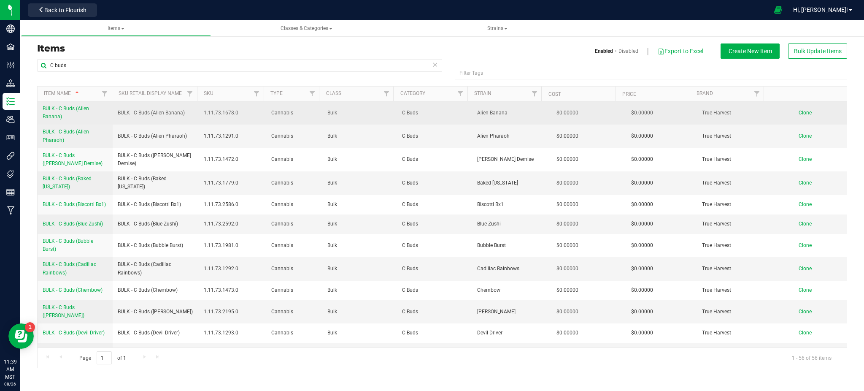
drag, startPoint x: 41, startPoint y: 108, endPoint x: 79, endPoint y: 114, distance: 38.5
click at [79, 114] on td "BULK - C Buds (Alien Banana)" at bounding box center [75, 112] width 75 height 23
click at [799, 112] on span "Clone" at bounding box center [805, 113] width 13 height 6
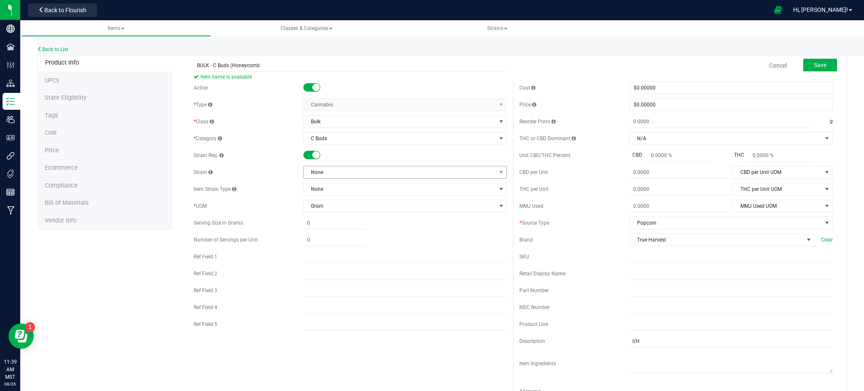
type input "BULK - C Buds (Honeycomb"
click at [359, 173] on span "None" at bounding box center [400, 172] width 192 height 12
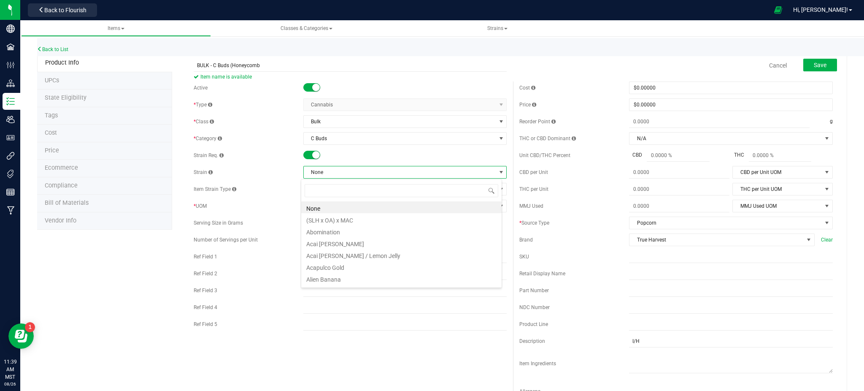
scroll to position [13, 201]
type input "honeycom"
click at [343, 207] on li "Honeycomb Pavé" at bounding box center [401, 207] width 200 height 12
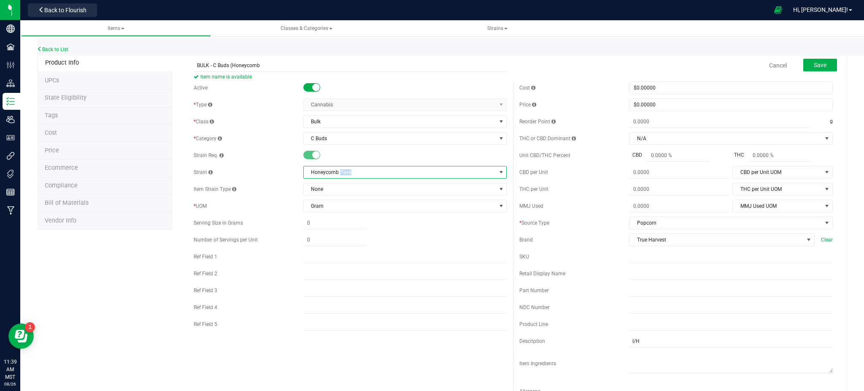
drag, startPoint x: 353, startPoint y: 169, endPoint x: 338, endPoint y: 170, distance: 15.2
click at [338, 170] on span "Honeycomb Pavé" at bounding box center [400, 172] width 192 height 12
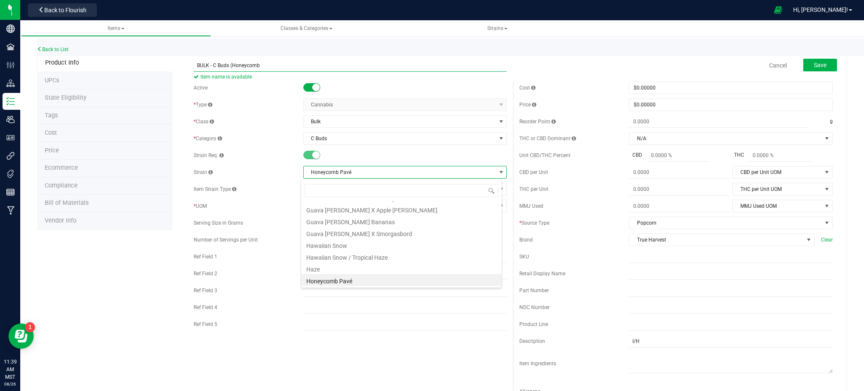
click at [262, 64] on input "BULK - C Buds (Honeycomb" at bounding box center [350, 65] width 313 height 13
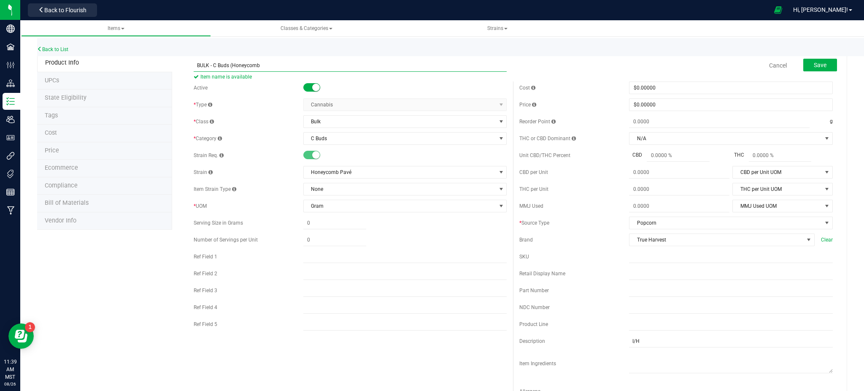
paste input "BULK - C Buds (Alien Banana)"
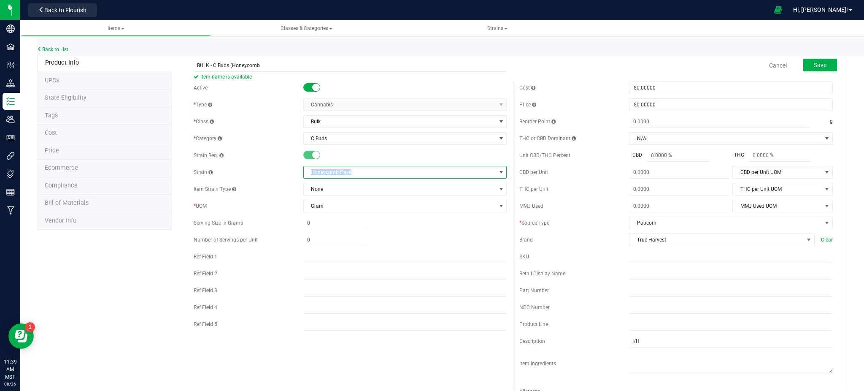
drag, startPoint x: 360, startPoint y: 172, endPoint x: 282, endPoint y: 171, distance: 78.0
click at [284, 172] on div "Strain Honeycomb Pavé" at bounding box center [350, 172] width 313 height 13
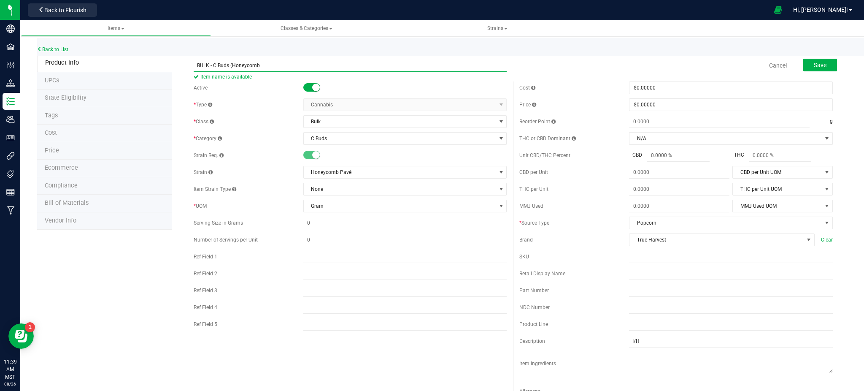
drag, startPoint x: 261, startPoint y: 64, endPoint x: 233, endPoint y: 64, distance: 28.3
click at [233, 64] on input "BULK - C Buds (Honeycomb" at bounding box center [350, 65] width 313 height 13
paste input "Honeycomb Pavé"
type input "BULK - C Buds (Honeycomb Pavé)"
click at [136, 262] on div "Product Info UPCs State Eligibility Tags Cost Price Ecommerce Compliance Bill o…" at bounding box center [442, 383] width 810 height 658
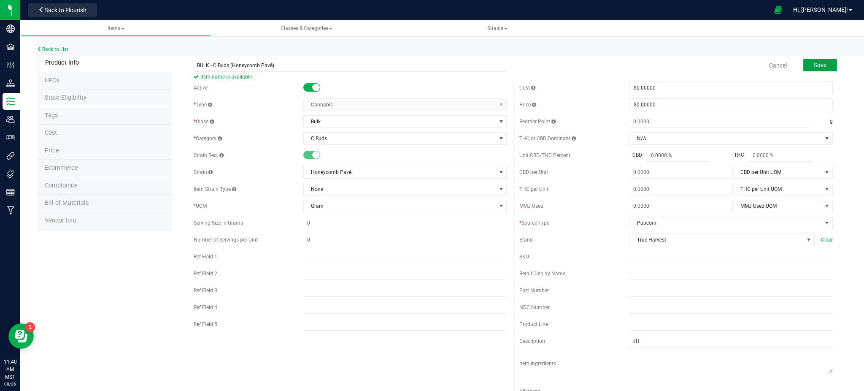
click at [814, 63] on span "Save" at bounding box center [820, 65] width 13 height 7
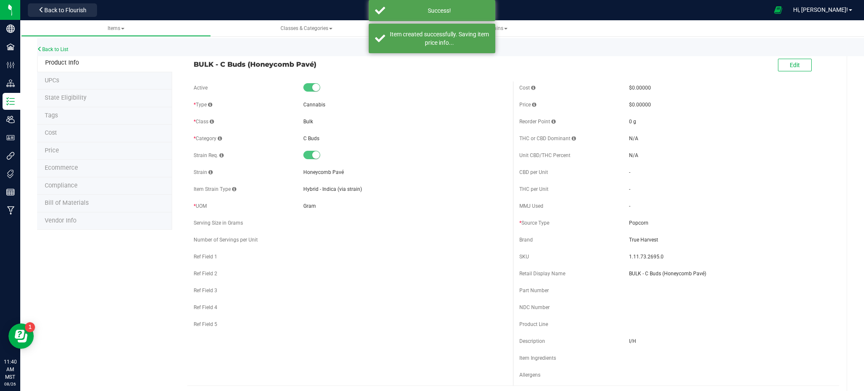
click at [75, 169] on span "Ecommerce" at bounding box center [61, 167] width 33 height 7
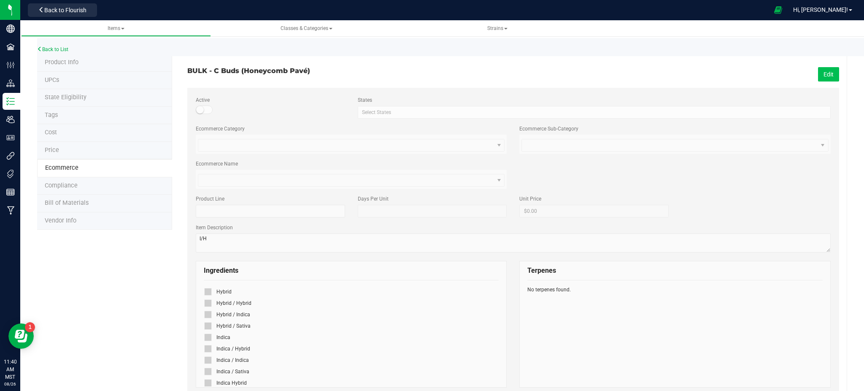
click at [818, 73] on button "Edit" at bounding box center [828, 74] width 21 height 14
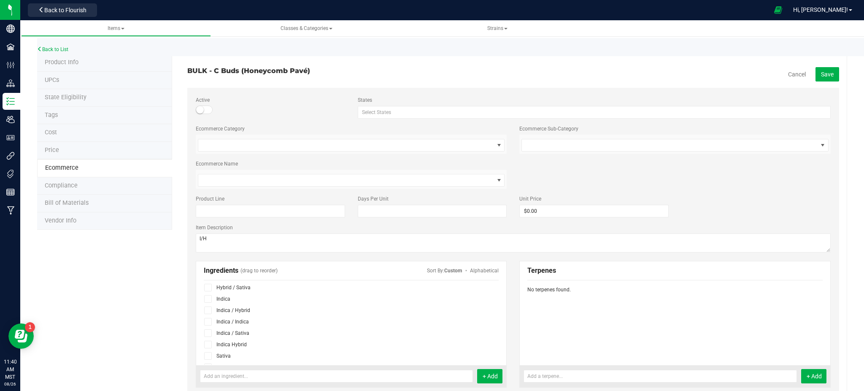
scroll to position [56, 0]
click at [204, 327] on span at bounding box center [208, 327] width 8 height 8
click at [0, 0] on input "checkbox" at bounding box center [0, 0] width 0 height 0
drag, startPoint x: 143, startPoint y: 288, endPoint x: 449, endPoint y: 256, distance: 307.9
click at [143, 288] on div "Product Info UPCs State Eligibility Tags Cost Price Ecommerce Compliance Bill o…" at bounding box center [442, 374] width 810 height 640
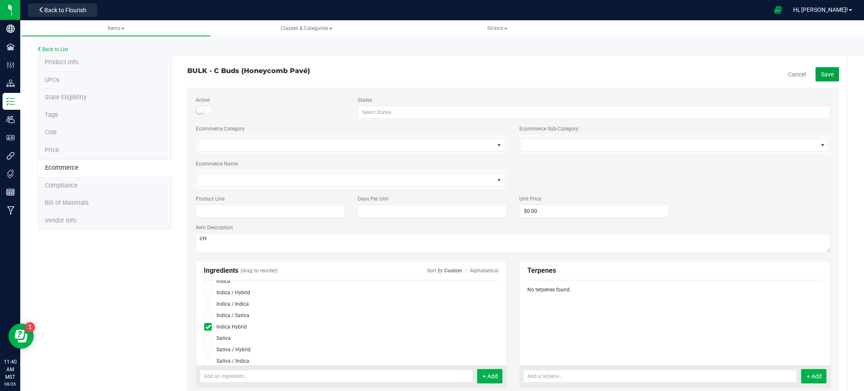
click at [823, 68] on button "Save" at bounding box center [827, 74] width 24 height 14
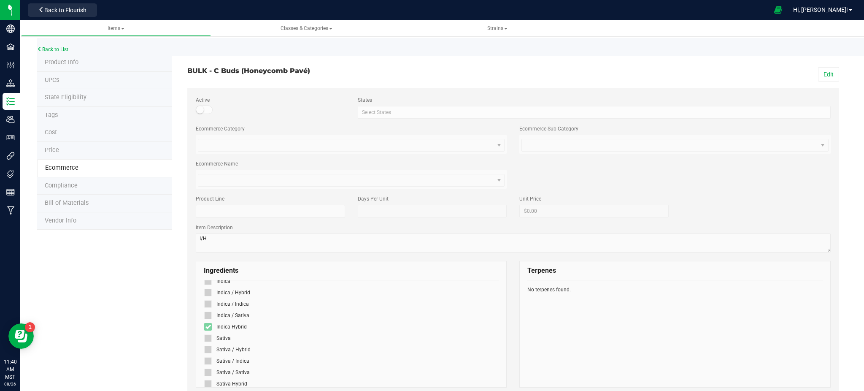
click at [103, 295] on div "Product Info UPCs State Eligibility Tags Cost Price Ecommerce Compliance Bill o…" at bounding box center [442, 363] width 810 height 618
click at [61, 49] on link "Back to List" at bounding box center [52, 49] width 31 height 6
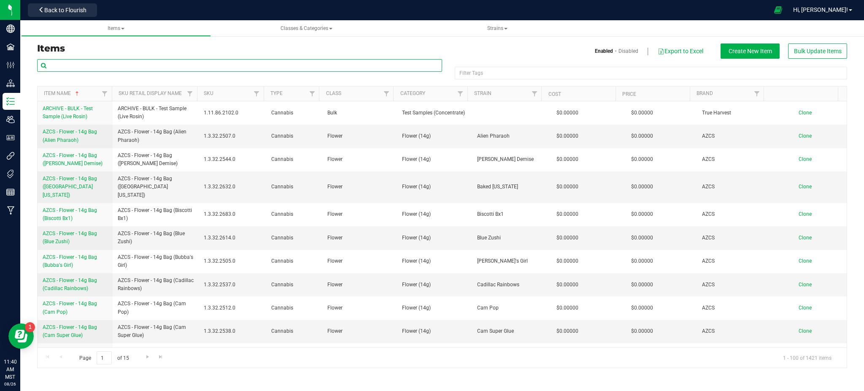
click at [86, 65] on input "text" at bounding box center [239, 65] width 405 height 13
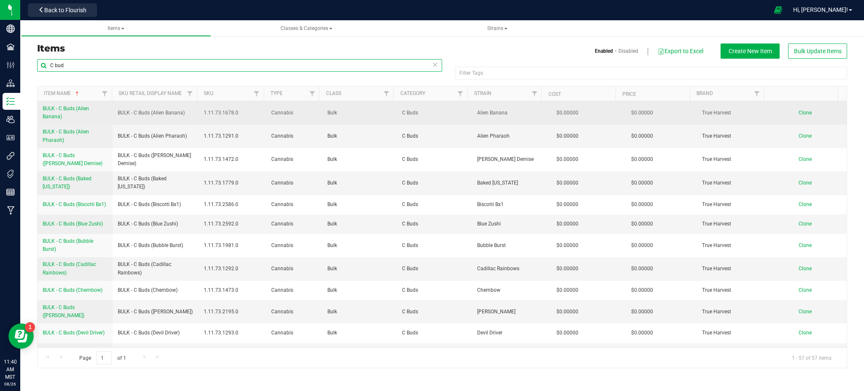
type input "C bud"
drag, startPoint x: 39, startPoint y: 105, endPoint x: 73, endPoint y: 115, distance: 35.8
click at [73, 115] on td "BULK - C Buds (Alien Banana)" at bounding box center [75, 112] width 75 height 23
click at [799, 110] on span "Clone" at bounding box center [805, 113] width 13 height 6
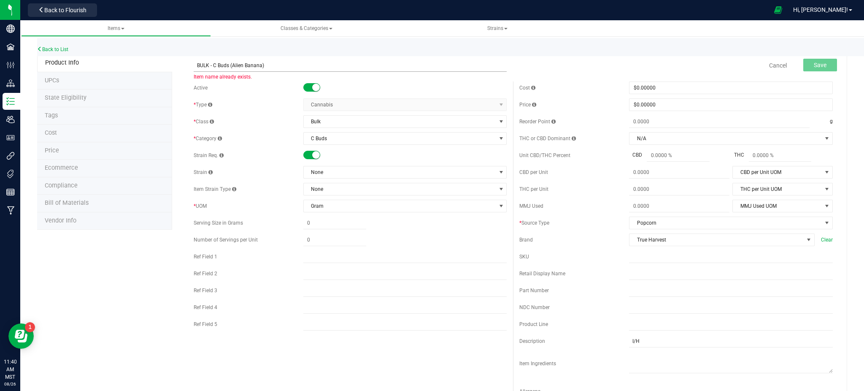
drag, startPoint x: 267, startPoint y: 62, endPoint x: 233, endPoint y: 66, distance: 34.8
click at [233, 66] on input "BULK - C Buds (Alien Banana)" at bounding box center [350, 65] width 313 height 13
type input "BULK - C Buds (Butter [PERSON_NAME])"
drag, startPoint x: 130, startPoint y: 301, endPoint x: 445, endPoint y: 186, distance: 334.5
click at [130, 300] on div "Product Info UPCs State Eligibility Tags Cost Price Ecommerce Compliance Bill o…" at bounding box center [442, 383] width 810 height 658
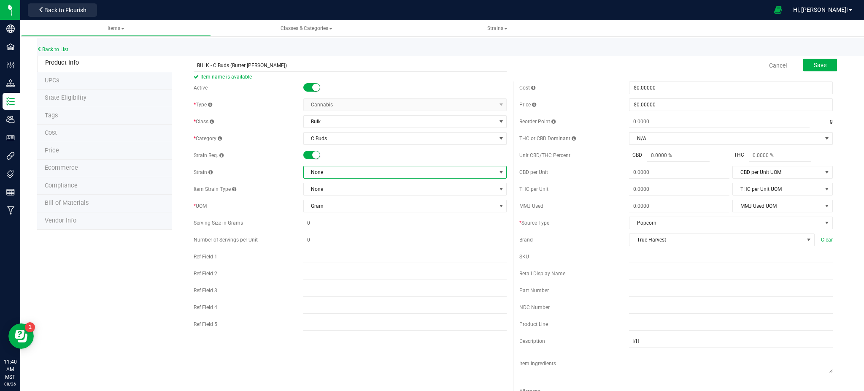
click at [332, 168] on span "None" at bounding box center [400, 172] width 192 height 12
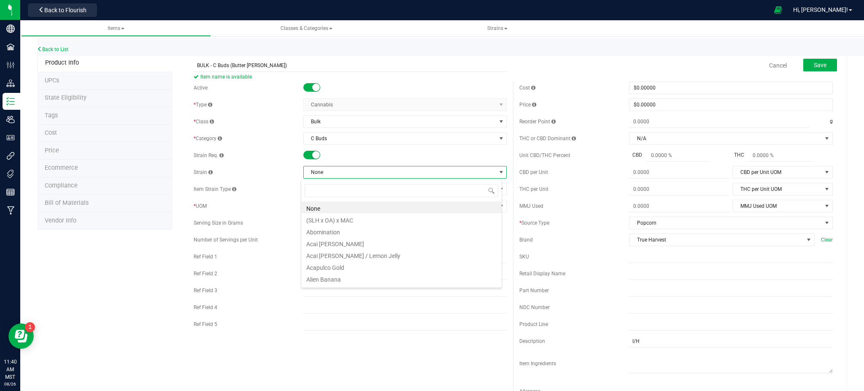
scroll to position [13, 201]
type input "butter [PERSON_NAME]"
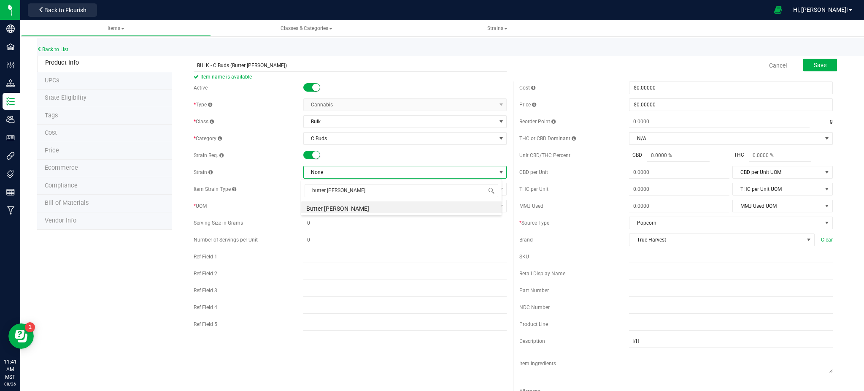
drag, startPoint x: 316, startPoint y: 206, endPoint x: 268, endPoint y: 222, distance: 50.8
click at [316, 207] on li "Butter [PERSON_NAME]" at bounding box center [401, 207] width 200 height 12
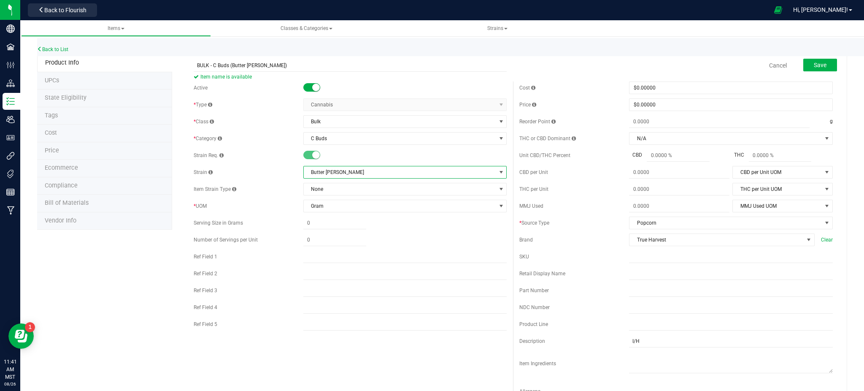
click at [167, 270] on div "Product Info UPCs State Eligibility Tags Cost Price Ecommerce Compliance Bill o…" at bounding box center [442, 383] width 810 height 658
drag, startPoint x: 805, startPoint y: 65, endPoint x: 756, endPoint y: 108, distance: 65.8
click at [814, 65] on span "Save" at bounding box center [820, 65] width 13 height 7
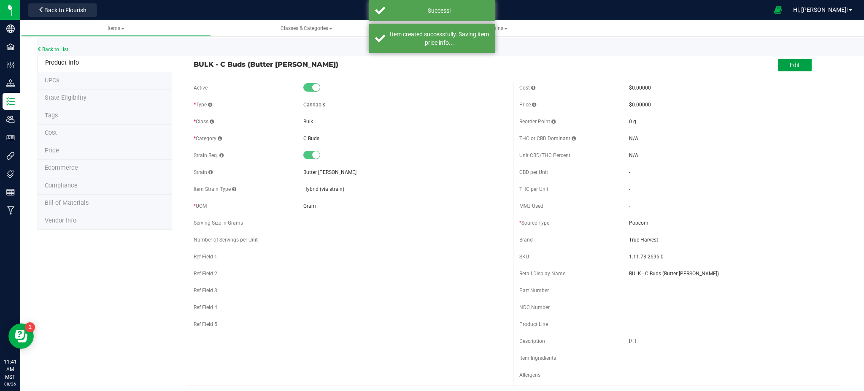
click at [778, 67] on button "Edit" at bounding box center [795, 65] width 34 height 13
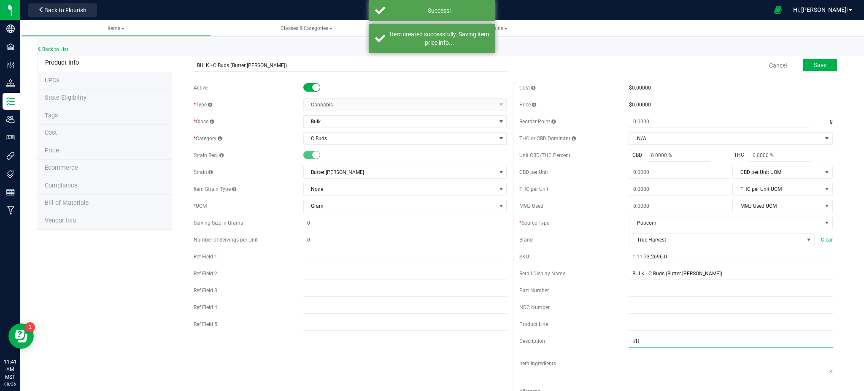
drag, startPoint x: 632, startPoint y: 342, endPoint x: 626, endPoint y: 336, distance: 8.1
click at [631, 342] on input "I/H" at bounding box center [731, 341] width 204 height 13
type input "I"
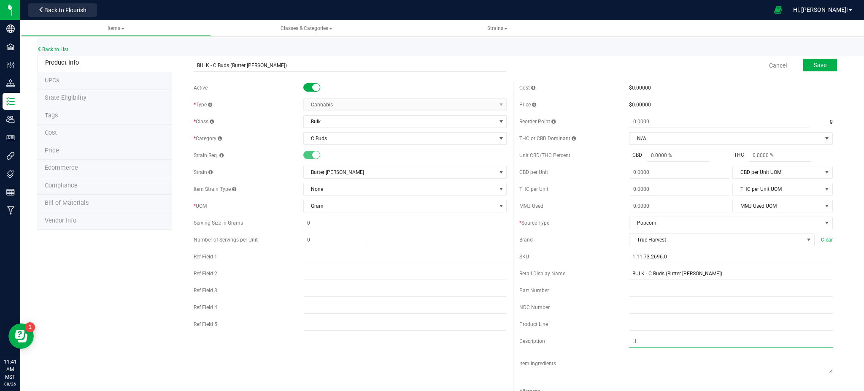
type input "H"
click at [504, 349] on div "Active * Type Cannabis Select type Cannabis Non-Inventory Raw Materials Supplie…" at bounding box center [513, 244] width 652 height 326
click at [814, 62] on span "Save" at bounding box center [820, 65] width 13 height 7
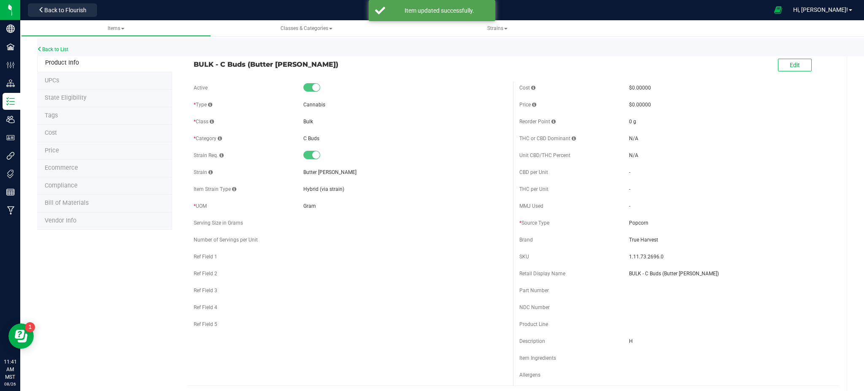
drag, startPoint x: 108, startPoint y: 323, endPoint x: 125, endPoint y: 318, distance: 17.7
click at [78, 165] on li "Ecommerce" at bounding box center [104, 168] width 135 height 18
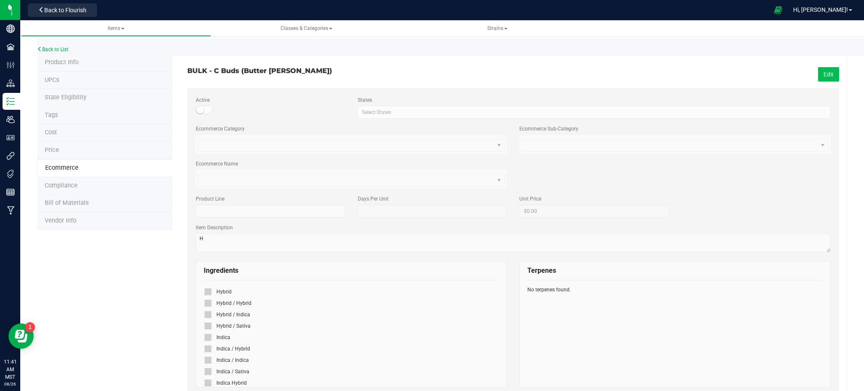
click at [818, 75] on button "Edit" at bounding box center [828, 74] width 21 height 14
drag, startPoint x: 208, startPoint y: 288, endPoint x: 230, endPoint y: 289, distance: 22.0
click at [208, 287] on div at bounding box center [210, 291] width 13 height 11
click at [207, 291] on icon at bounding box center [207, 291] width 5 height 0
click at [0, 0] on input "checkbox" at bounding box center [0, 0] width 0 height 0
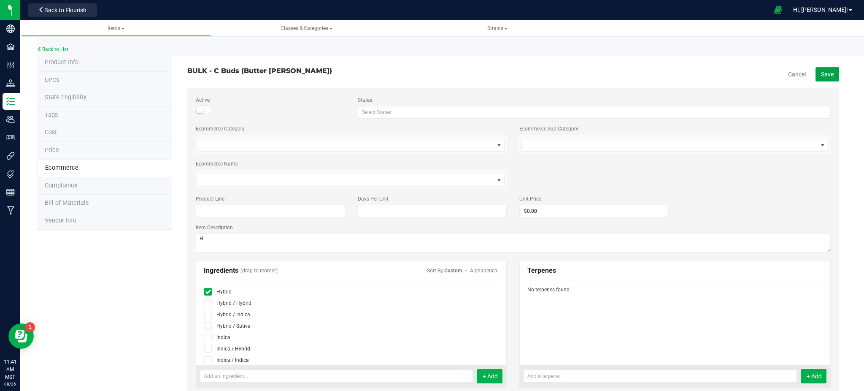
click at [821, 71] on span "Save" at bounding box center [827, 74] width 13 height 7
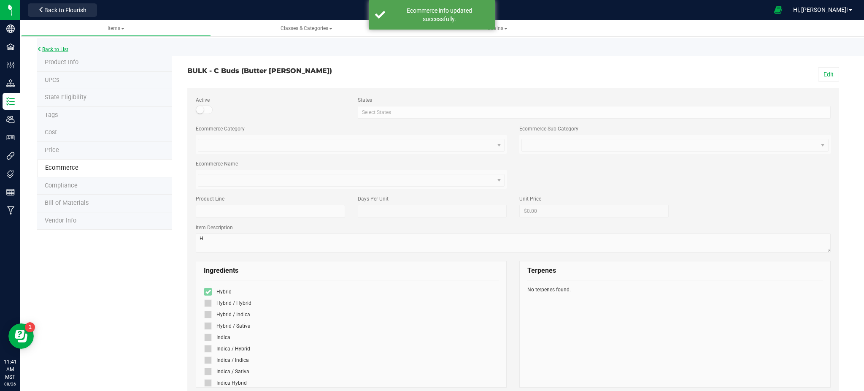
click at [50, 50] on link "Back to List" at bounding box center [52, 49] width 31 height 6
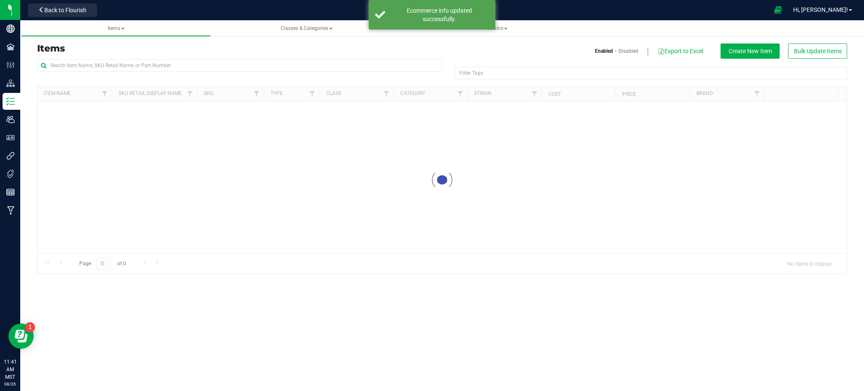
click at [126, 50] on h3 "Items" at bounding box center [236, 48] width 399 height 10
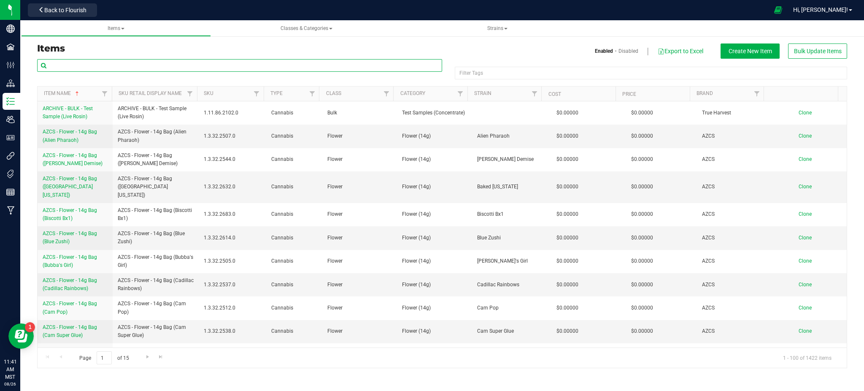
click at [97, 67] on input "text" at bounding box center [239, 65] width 405 height 13
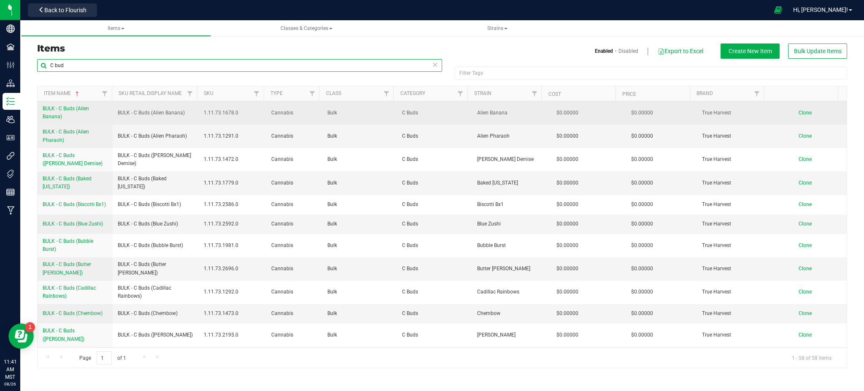
type input "C bud"
drag, startPoint x: 47, startPoint y: 108, endPoint x: 81, endPoint y: 113, distance: 34.3
click at [81, 113] on td "BULK - C Buds (Alien Banana)" at bounding box center [75, 112] width 75 height 23
click at [799, 113] on span "Clone" at bounding box center [805, 113] width 13 height 6
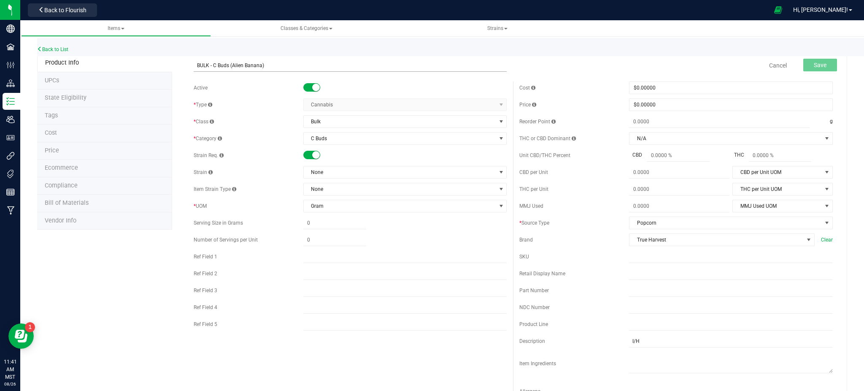
drag, startPoint x: 278, startPoint y: 63, endPoint x: 240, endPoint y: 70, distance: 38.9
click at [240, 70] on input "BULK - C Buds (Alien Banana)" at bounding box center [350, 65] width 313 height 13
type input "BULK - C Buds (Platinmun Kush Breath)"
click at [73, 311] on div "Product Info UPCs State Eligibility Tags Cost Price Ecommerce Compliance Bill o…" at bounding box center [442, 383] width 810 height 658
click at [109, 316] on div "Product Info UPCs State Eligibility Tags Cost Price Ecommerce Compliance Bill o…" at bounding box center [442, 383] width 810 height 658
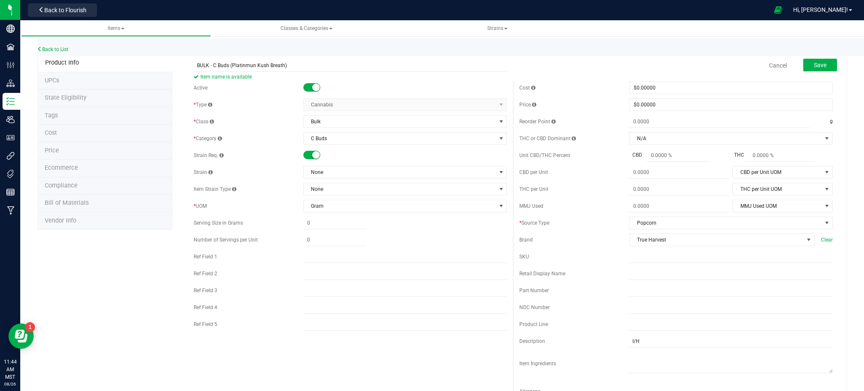
click at [68, 169] on span "Ecommerce" at bounding box center [61, 167] width 33 height 7
click at [442, 12] on div "Please save item info." at bounding box center [439, 10] width 99 height 8
drag, startPoint x: 128, startPoint y: 262, endPoint x: 133, endPoint y: 260, distance: 5.2
click at [130, 261] on div "Product Info UPCs State Eligibility Tags Cost Price Ecommerce Compliance Bill o…" at bounding box center [442, 383] width 810 height 658
click at [814, 64] on span "Save" at bounding box center [820, 65] width 13 height 7
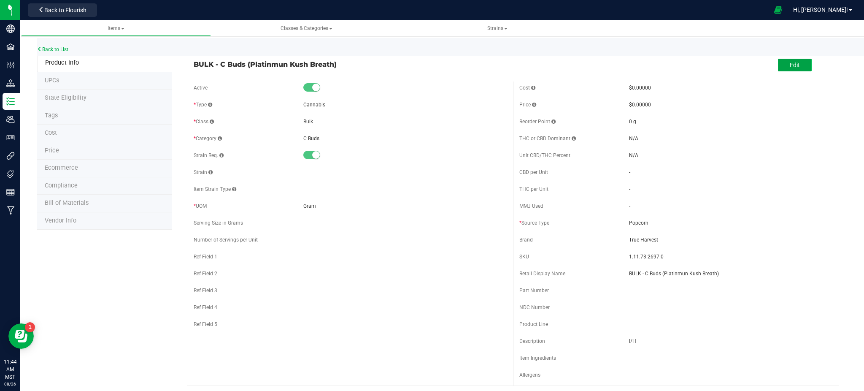
click at [779, 63] on button "Edit" at bounding box center [795, 65] width 34 height 13
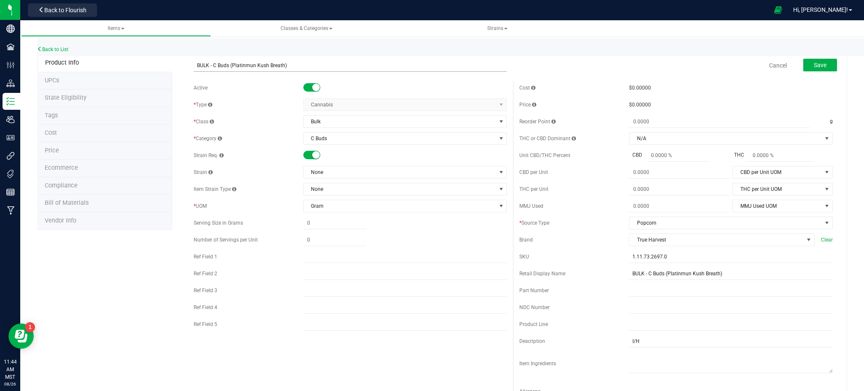
drag, startPoint x: 238, startPoint y: 63, endPoint x: 243, endPoint y: 63, distance: 4.6
click at [240, 63] on input "BULK - C Buds (Platinmun Kush Breath)" at bounding box center [350, 65] width 313 height 13
click at [243, 63] on input "BULK - C Buds (Platinmun Kush Breath)" at bounding box center [350, 65] width 313 height 13
type input "BULK - C Buds (Platinum Kush Breath)"
click at [326, 171] on span "None" at bounding box center [400, 172] width 192 height 12
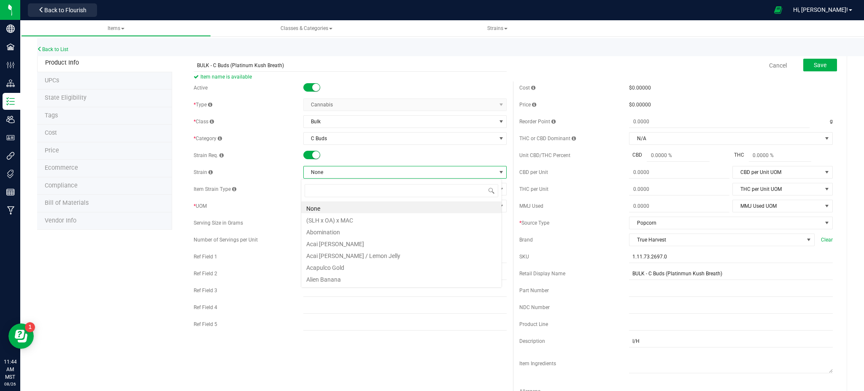
scroll to position [13, 201]
type input "kush br"
click at [343, 209] on li "Platinum Kush Breath" at bounding box center [401, 207] width 200 height 12
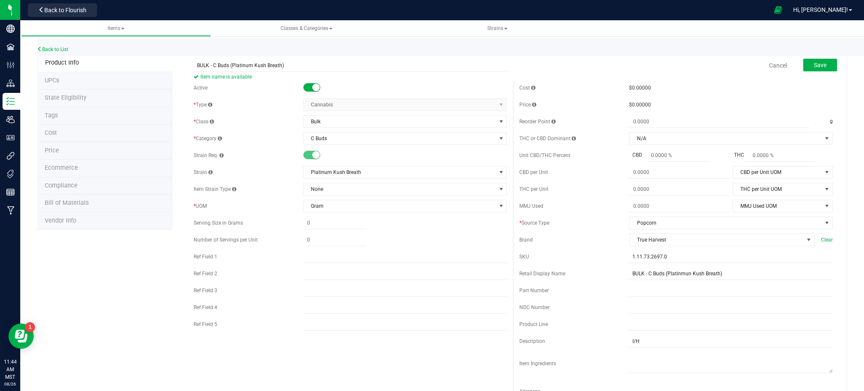
drag, startPoint x: 110, startPoint y: 288, endPoint x: 521, endPoint y: 221, distance: 417.2
click at [814, 66] on span "Save" at bounding box center [820, 65] width 13 height 7
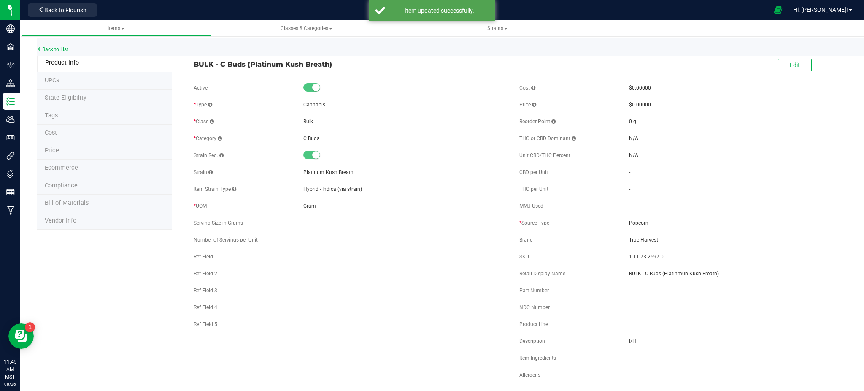
click at [70, 171] on span "Ecommerce" at bounding box center [61, 167] width 33 height 7
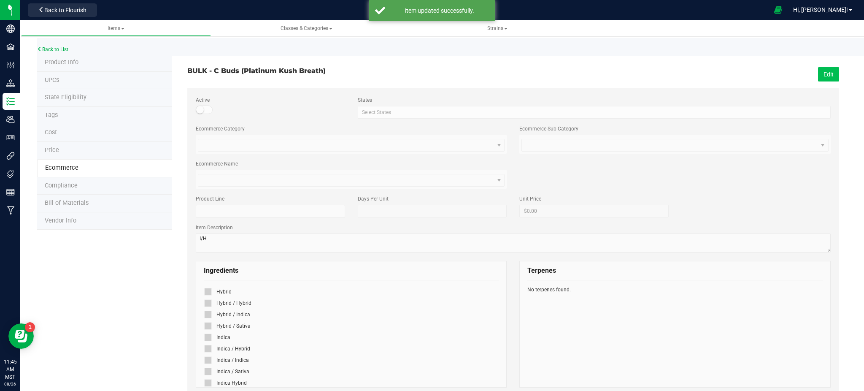
click at [818, 70] on button "Edit" at bounding box center [828, 74] width 21 height 14
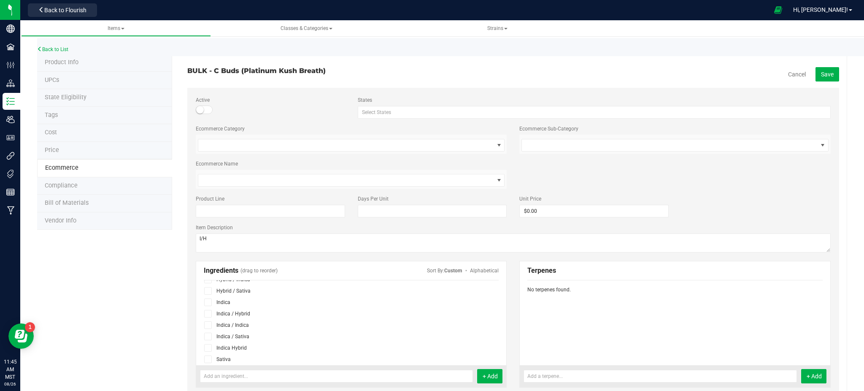
scroll to position [56, 0]
click at [208, 326] on icon at bounding box center [207, 326] width 5 height 0
click at [0, 0] on input "checkbox" at bounding box center [0, 0] width 0 height 0
click at [136, 321] on div "Product Info UPCs State Eligibility Tags Cost Price Ecommerce Compliance Bill o…" at bounding box center [442, 374] width 810 height 640
click at [817, 79] on button "Save" at bounding box center [827, 74] width 24 height 14
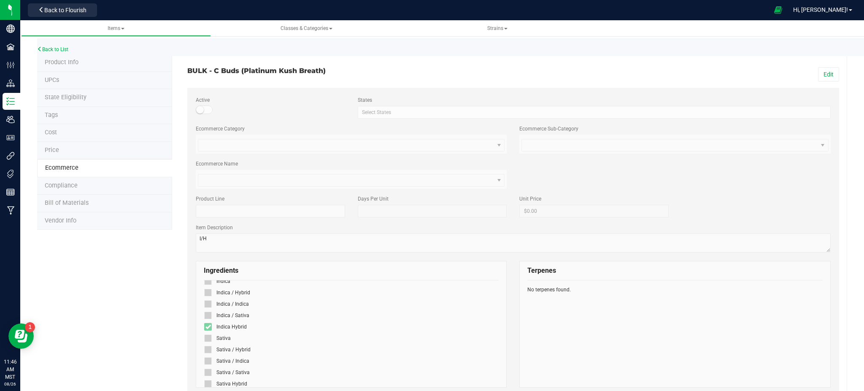
click at [96, 313] on div "Product Info UPCs State Eligibility Tags Cost Price Ecommerce Compliance Bill o…" at bounding box center [442, 363] width 810 height 618
click at [62, 49] on link "Back to List" at bounding box center [52, 49] width 31 height 6
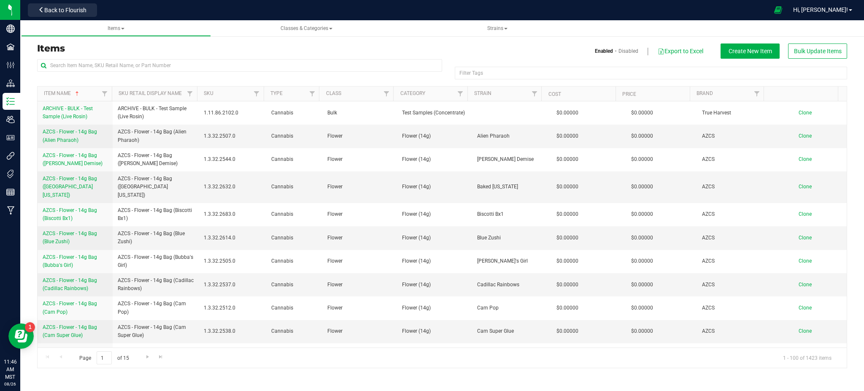
click at [92, 80] on div "Filter Tags Filter Tags" at bounding box center [442, 72] width 810 height 27
click at [99, 56] on div "Items Enabled Disabled Export to Excel Create New Item Bulk Update Items" at bounding box center [442, 50] width 823 height 15
click at [95, 61] on input "text" at bounding box center [239, 65] width 405 height 13
click at [95, 62] on input "text" at bounding box center [239, 65] width 405 height 13
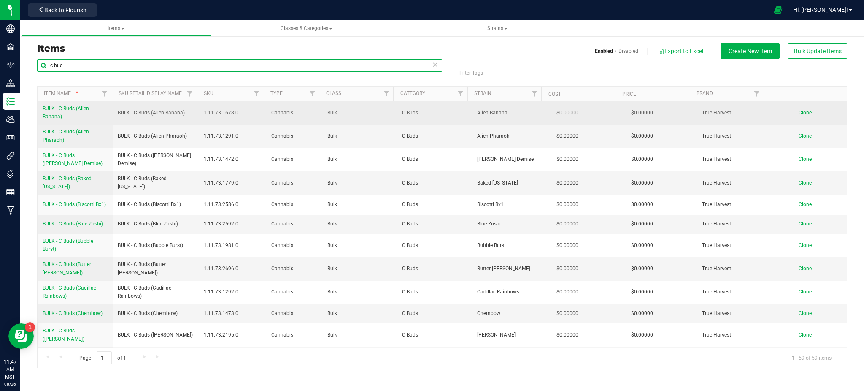
type input "c bud"
drag, startPoint x: 42, startPoint y: 108, endPoint x: 88, endPoint y: 118, distance: 47.1
click at [88, 118] on td "BULK - C Buds (Alien Banana)" at bounding box center [75, 112] width 75 height 23
click at [799, 110] on span "Clone" at bounding box center [805, 113] width 13 height 6
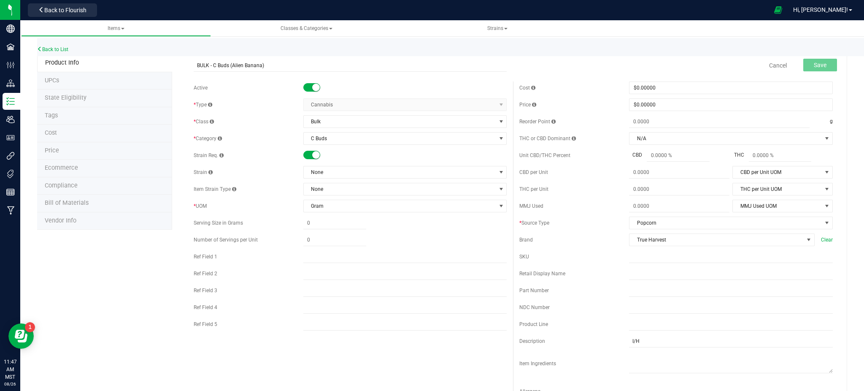
drag, startPoint x: 255, startPoint y: 67, endPoint x: 249, endPoint y: 48, distance: 20.4
click at [243, 63] on input "BULK - C Buds (Alien Banana)" at bounding box center [350, 65] width 313 height 13
type input "BULK - C Buds (Fruit Riot)"
click at [379, 173] on span "None" at bounding box center [400, 172] width 192 height 12
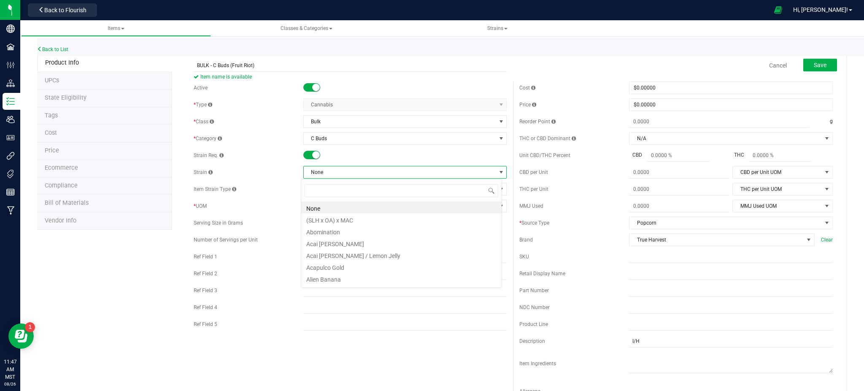
scroll to position [13, 201]
type input "Fruit"
click at [322, 223] on li "Fruit Riot" at bounding box center [401, 219] width 200 height 12
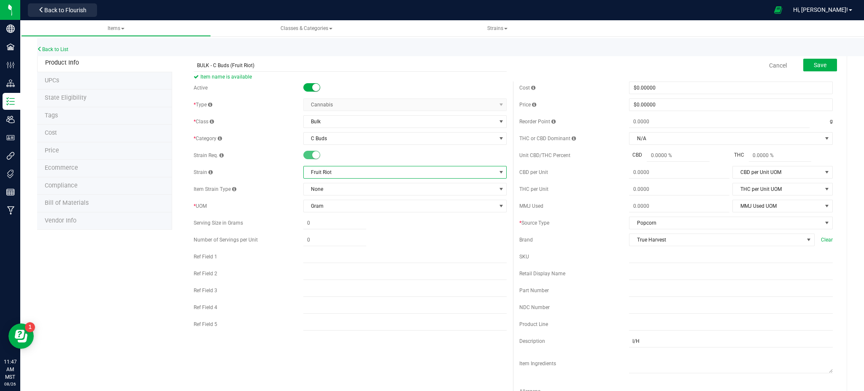
click at [127, 254] on div "Product Info UPCs State Eligibility Tags Cost Price Ecommerce Compliance Bill o…" at bounding box center [442, 383] width 810 height 658
click at [813, 50] on div "Back to List" at bounding box center [469, 47] width 864 height 18
click at [813, 59] on button "Save" at bounding box center [820, 65] width 34 height 13
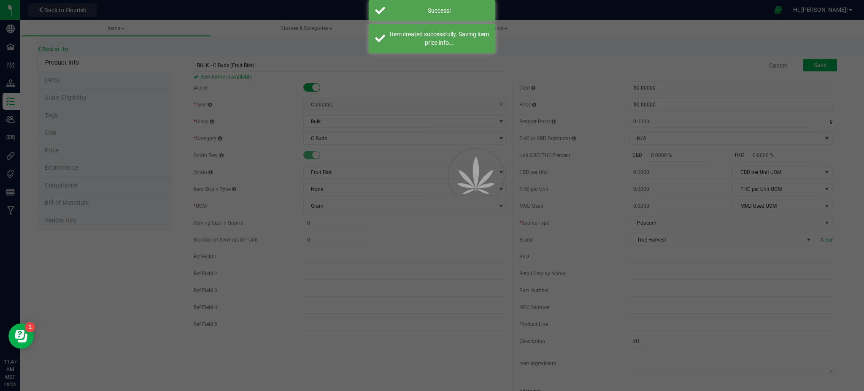
click at [811, 62] on div at bounding box center [432, 195] width 864 height 391
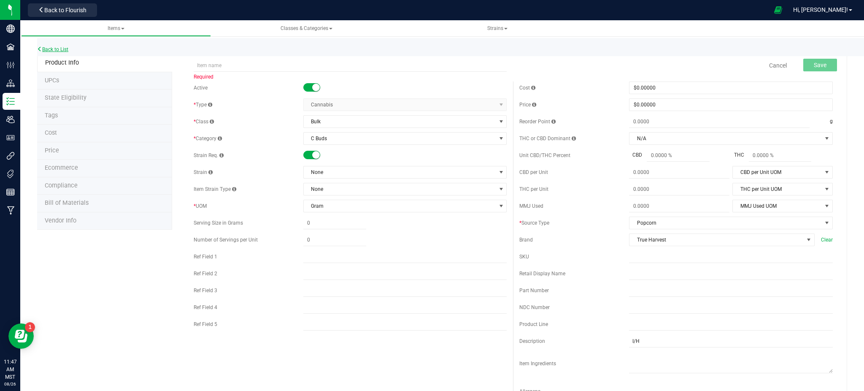
click at [55, 49] on link "Back to List" at bounding box center [52, 49] width 31 height 6
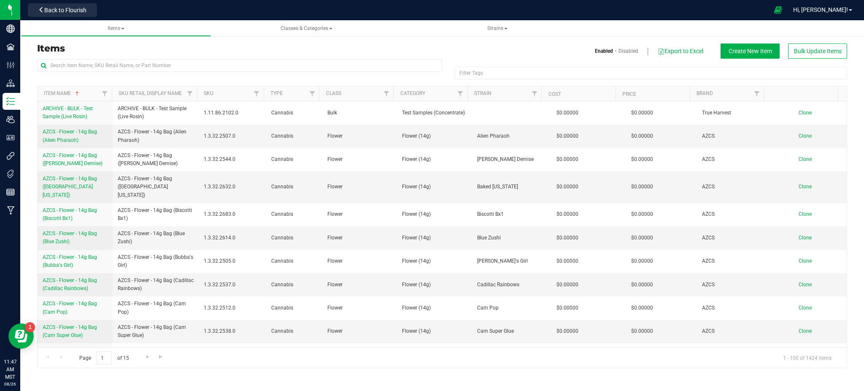
click at [133, 48] on h3 "Items" at bounding box center [236, 48] width 399 height 10
click at [135, 60] on input "text" at bounding box center [239, 65] width 405 height 13
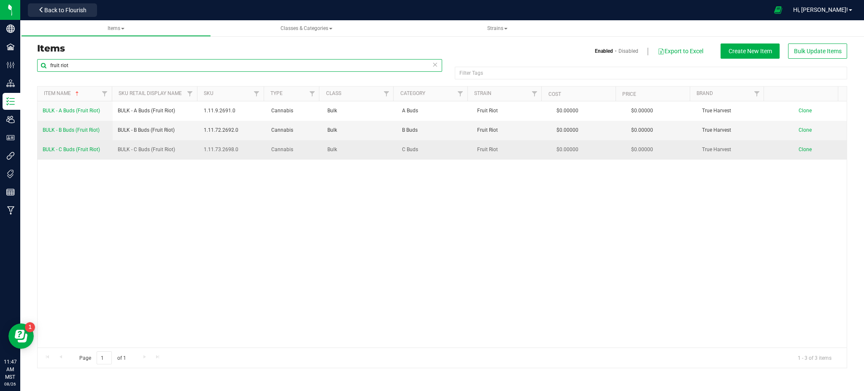
type input "fruit riot"
click at [87, 147] on span "BULK - C Buds (Fruit Riot)" at bounding box center [71, 149] width 57 height 6
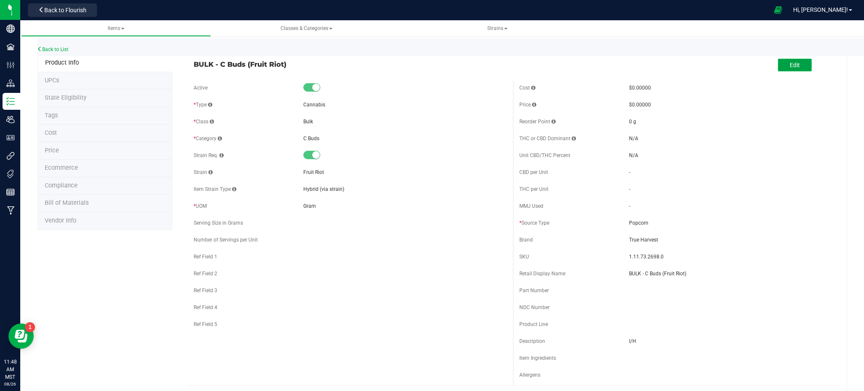
click at [778, 64] on button "Edit" at bounding box center [795, 65] width 34 height 13
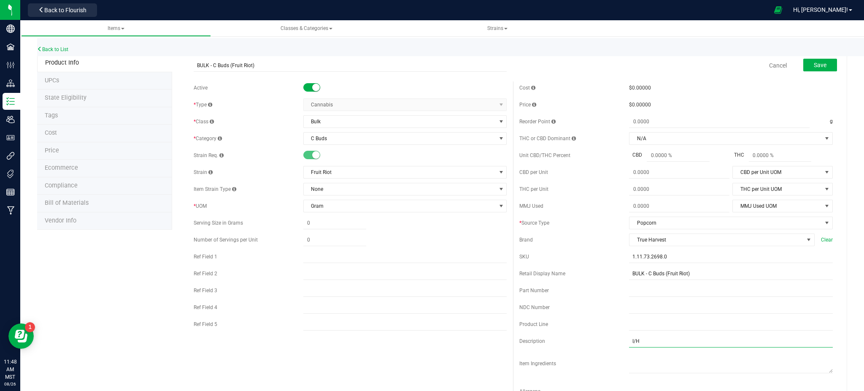
click at [631, 345] on input "I/H" at bounding box center [731, 341] width 204 height 13
type input "H"
click at [71, 168] on span "Ecommerce" at bounding box center [61, 167] width 33 height 7
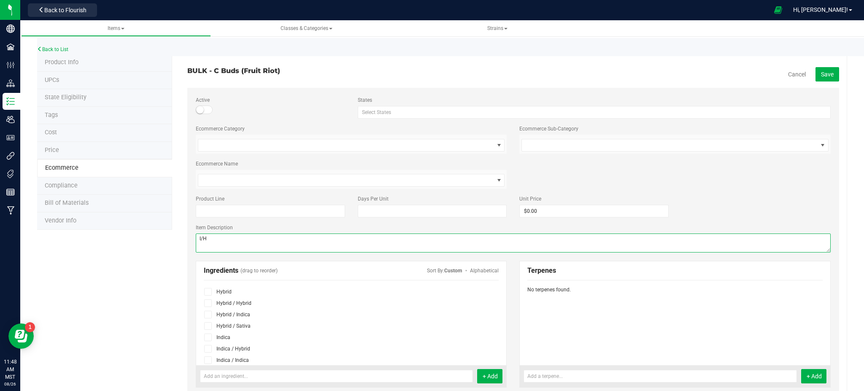
drag, startPoint x: 201, startPoint y: 241, endPoint x: 177, endPoint y: 246, distance: 24.5
click at [178, 245] on div "BULK - C Buds (Fruit Riot) Cancel Save Active States Select States AK AL AR AZ …" at bounding box center [509, 374] width 675 height 640
click at [209, 292] on span at bounding box center [208, 292] width 8 height 8
click at [0, 0] on input "checkbox" at bounding box center [0, 0] width 0 height 0
type textarea "H"
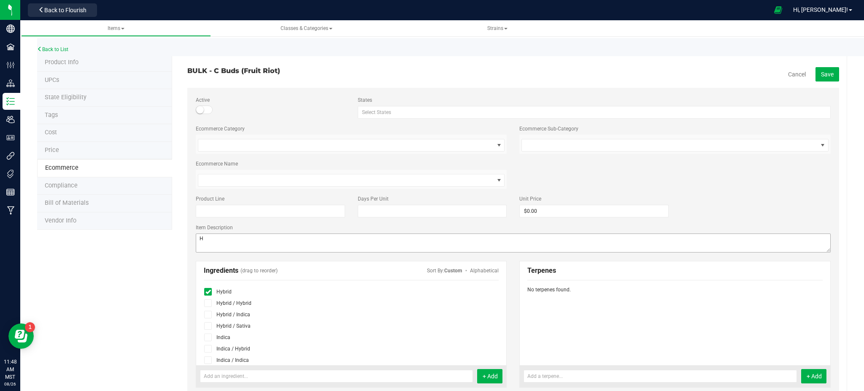
drag, startPoint x: 163, startPoint y: 293, endPoint x: 320, endPoint y: 238, distance: 166.2
click at [166, 291] on div "Product Info UPCs State Eligibility Tags Cost Price Ecommerce Compliance Bill o…" at bounding box center [442, 374] width 810 height 640
drag, startPoint x: 818, startPoint y: 73, endPoint x: 812, endPoint y: 65, distance: 10.0
click at [821, 73] on span "Save" at bounding box center [827, 74] width 13 height 7
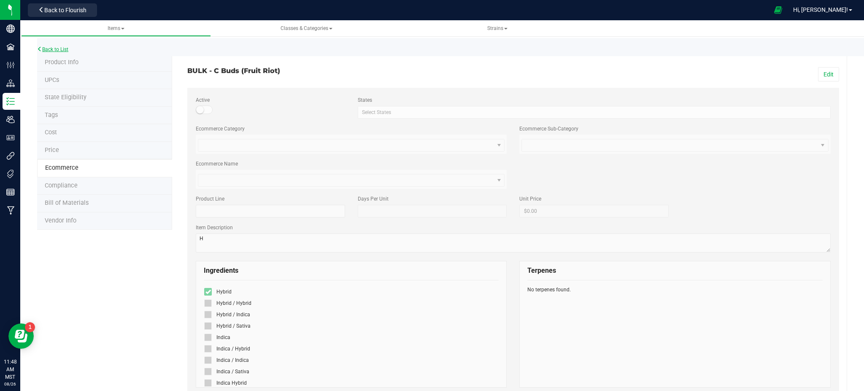
click at [55, 50] on link "Back to List" at bounding box center [52, 49] width 31 height 6
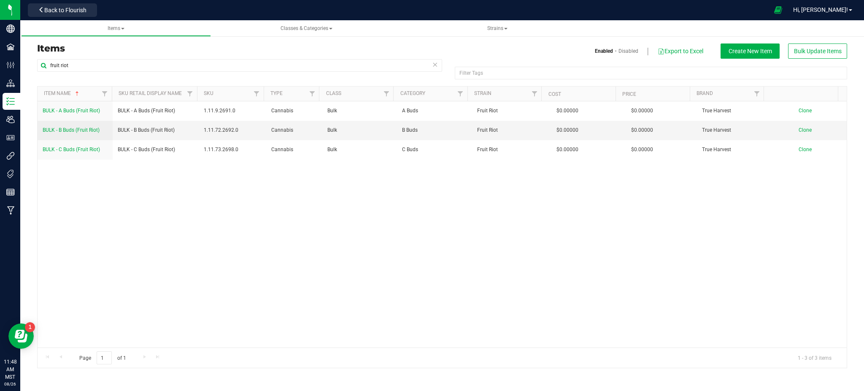
click at [38, 77] on div "fruit riot" at bounding box center [239, 68] width 405 height 19
click at [33, 59] on div "fruit riot Filter Tags Filter Tags Item Name Sku Retail Display Name SKU Type C…" at bounding box center [442, 213] width 823 height 309
click at [35, 79] on div "fruit riot Filter Tags Filter Tags Item Name Sku Retail Display Name SKU Type C…" at bounding box center [442, 213] width 823 height 309
drag, startPoint x: 30, startPoint y: 81, endPoint x: 481, endPoint y: 45, distance: 452.4
click at [481, 45] on div "Enabled Disabled Export to Excel Create New Item Bulk Update Items" at bounding box center [647, 50] width 411 height 15
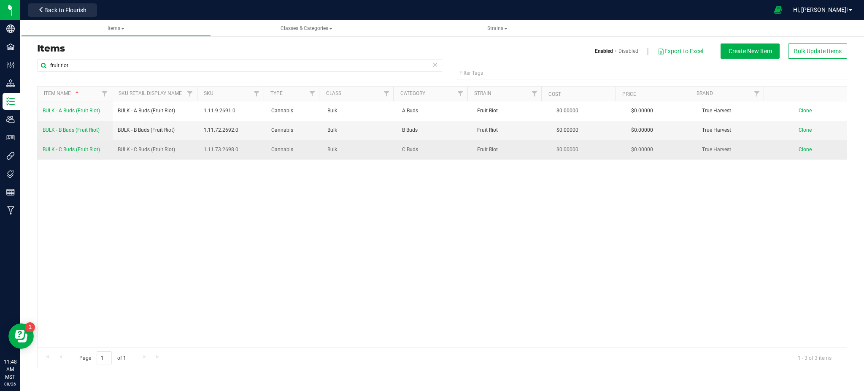
click at [54, 150] on span "BULK - C Buds (Fruit Riot)" at bounding box center [71, 149] width 57 height 6
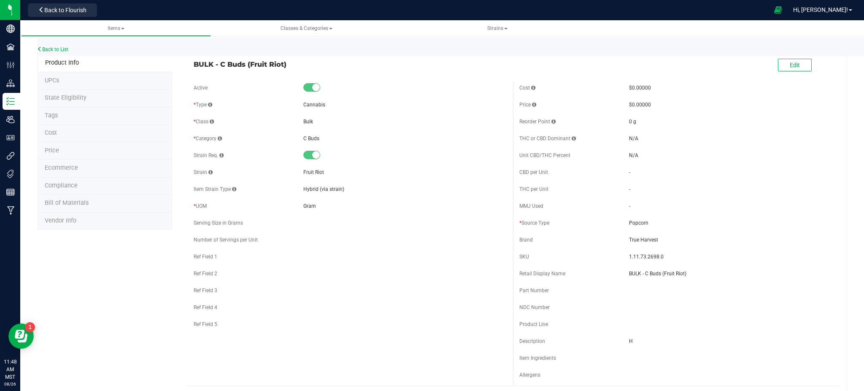
drag, startPoint x: 609, startPoint y: 288, endPoint x: 103, endPoint y: 142, distance: 527.3
click at [68, 47] on link "Back to List" at bounding box center [52, 49] width 31 height 6
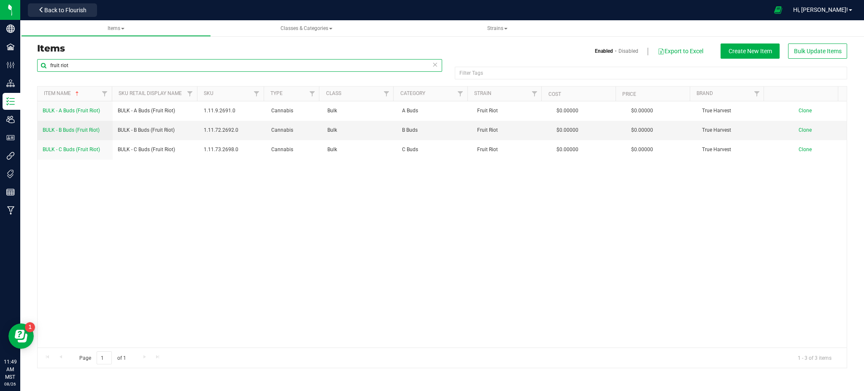
drag, startPoint x: 74, startPoint y: 68, endPoint x: 79, endPoint y: 66, distance: 5.7
click at [75, 68] on input "fruit riot" at bounding box center [239, 65] width 405 height 13
type input "f"
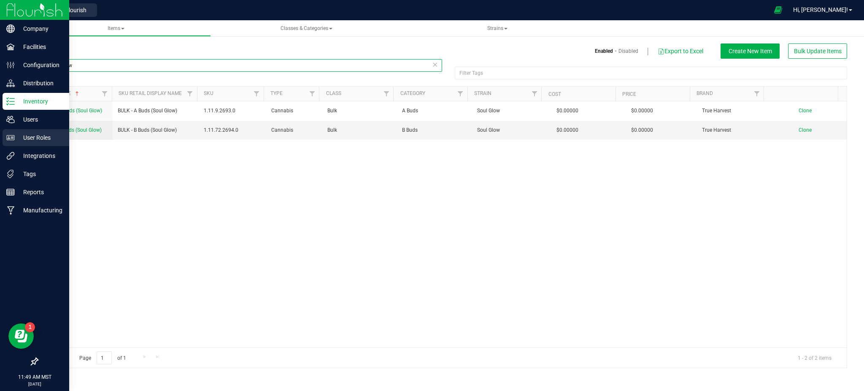
drag, startPoint x: 76, startPoint y: 63, endPoint x: 0, endPoint y: 131, distance: 102.2
click at [0, 131] on div "Company Facilities Configuration Distribution Inventory Users User Roles Integr…" at bounding box center [432, 195] width 864 height 391
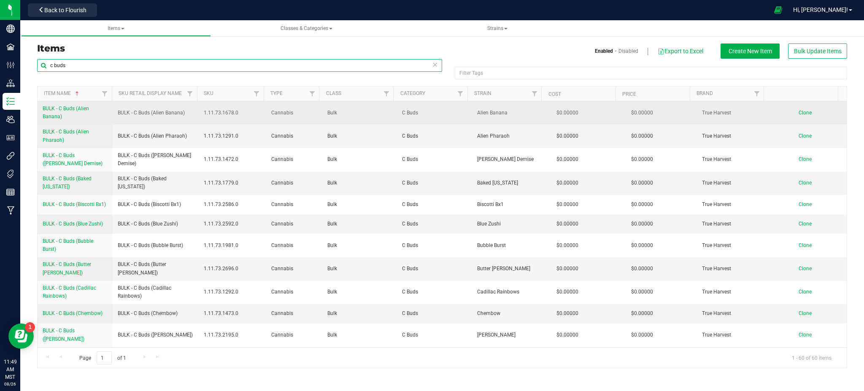
type input "c buds"
drag, startPoint x: 117, startPoint y: 114, endPoint x: 186, endPoint y: 116, distance: 68.8
click at [186, 116] on td "BULK - C Buds (Alien Banana)" at bounding box center [156, 112] width 86 height 23
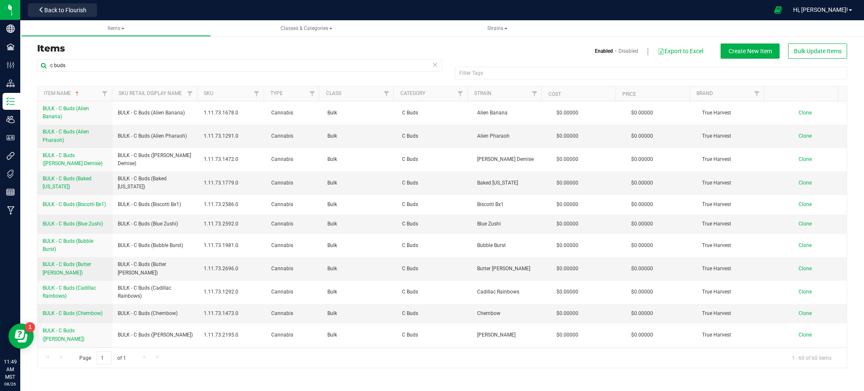
drag, startPoint x: 26, startPoint y: 106, endPoint x: 35, endPoint y: 106, distance: 9.3
click at [29, 106] on div "Items Enabled Disabled Export to Excel Create New Item Bulk Update Items c buds…" at bounding box center [442, 200] width 844 height 352
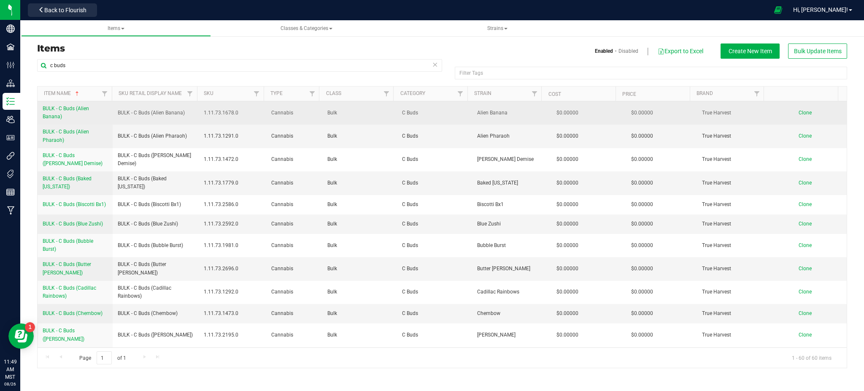
drag, startPoint x: 40, startPoint y: 107, endPoint x: 65, endPoint y: 119, distance: 26.6
click at [65, 119] on td "BULK - C Buds (Alien Banana)" at bounding box center [75, 112] width 75 height 23
copy span "BULK - C Buds (Alien Banana)"
click at [799, 111] on span "Clone" at bounding box center [805, 113] width 13 height 6
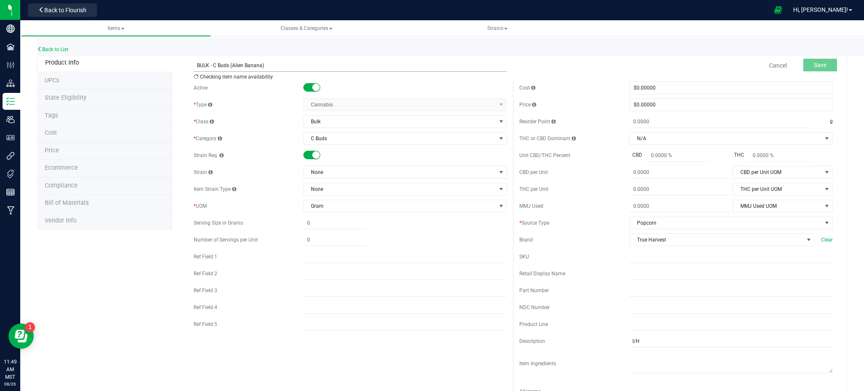
drag, startPoint x: 296, startPoint y: 66, endPoint x: 232, endPoint y: 68, distance: 63.7
click at [232, 68] on input "BULK - C Buds (Alien Banana)" at bounding box center [350, 65] width 313 height 13
click at [197, 65] on input "BULK - C Buds (Soul Glow)" at bounding box center [350, 65] width 313 height 13
type input "BULK - C Buds (Soul Glow)"
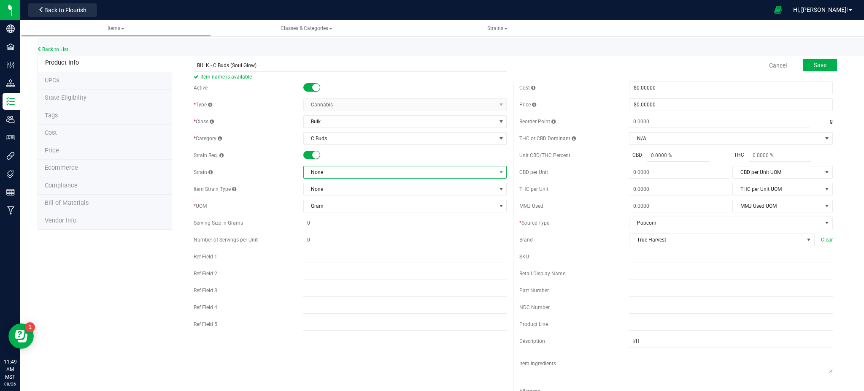
click at [338, 171] on span "None" at bounding box center [400, 172] width 192 height 12
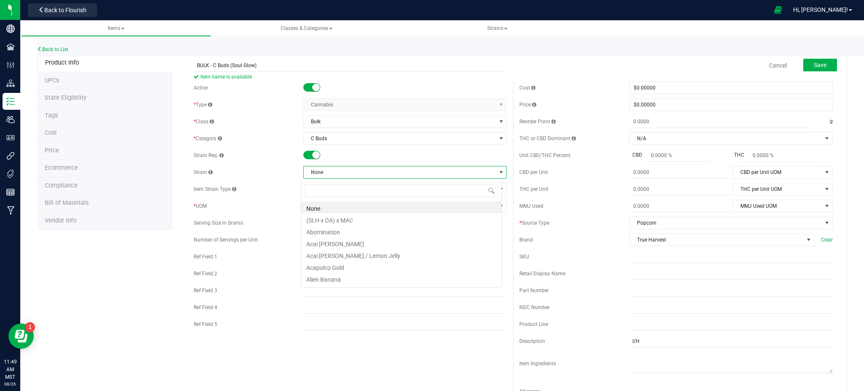
scroll to position [13, 201]
type input "soul glo"
click at [319, 207] on li "Soul Glow" at bounding box center [401, 207] width 200 height 12
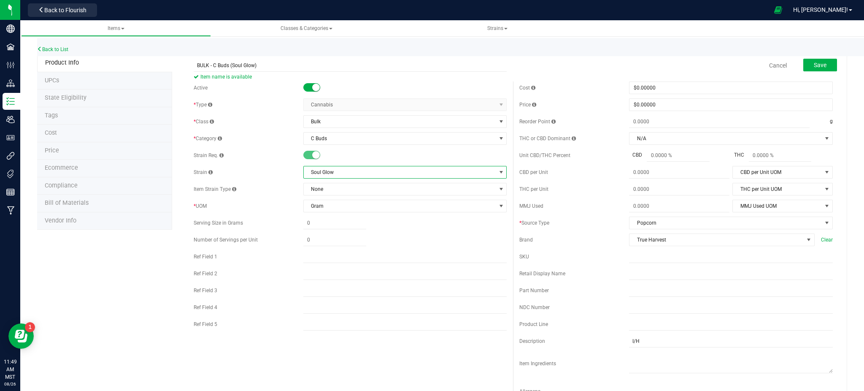
click at [82, 275] on div "Product Info UPCs State Eligibility Tags Cost Price Ecommerce Compliance Bill o…" at bounding box center [442, 383] width 810 height 658
click at [814, 65] on span "Save" at bounding box center [820, 65] width 13 height 7
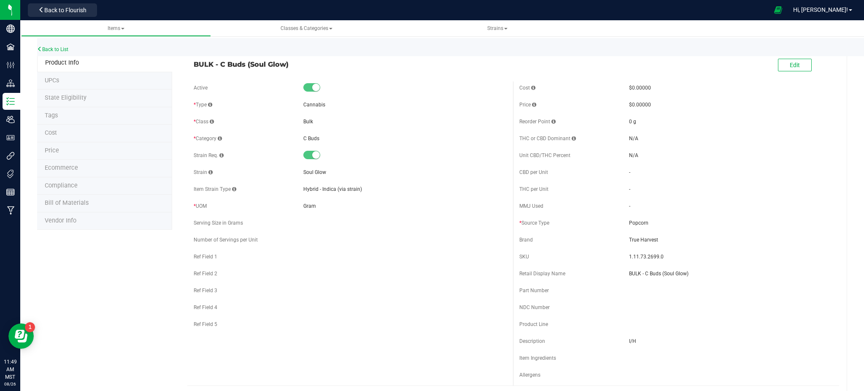
click at [51, 166] on span "Ecommerce" at bounding box center [61, 167] width 33 height 7
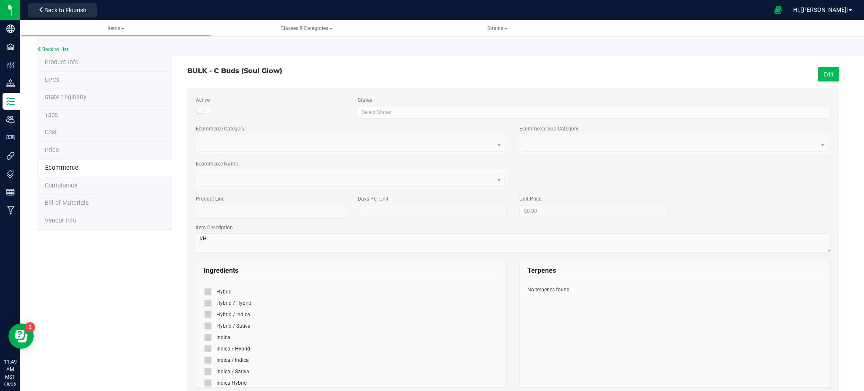
click at [818, 69] on button "Edit" at bounding box center [828, 74] width 21 height 14
click at [206, 326] on icon at bounding box center [207, 326] width 5 height 0
click at [0, 0] on input "checkbox" at bounding box center [0, 0] width 0 height 0
click at [822, 73] on span "Save" at bounding box center [827, 74] width 13 height 7
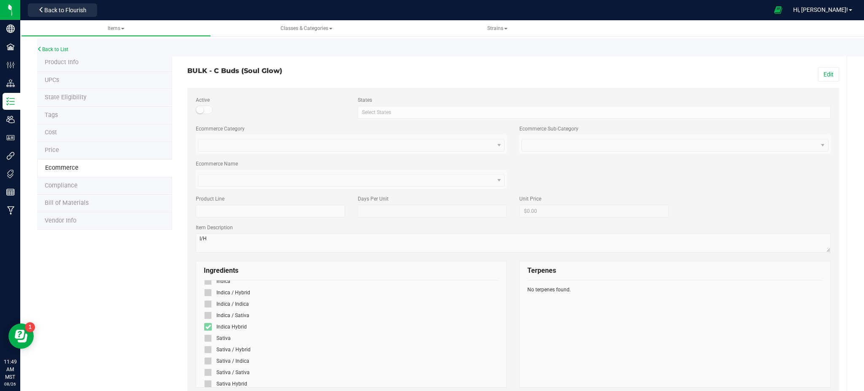
click at [46, 58] on li "Product Info" at bounding box center [104, 63] width 135 height 18
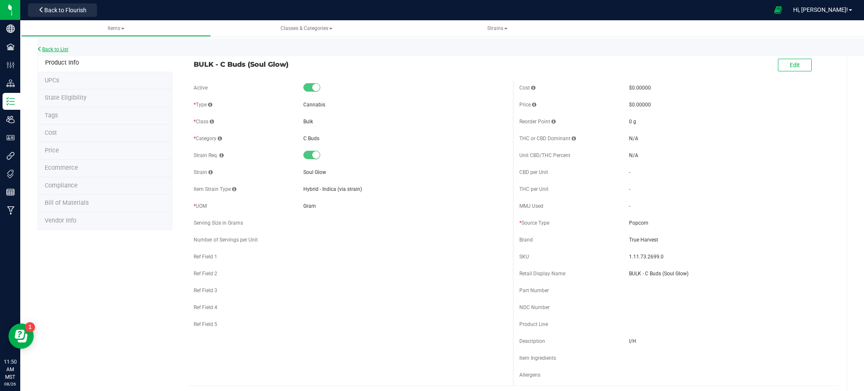
click at [47, 49] on link "Back to List" at bounding box center [52, 49] width 31 height 6
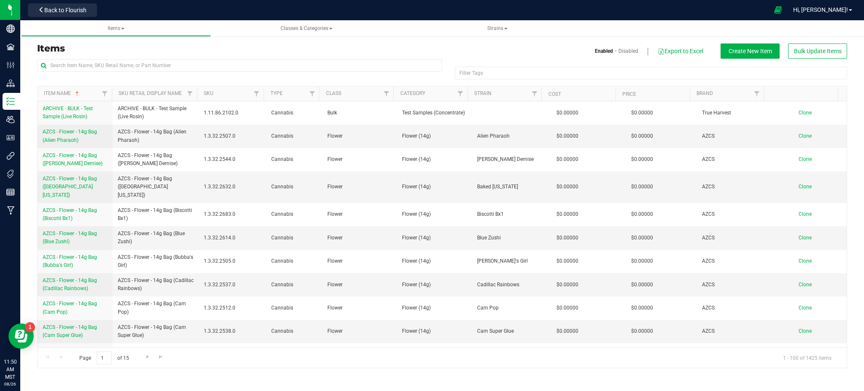
click at [154, 80] on div "Filter Tags Filter Tags" at bounding box center [442, 72] width 810 height 27
click at [99, 69] on input "text" at bounding box center [239, 65] width 405 height 13
click at [76, 64] on input "text" at bounding box center [239, 65] width 405 height 13
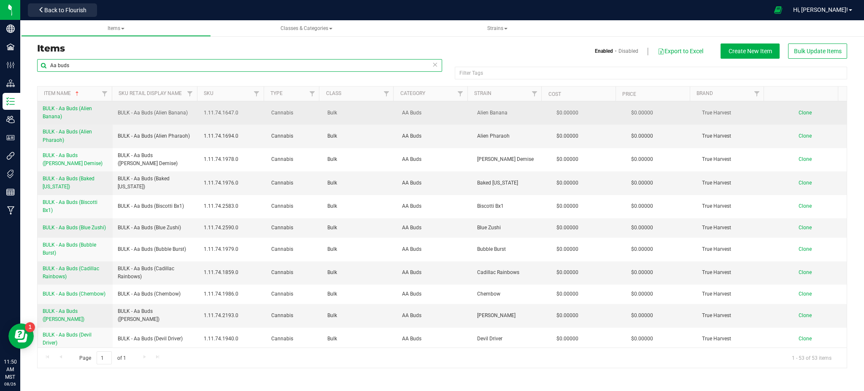
type input "Aa buds"
drag, startPoint x: 118, startPoint y: 112, endPoint x: 190, endPoint y: 116, distance: 72.3
click at [190, 116] on td "BULK - Aa Buds (Alien Banana)" at bounding box center [156, 112] width 86 height 23
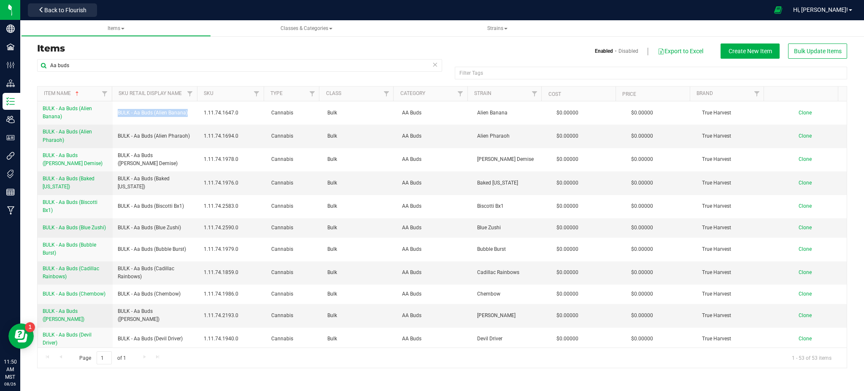
copy span "BULK - Aa Buds (Alien Banana)"
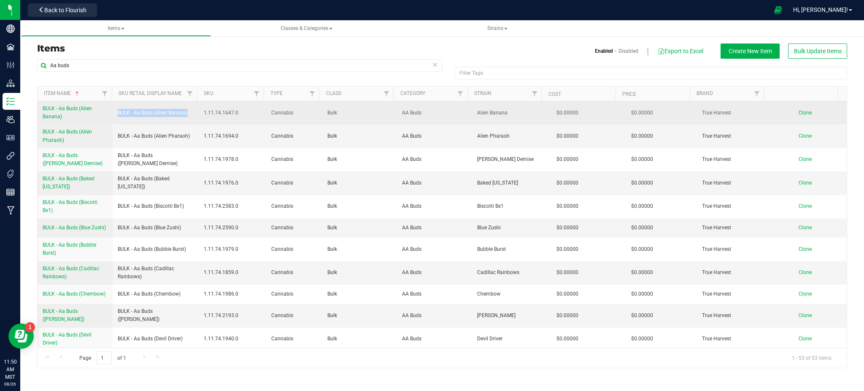
click at [800, 113] on span "Clone" at bounding box center [805, 113] width 13 height 6
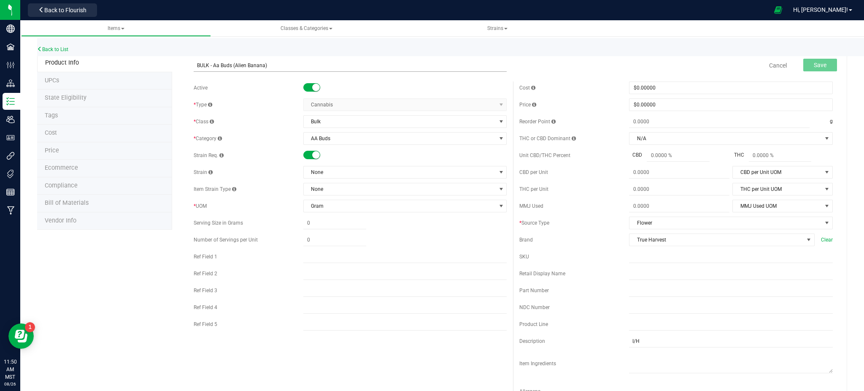
drag, startPoint x: 292, startPoint y: 61, endPoint x: 243, endPoint y: 67, distance: 49.3
click at [241, 67] on input "BULK - Aa Buds (Alien Banana)" at bounding box center [350, 65] width 313 height 13
type input "BULK - Aa Buds ("
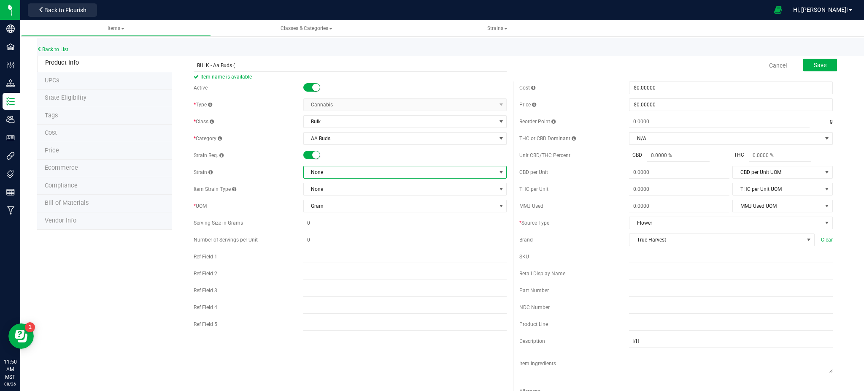
click at [431, 172] on span "None" at bounding box center [400, 172] width 192 height 12
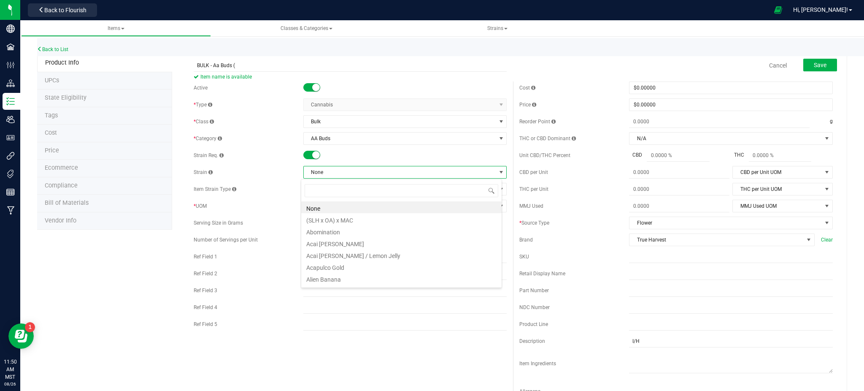
scroll to position [13, 201]
type input "honeycom"
click at [320, 208] on li "Honeycomb Pavé" at bounding box center [401, 207] width 200 height 12
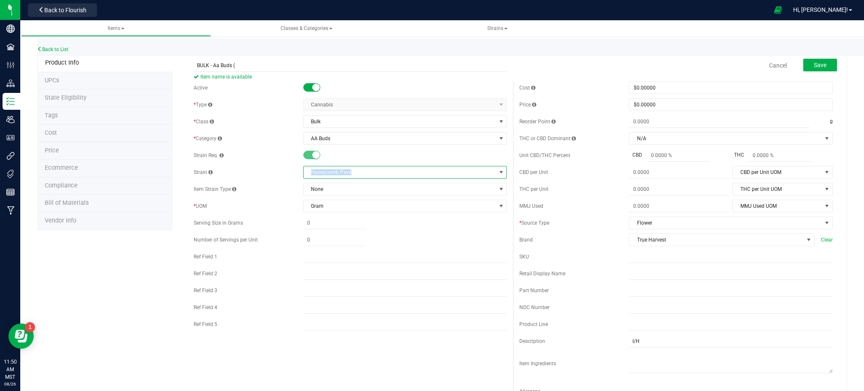
drag, startPoint x: 361, startPoint y: 173, endPoint x: 295, endPoint y: 174, distance: 65.8
click at [299, 173] on div "Strain Honeycomb Pavé" at bounding box center [350, 172] width 313 height 13
copy div "Honeycomb Pavé"
click at [238, 68] on input "BULK - Aa Buds (" at bounding box center [350, 65] width 313 height 13
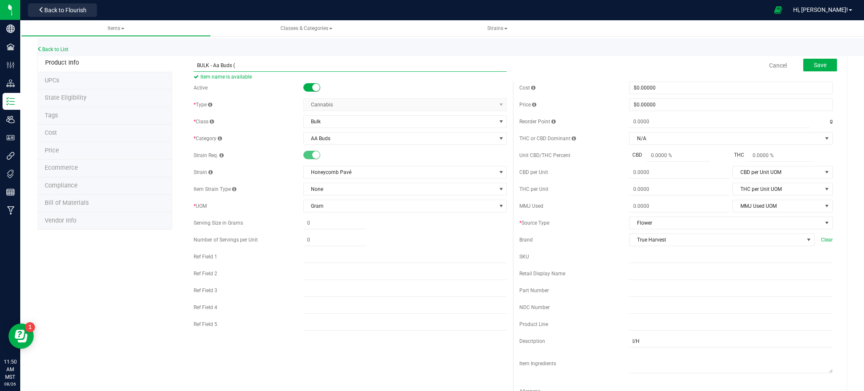
paste input "Honeycomb Pavé"
click at [235, 61] on input "BULK - Aa Buds ( Honeycomb Pavé" at bounding box center [350, 65] width 313 height 13
click at [278, 63] on input "BULK - Aa Buds (Honeycomb Pavé" at bounding box center [350, 65] width 313 height 13
type input "BULK - Aa Buds (Honeycomb Pavé)"
click at [144, 275] on div "Product Info UPCs State Eligibility Tags Cost Price Ecommerce Compliance Bill o…" at bounding box center [442, 383] width 810 height 658
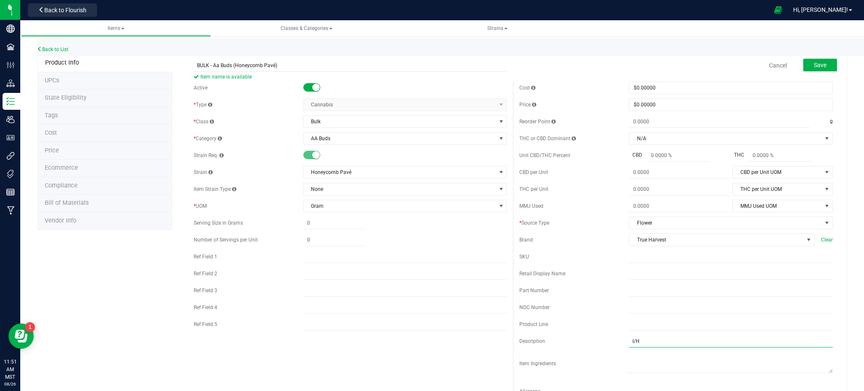
drag, startPoint x: 630, startPoint y: 343, endPoint x: 630, endPoint y: 348, distance: 5.5
click at [630, 348] on div "Cost $0.00000 0 Price $0.00000 0 Reorder Point g THC or CBD Dominant" at bounding box center [676, 244] width 326 height 326
click at [803, 63] on button "Save" at bounding box center [820, 65] width 34 height 13
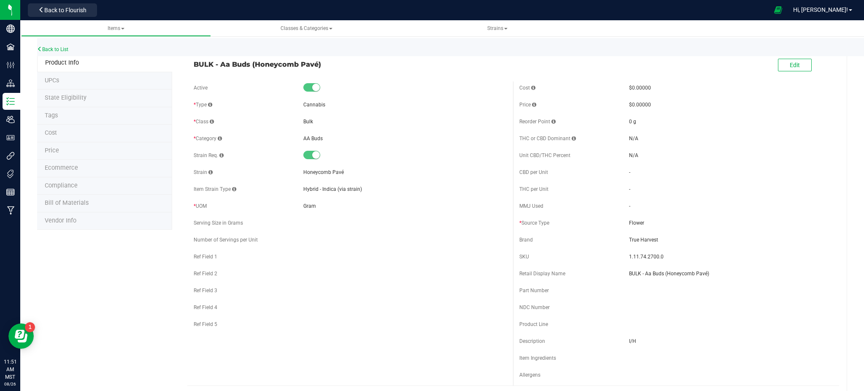
click at [71, 166] on span "Ecommerce" at bounding box center [61, 167] width 33 height 7
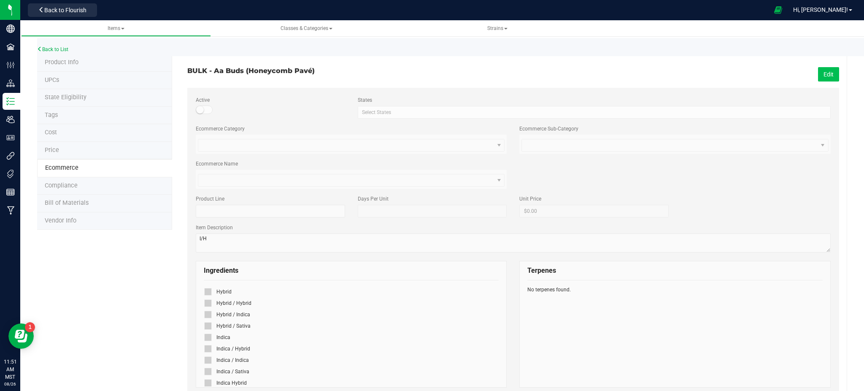
click at [820, 75] on button "Edit" at bounding box center [828, 74] width 21 height 14
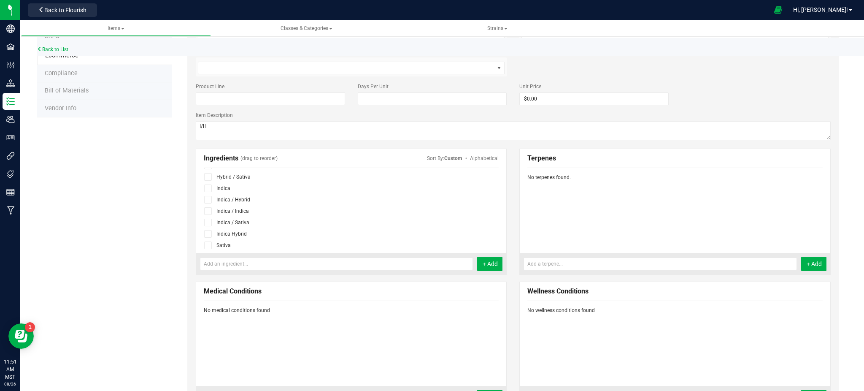
scroll to position [56, 0]
drag, startPoint x: 207, startPoint y: 213, endPoint x: 343, endPoint y: 223, distance: 136.2
click at [208, 214] on icon at bounding box center [207, 214] width 5 height 0
click at [0, 0] on input "checkbox" at bounding box center [0, 0] width 0 height 0
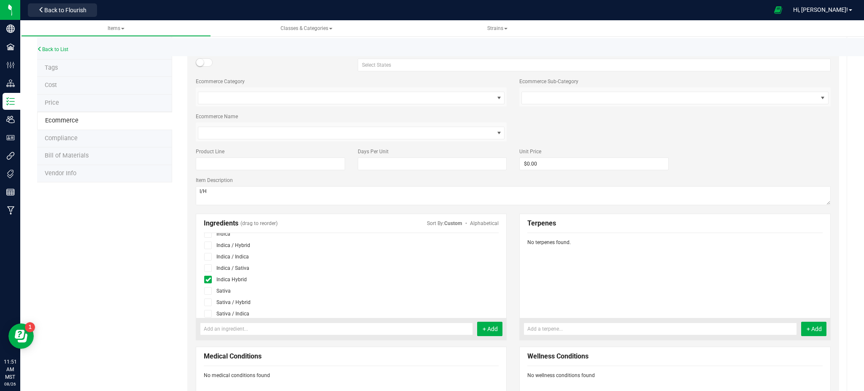
scroll to position [0, 0]
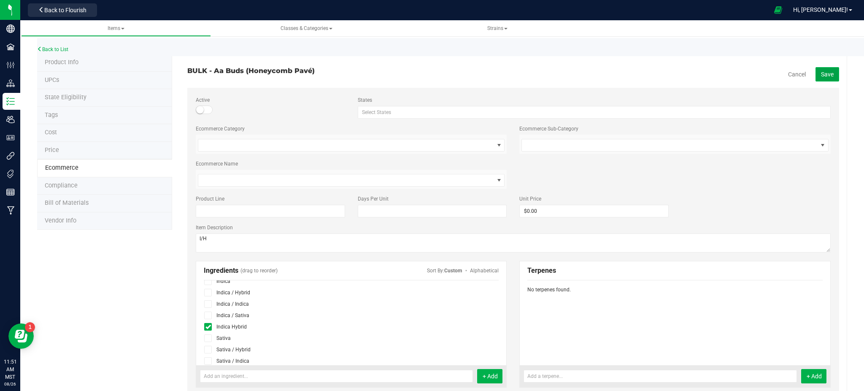
click at [827, 71] on button "Save" at bounding box center [827, 74] width 24 height 14
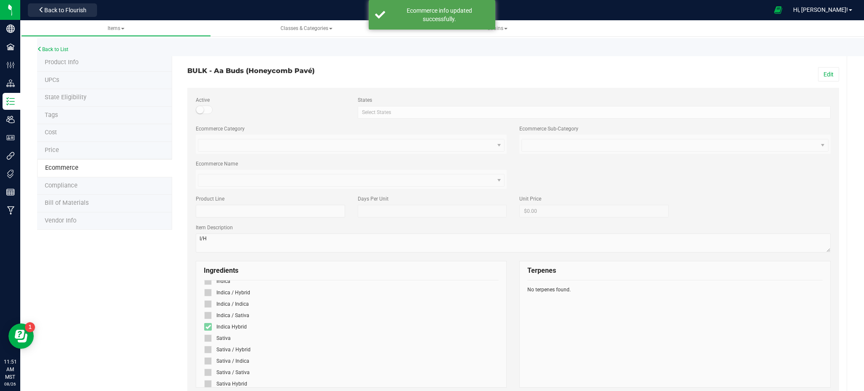
click at [145, 305] on div "Product Info UPCs State Eligibility Tags Cost Price Ecommerce Compliance Bill o…" at bounding box center [442, 363] width 810 height 618
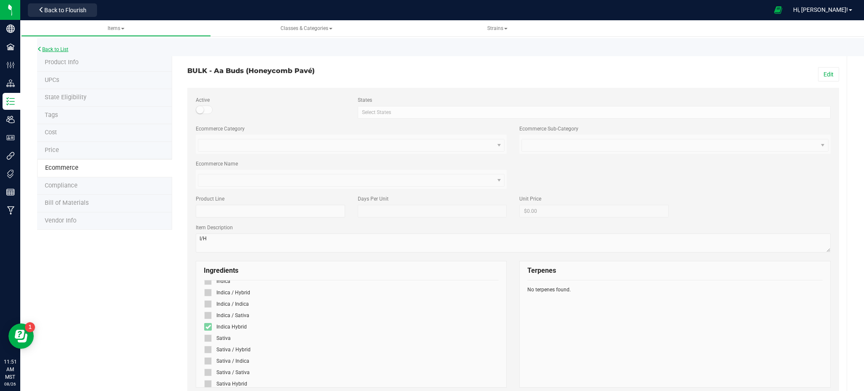
click at [62, 48] on link "Back to List" at bounding box center [52, 49] width 31 height 6
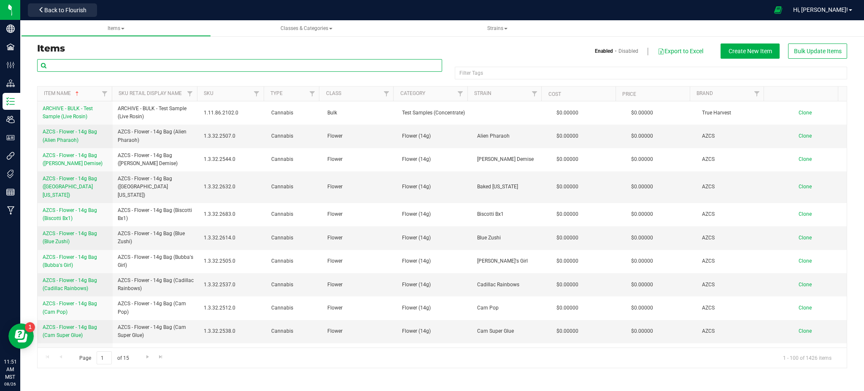
click at [138, 68] on input "text" at bounding box center [239, 65] width 405 height 13
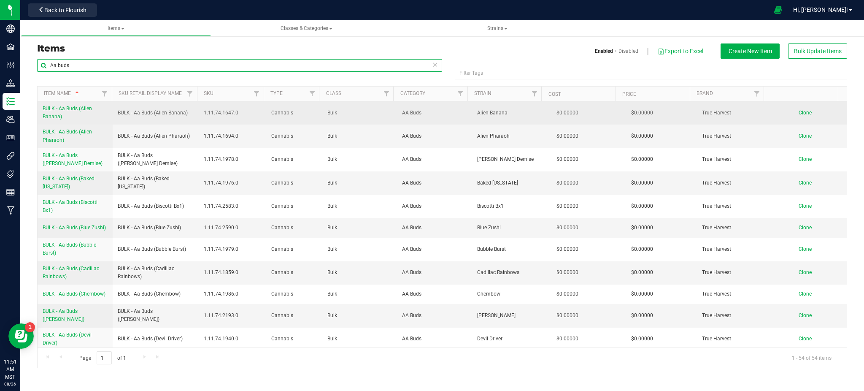
type input "Aa buds"
drag, startPoint x: 46, startPoint y: 106, endPoint x: 84, endPoint y: 116, distance: 38.8
click at [84, 116] on td "BULK - Aa Buds (Alien Banana)" at bounding box center [75, 112] width 75 height 23
copy span "BULK - Aa Buds (Alien Banana)"
click at [795, 118] on td "Clone" at bounding box center [809, 112] width 75 height 23
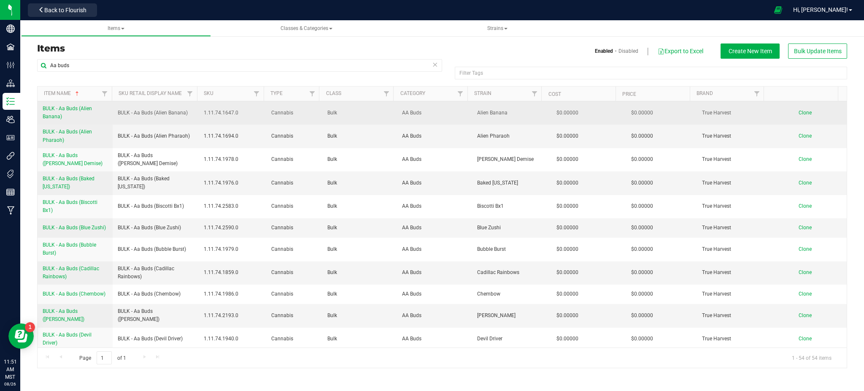
click at [799, 112] on span "Clone" at bounding box center [805, 113] width 13 height 6
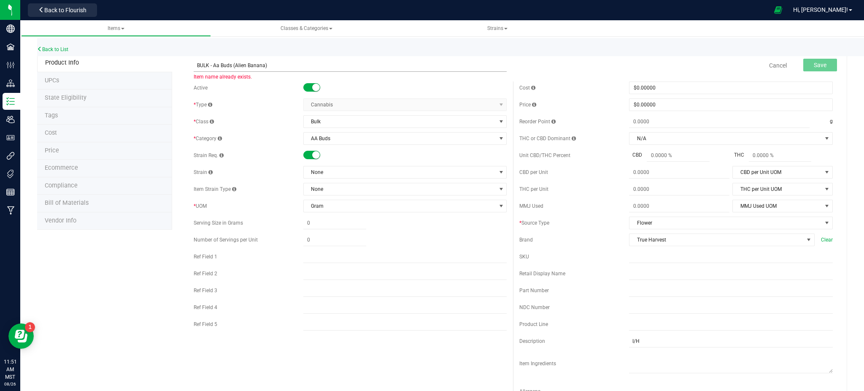
drag, startPoint x: 278, startPoint y: 64, endPoint x: 234, endPoint y: 63, distance: 44.7
click at [234, 63] on input "BULK - Aa Buds (Alien Banana)" at bounding box center [350, 65] width 313 height 13
type input "BULK - Aa Buds (Butter Berry)"
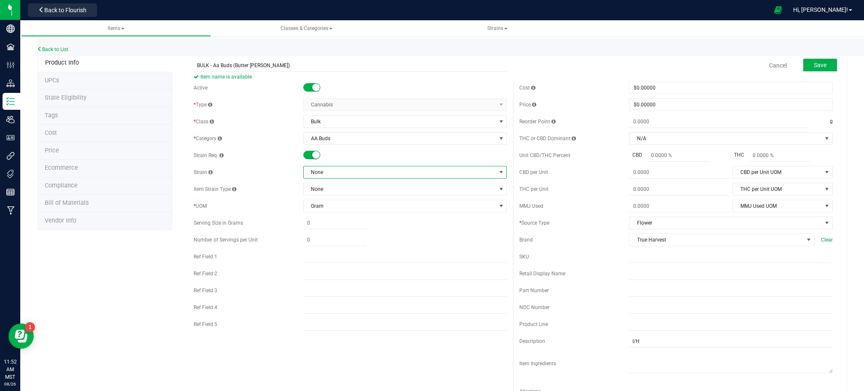
click at [335, 172] on span "None" at bounding box center [400, 172] width 192 height 12
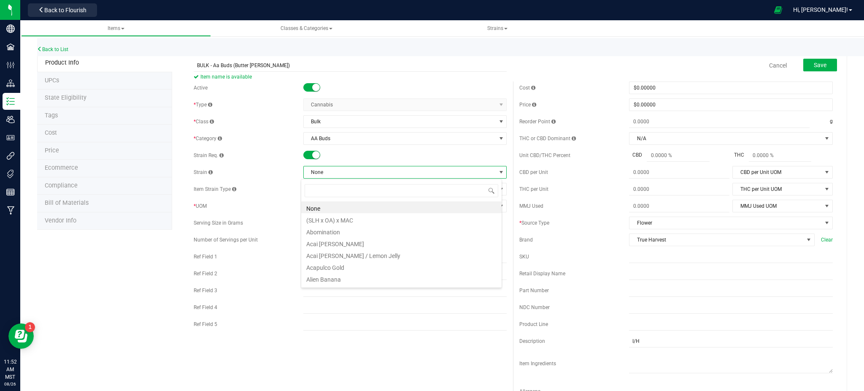
scroll to position [13, 201]
type input "butter"
drag, startPoint x: 324, startPoint y: 208, endPoint x: 186, endPoint y: 226, distance: 139.9
click at [323, 208] on li "Butter [PERSON_NAME]" at bounding box center [401, 207] width 200 height 12
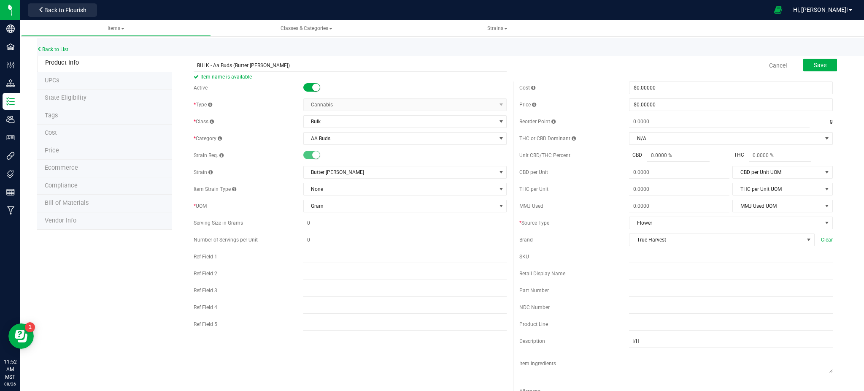
click at [102, 279] on div "Product Info UPCs State Eligibility Tags Cost Price Ecommerce Compliance Bill o…" at bounding box center [442, 383] width 810 height 658
click at [825, 57] on div "Save" at bounding box center [813, 65] width 46 height 17
click at [825, 60] on button "Save" at bounding box center [820, 65] width 34 height 13
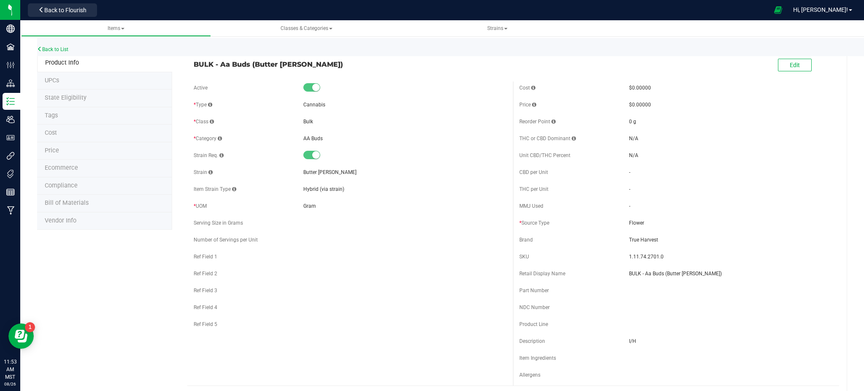
click at [766, 57] on div "Edit" at bounding box center [676, 65] width 326 height 21
click at [778, 59] on button "Edit" at bounding box center [795, 65] width 34 height 13
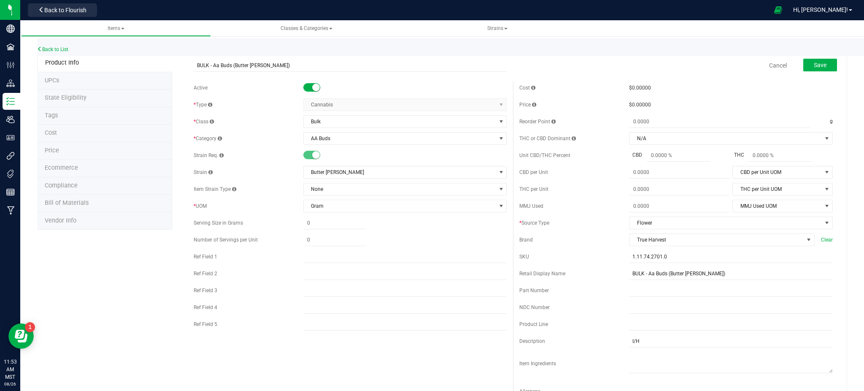
click at [632, 350] on div "Cost $0.00000 Price $0.00000 Reorder Point g THC or CBD Dominant" at bounding box center [676, 244] width 326 height 326
click at [629, 335] on input "I/H" at bounding box center [731, 341] width 204 height 13
type input "I"
click at [97, 166] on li "Ecommerce" at bounding box center [104, 168] width 135 height 18
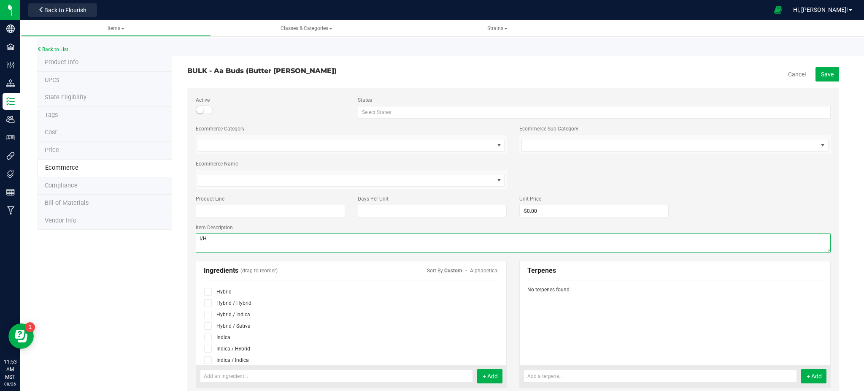
drag, startPoint x: 213, startPoint y: 247, endPoint x: 99, endPoint y: 246, distance: 113.5
click at [99, 246] on div "Product Info UPCs State Eligibility Tags Cost Price Ecommerce Compliance Bill o…" at bounding box center [442, 374] width 810 height 640
type textarea "H"
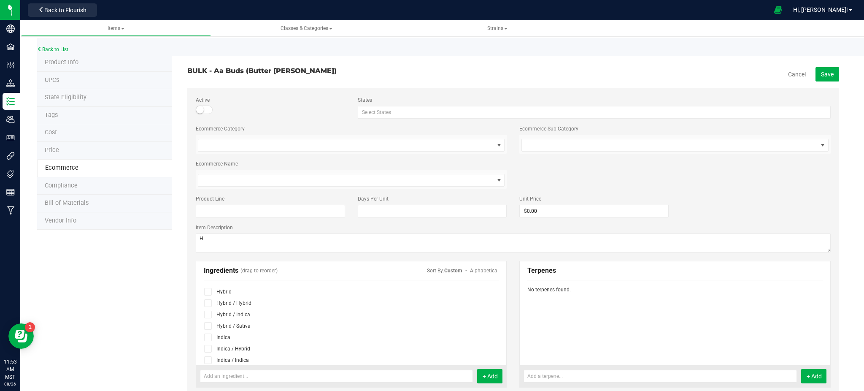
drag, startPoint x: 134, startPoint y: 267, endPoint x: 190, endPoint y: 260, distance: 56.9
click at [133, 267] on div "Product Info UPCs State Eligibility Tags Cost Price Ecommerce Compliance Bill o…" at bounding box center [442, 374] width 810 height 640
click at [210, 294] on span at bounding box center [208, 292] width 8 height 8
click at [0, 0] on input "checkbox" at bounding box center [0, 0] width 0 height 0
click at [822, 78] on button "Save" at bounding box center [827, 74] width 24 height 14
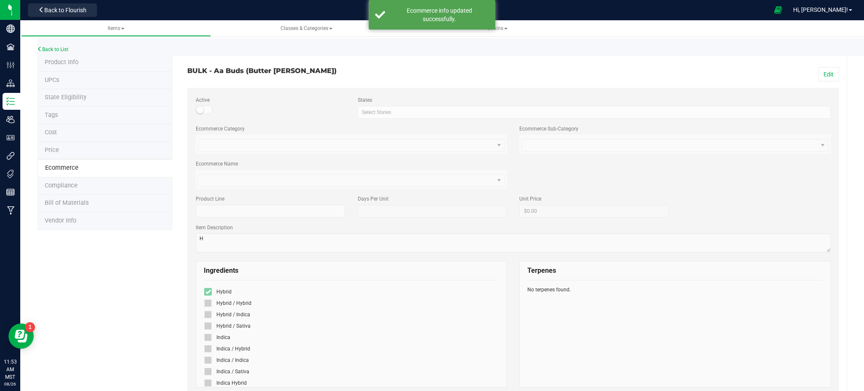
click at [124, 290] on div "Product Info UPCs State Eligibility Tags Cost Price Ecommerce Compliance Bill o…" at bounding box center [442, 363] width 810 height 618
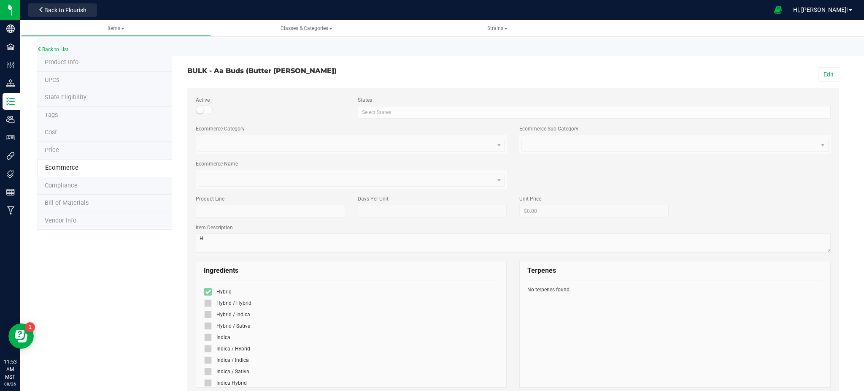
click at [148, 279] on div "Product Info UPCs State Eligibility Tags Cost Price Ecommerce Compliance Bill o…" at bounding box center [442, 363] width 810 height 618
click at [65, 61] on span "Product Info" at bounding box center [62, 62] width 34 height 7
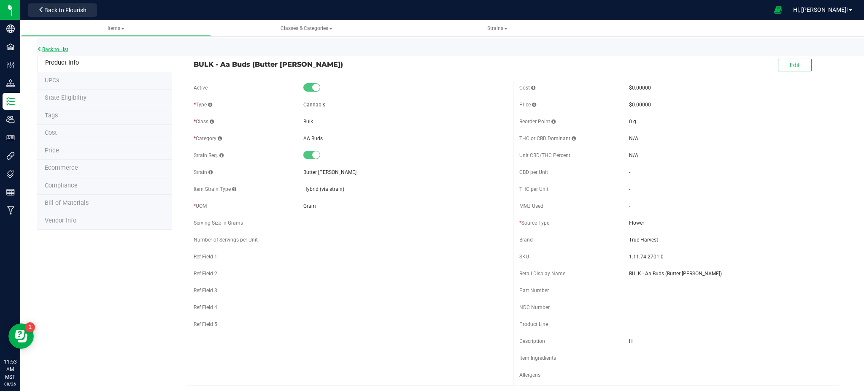
click at [59, 50] on link "Back to List" at bounding box center [52, 49] width 31 height 6
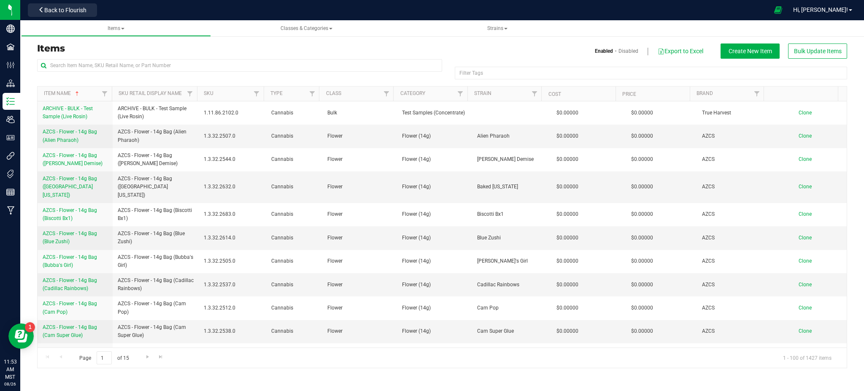
click at [143, 57] on div "Items Enabled Disabled Export to Excel Create New Item Bulk Update Items" at bounding box center [442, 50] width 823 height 15
click at [116, 59] on input "text" at bounding box center [239, 65] width 405 height 13
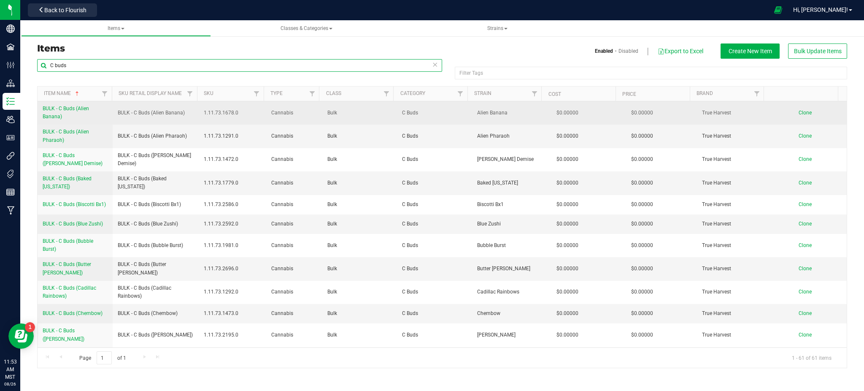
type input "C buds"
drag, startPoint x: 39, startPoint y: 107, endPoint x: 68, endPoint y: 117, distance: 30.8
click at [68, 117] on td "BULK - C Buds (Alien Banana)" at bounding box center [75, 112] width 75 height 23
copy span "BULK - C Buds (Alien Banana)"
click at [799, 111] on span "Clone" at bounding box center [805, 113] width 13 height 6
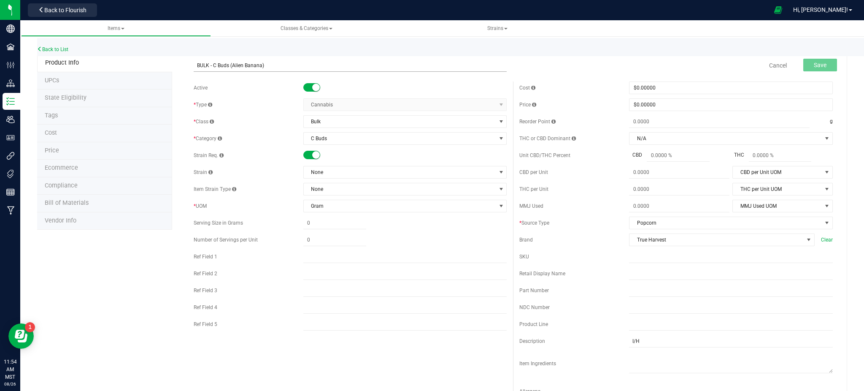
drag, startPoint x: 279, startPoint y: 63, endPoint x: 242, endPoint y: 63, distance: 36.7
click at [242, 63] on input "BULK - C Buds (Alien Banana)" at bounding box center [350, 65] width 313 height 13
click at [247, 66] on input "BULK - C Buds (Platinmun Kush Breath)" at bounding box center [350, 65] width 313 height 13
click at [252, 63] on input "BULK - C Buds (Platinmun Kush Breath)" at bounding box center [350, 65] width 313 height 13
click at [299, 64] on input "BULK - C Buds (Platinum Kush Breath)" at bounding box center [350, 65] width 313 height 13
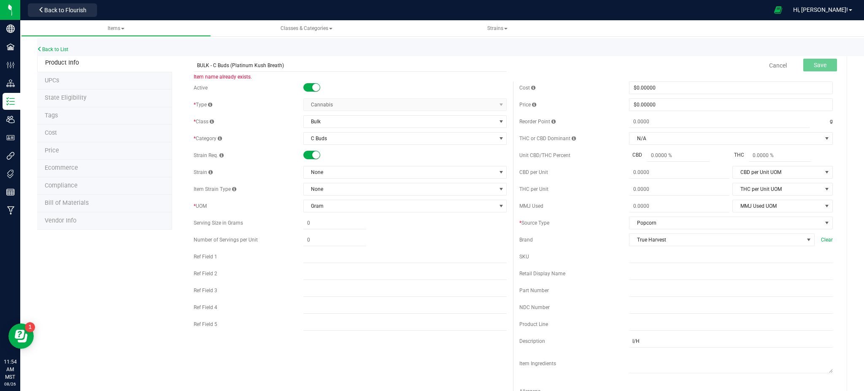
type input "BULK - C Buds (Platinum Kush Breath)"
click at [151, 259] on div "Product Info UPCs State Eligibility Tags Cost Price Ecommerce Compliance Bill o…" at bounding box center [442, 383] width 810 height 658
click at [56, 50] on link "Back to List" at bounding box center [52, 49] width 31 height 6
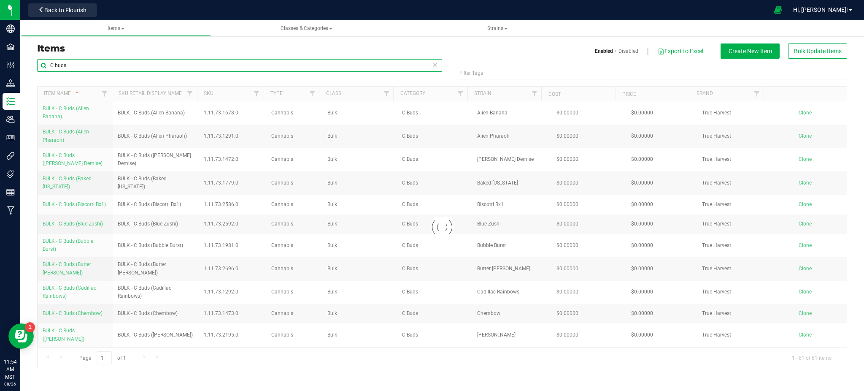
click at [72, 60] on input "C buds" at bounding box center [239, 65] width 405 height 13
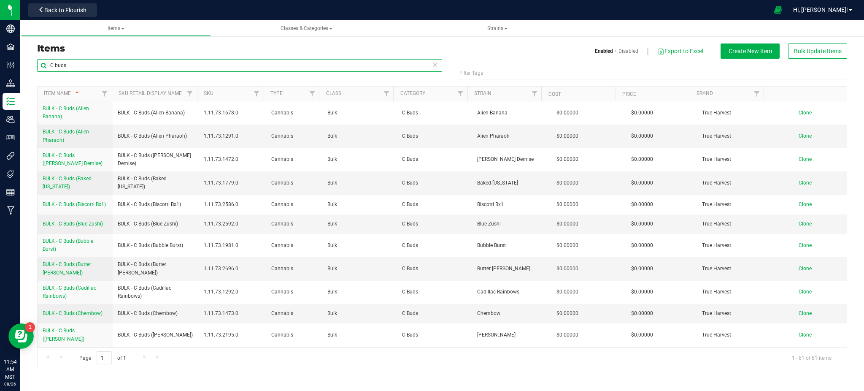
click at [52, 64] on input "C buds" at bounding box center [239, 65] width 405 height 13
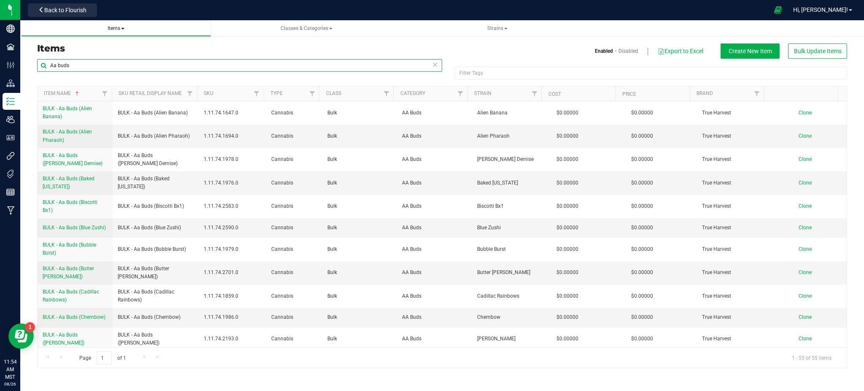
type input "Aa buds"
click at [130, 35] on link "Items" at bounding box center [116, 28] width 190 height 16
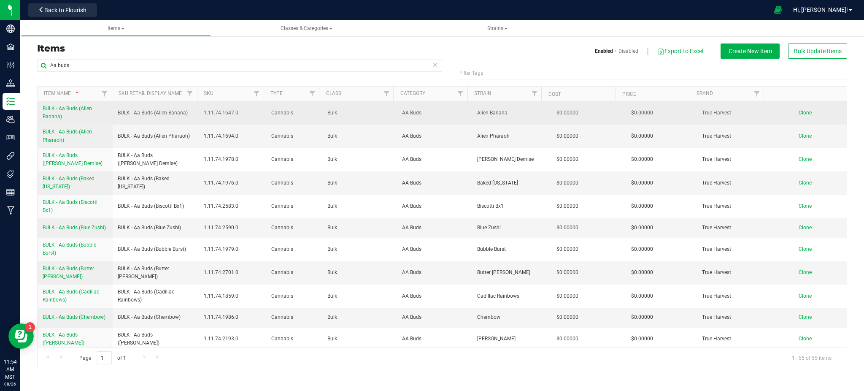
drag, startPoint x: 40, startPoint y: 108, endPoint x: 79, endPoint y: 114, distance: 39.0
click at [79, 114] on td "BULK - Aa Buds (Alien Banana)" at bounding box center [75, 112] width 75 height 23
copy span "BULK - Aa Buds (Alien Banana)"
click at [799, 113] on span "Clone" at bounding box center [805, 113] width 13 height 6
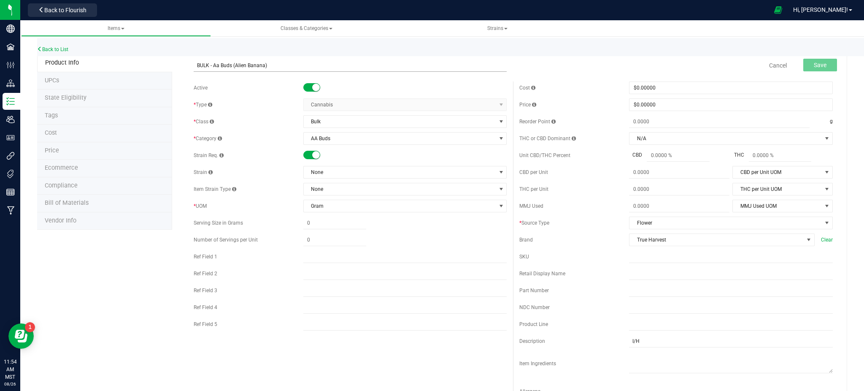
drag, startPoint x: 267, startPoint y: 64, endPoint x: 234, endPoint y: 66, distance: 32.6
click at [234, 66] on input "BULK - Aa Buds (Alien Banana)" at bounding box center [350, 65] width 313 height 13
type input "BULK - Aa Buds (Platinum Kush Breath)"
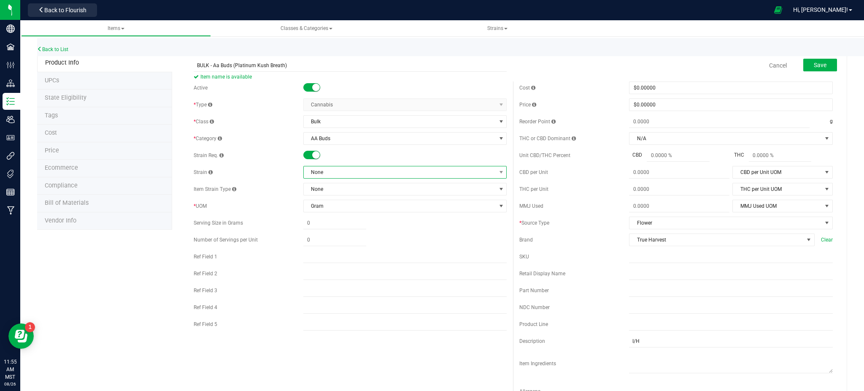
click at [333, 176] on span "None" at bounding box center [400, 172] width 192 height 12
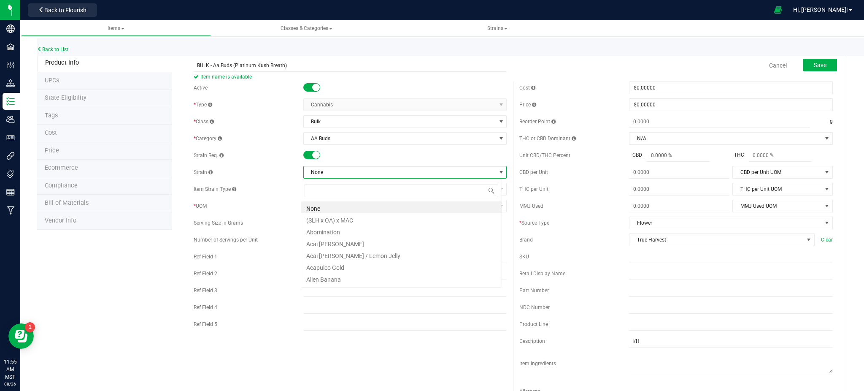
scroll to position [13, 201]
type input "plati"
drag, startPoint x: 332, startPoint y: 205, endPoint x: 164, endPoint y: 255, distance: 175.5
click at [332, 206] on li "Platinum Kush Breath" at bounding box center [401, 207] width 200 height 12
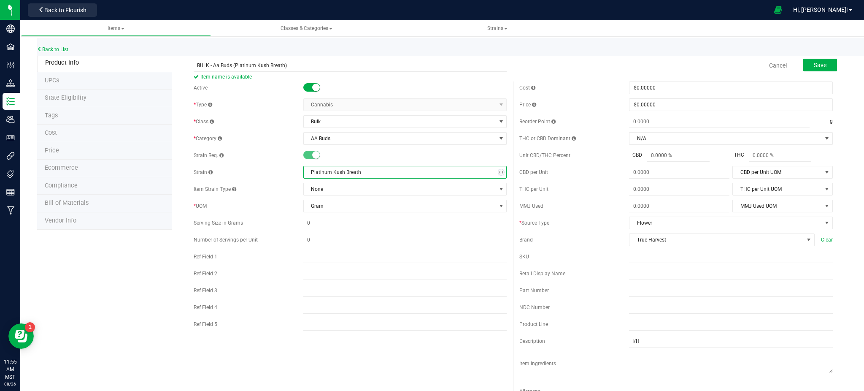
drag, startPoint x: 154, startPoint y: 272, endPoint x: 256, endPoint y: 235, distance: 108.9
click at [156, 272] on div "Product Info UPCs State Eligibility Tags Cost Price Ecommerce Compliance Bill o…" at bounding box center [442, 383] width 810 height 658
drag, startPoint x: 799, startPoint y: 64, endPoint x: 793, endPoint y: 62, distance: 5.7
click at [803, 64] on button "Save" at bounding box center [820, 65] width 34 height 13
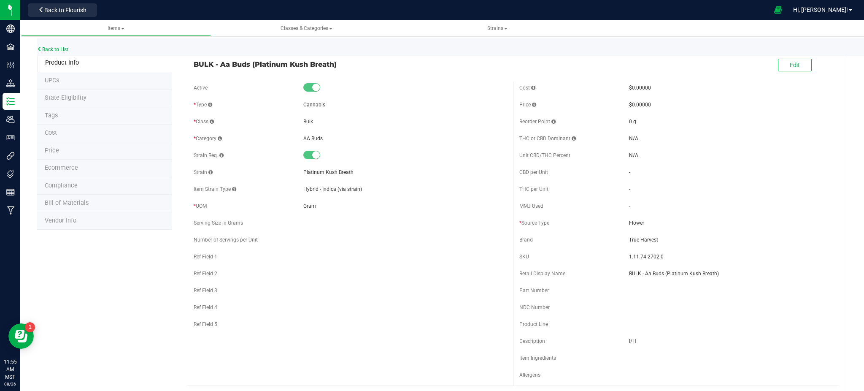
click at [72, 167] on span "Ecommerce" at bounding box center [61, 167] width 33 height 7
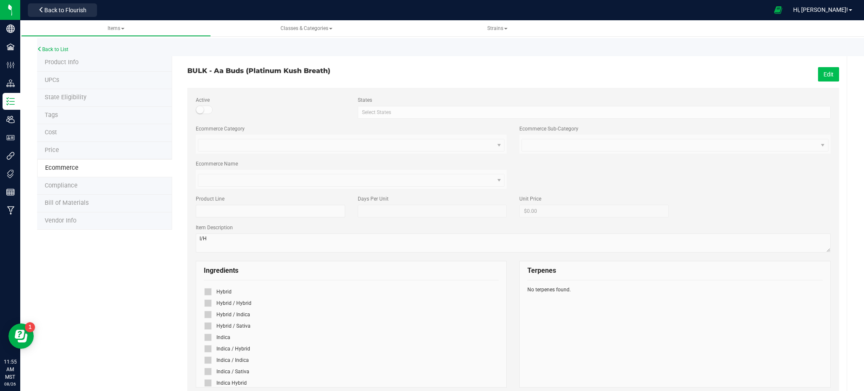
click at [818, 74] on button "Edit" at bounding box center [828, 74] width 21 height 14
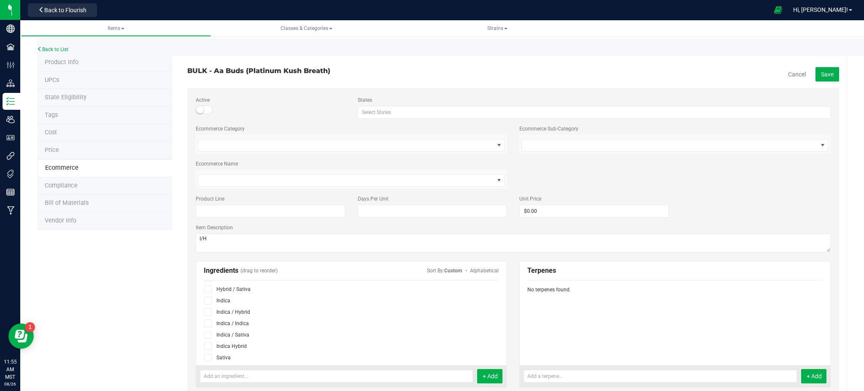
scroll to position [56, 0]
click at [204, 328] on span at bounding box center [208, 327] width 8 height 8
click at [0, 0] on input "checkbox" at bounding box center [0, 0] width 0 height 0
click at [815, 70] on button "Save" at bounding box center [827, 74] width 24 height 14
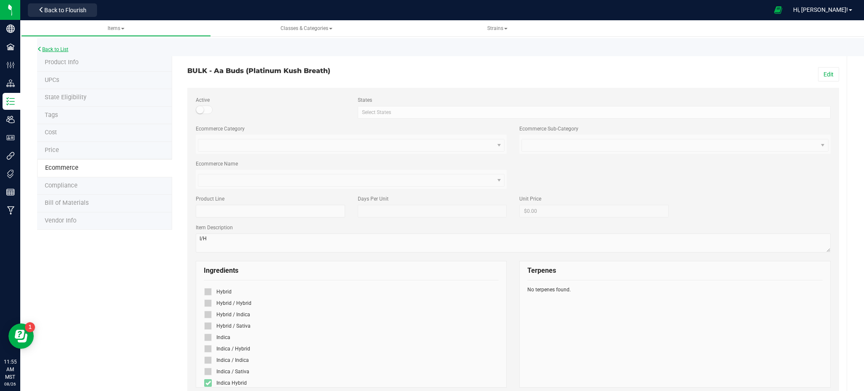
click at [59, 48] on link "Back to List" at bounding box center [52, 49] width 31 height 6
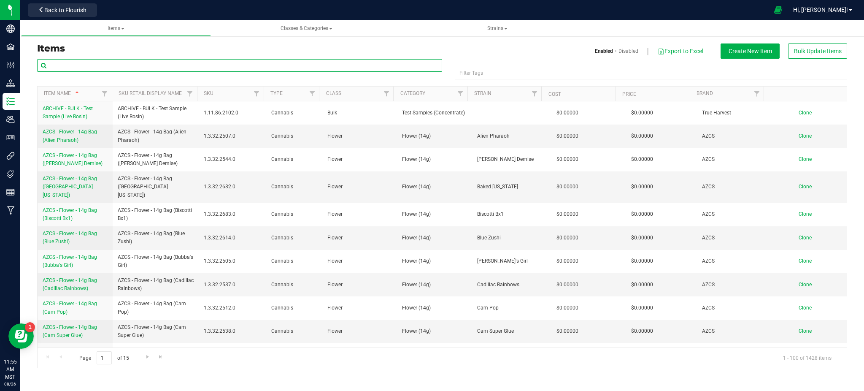
click at [84, 69] on input "text" at bounding box center [239, 65] width 405 height 13
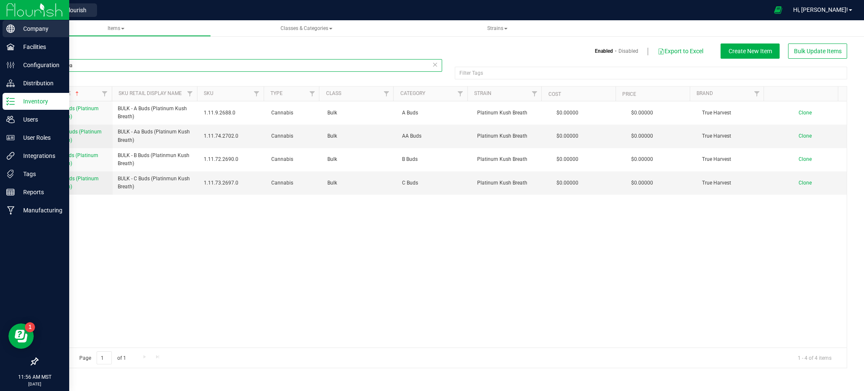
drag, startPoint x: 105, startPoint y: 63, endPoint x: 0, endPoint y: 34, distance: 109.5
click at [0, 71] on div "Company Facilities Configuration Distribution Inventory Users User Roles Integr…" at bounding box center [432, 195] width 864 height 391
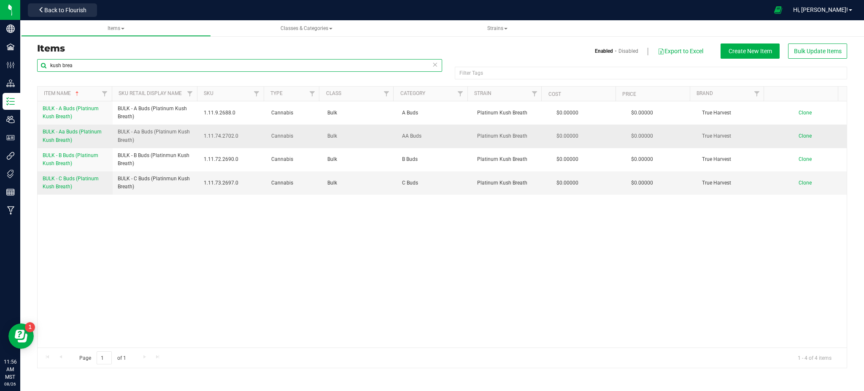
type input "kush brea"
drag, startPoint x: 41, startPoint y: 132, endPoint x: 79, endPoint y: 141, distance: 38.8
click at [79, 141] on td "BULK - Aa Buds (Platinum Kush Breath)" at bounding box center [75, 135] width 75 height 23
copy span "BULK - Aa Buds (Platinum Kush Breath)"
click at [799, 135] on span "Clone" at bounding box center [805, 136] width 13 height 6
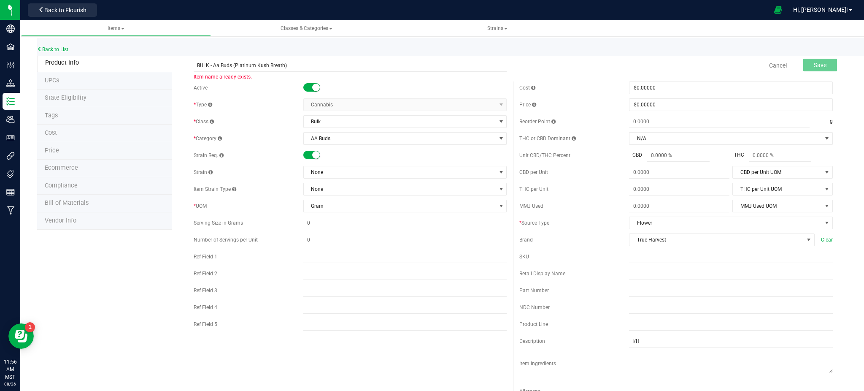
drag, startPoint x: 283, startPoint y: 62, endPoint x: 237, endPoint y: 58, distance: 46.1
click at [237, 58] on div "BULK - Aa Buds (Platinum Kush Breath) Item name already exists." at bounding box center [350, 60] width 326 height 10
type input "BULK - Aa Buds (Fruit Riot)"
drag, startPoint x: 111, startPoint y: 268, endPoint x: 127, endPoint y: 262, distance: 17.2
click at [116, 265] on div "Product Info UPCs State Eligibility Tags Cost Price Ecommerce Compliance Bill o…" at bounding box center [442, 383] width 810 height 658
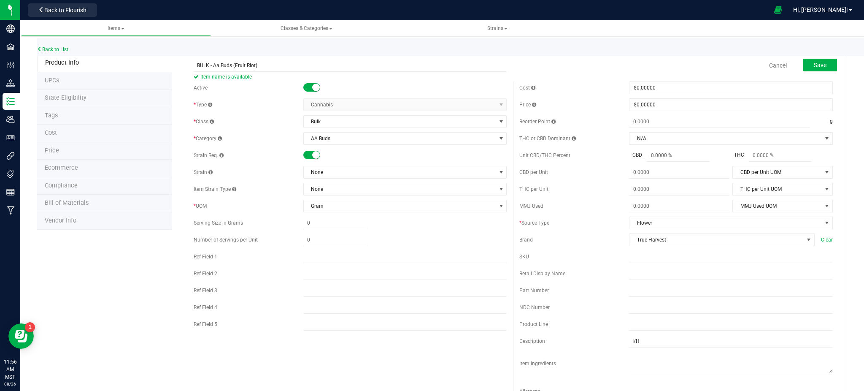
click at [156, 277] on div "Product Info UPCs State Eligibility Tags Cost Price Ecommerce Compliance Bill o…" at bounding box center [442, 383] width 810 height 658
click at [329, 171] on span "None" at bounding box center [400, 172] width 192 height 12
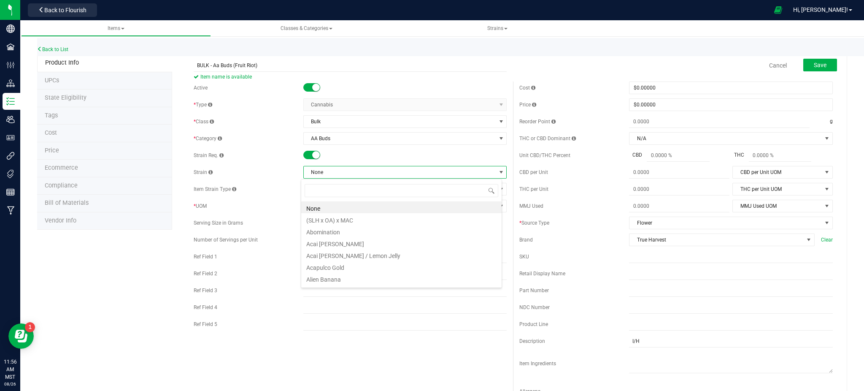
scroll to position [13, 201]
type input "Fruit"
click at [326, 217] on li "Fruit Riot" at bounding box center [401, 219] width 200 height 12
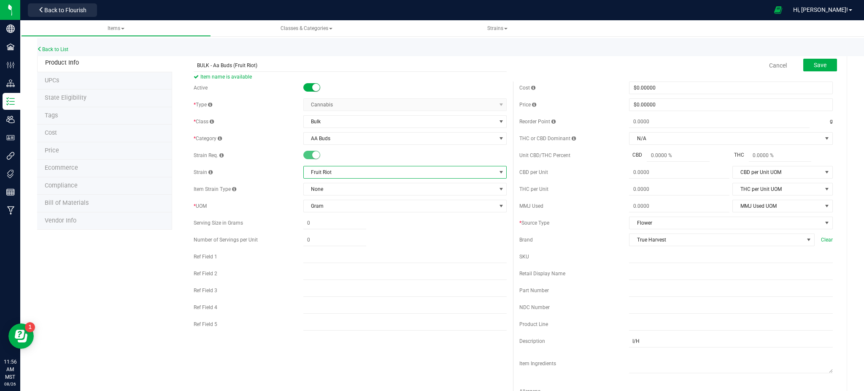
click at [113, 287] on div "Product Info UPCs State Eligibility Tags Cost Price Ecommerce Compliance Bill o…" at bounding box center [442, 383] width 810 height 658
click at [803, 63] on button "Save" at bounding box center [820, 65] width 34 height 13
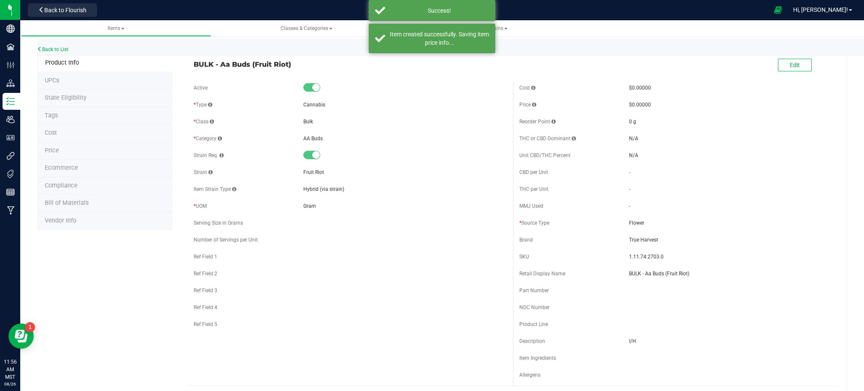
drag, startPoint x: 321, startPoint y: 267, endPoint x: 131, endPoint y: 281, distance: 190.8
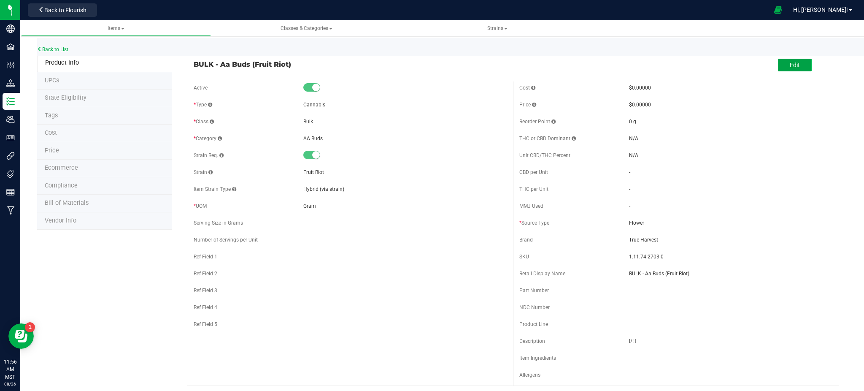
click at [790, 62] on span "Edit" at bounding box center [795, 65] width 10 height 7
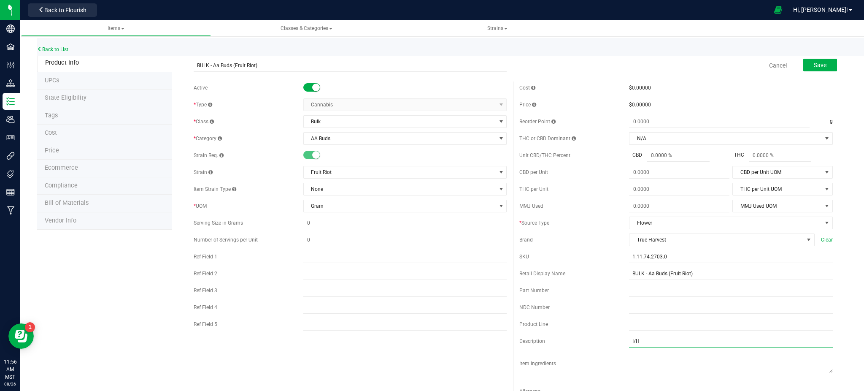
click at [632, 343] on input "I/H" at bounding box center [731, 341] width 204 height 13
type input "I"
type input "H"
click at [808, 60] on button "Save" at bounding box center [820, 65] width 34 height 13
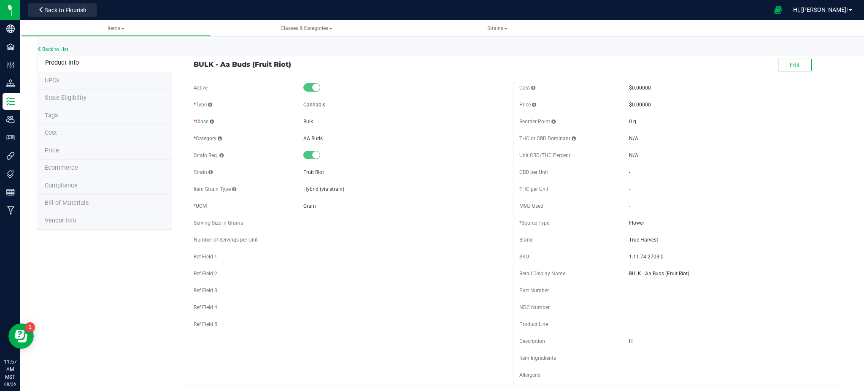
drag, startPoint x: 113, startPoint y: 296, endPoint x: 140, endPoint y: 287, distance: 28.3
click at [64, 162] on li "Ecommerce" at bounding box center [104, 168] width 135 height 18
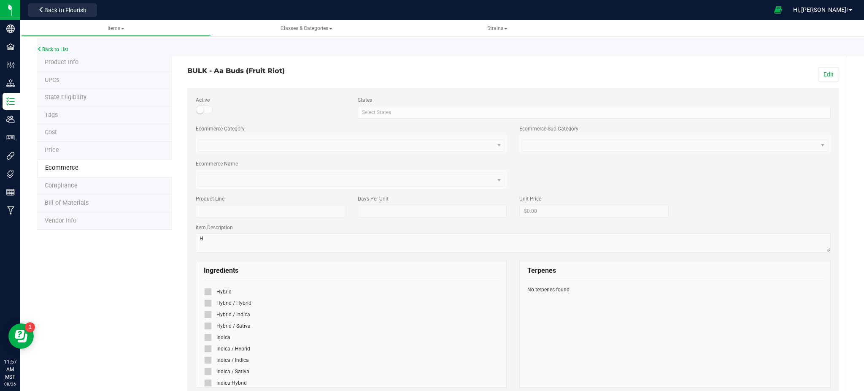
click at [807, 70] on div "Edit" at bounding box center [679, 74] width 332 height 14
click at [826, 75] on button "Edit" at bounding box center [828, 74] width 21 height 14
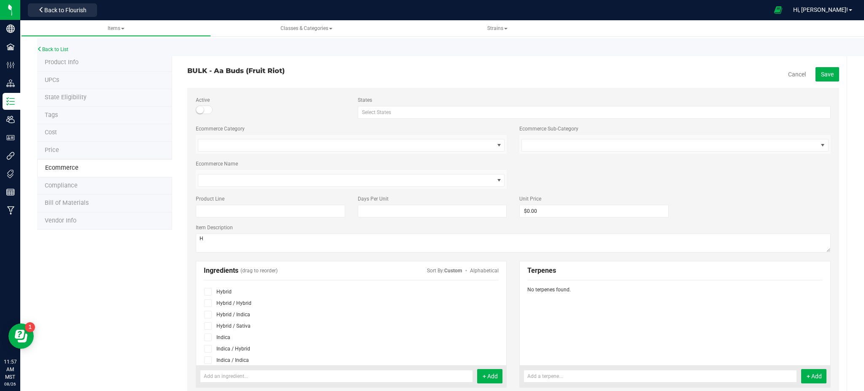
click at [205, 291] on icon at bounding box center [207, 291] width 5 height 0
click at [0, 0] on input "checkbox" at bounding box center [0, 0] width 0 height 0
drag, startPoint x: 138, startPoint y: 287, endPoint x: 435, endPoint y: 272, distance: 297.3
click at [141, 286] on div "Product Info UPCs State Eligibility Tags Cost Price Ecommerce Compliance Bill o…" at bounding box center [442, 374] width 810 height 640
click at [821, 73] on span "Save" at bounding box center [827, 74] width 13 height 7
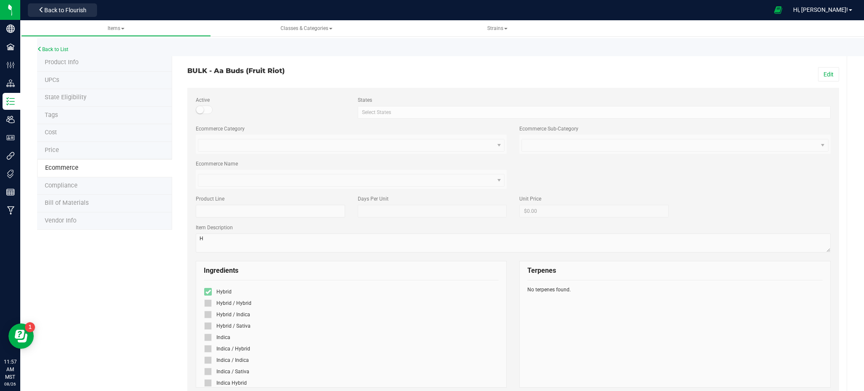
click at [61, 59] on span "Product Info" at bounding box center [62, 62] width 34 height 7
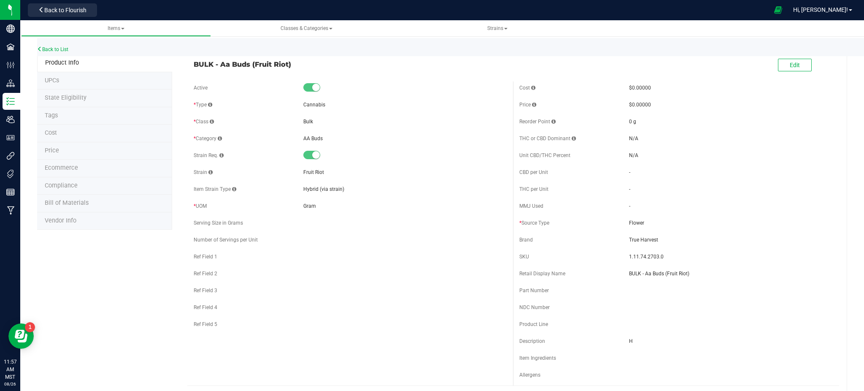
drag, startPoint x: 463, startPoint y: 254, endPoint x: 454, endPoint y: 252, distance: 8.7
drag, startPoint x: 454, startPoint y: 252, endPoint x: 140, endPoint y: 265, distance: 315.0
click at [59, 50] on link "Back to List" at bounding box center [52, 49] width 31 height 6
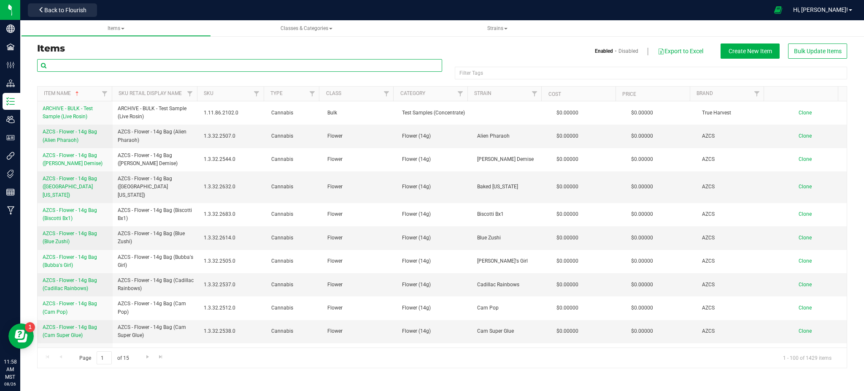
click at [79, 63] on input "text" at bounding box center [239, 65] width 405 height 13
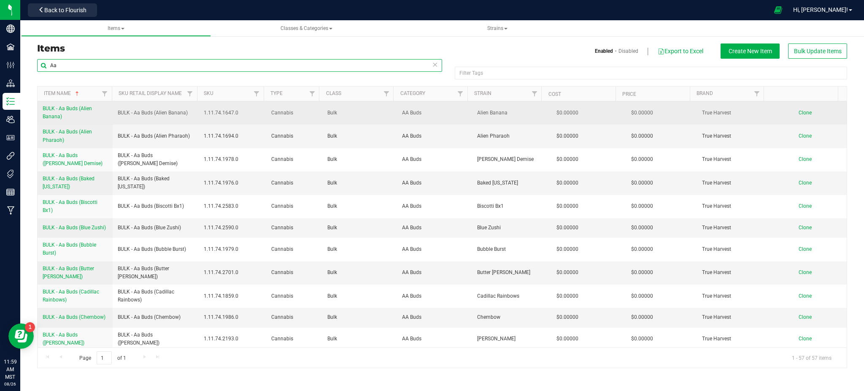
type input "Aa"
drag, startPoint x: 41, startPoint y: 108, endPoint x: 90, endPoint y: 117, distance: 49.4
click at [90, 117] on td "BULK - Aa Buds (Alien Banana)" at bounding box center [75, 112] width 75 height 23
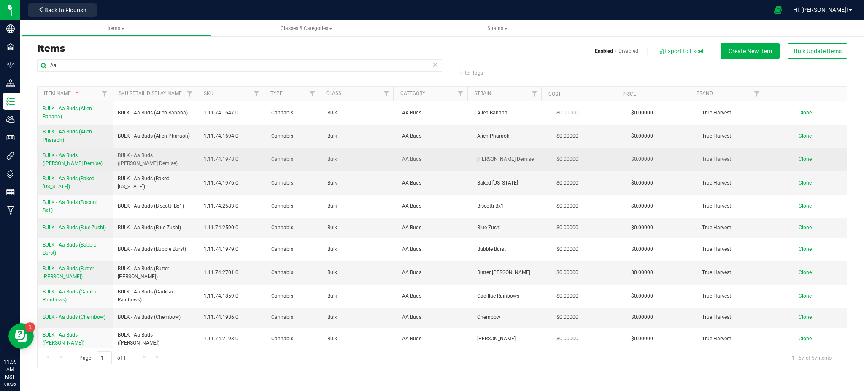
copy span "BULK - Aa Buds (Alien Banana)"
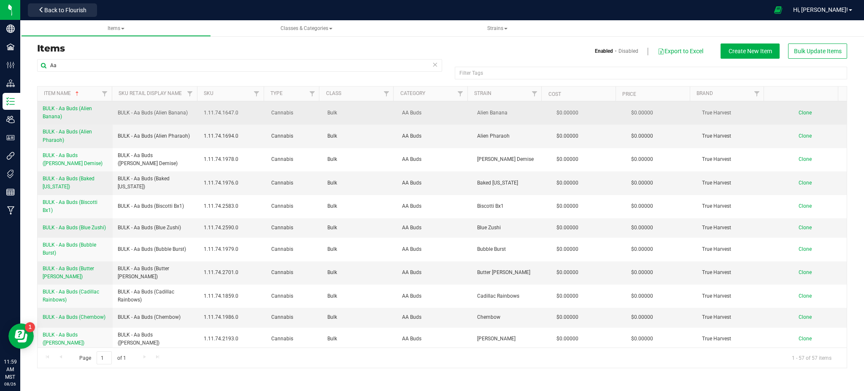
click at [799, 111] on span "Clone" at bounding box center [805, 113] width 13 height 6
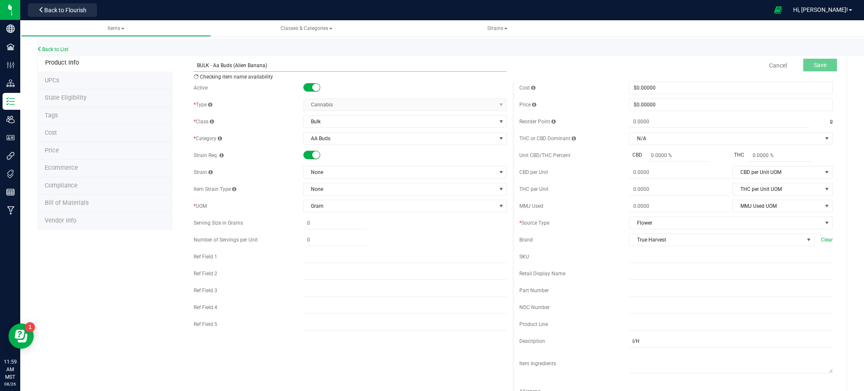
drag, startPoint x: 275, startPoint y: 63, endPoint x: 240, endPoint y: 67, distance: 36.1
click at [240, 67] on input "BULK - Aa Buds (Alien Banana)" at bounding box center [350, 65] width 313 height 13
type input "BULK - Aa Buds (Soul Glow)"
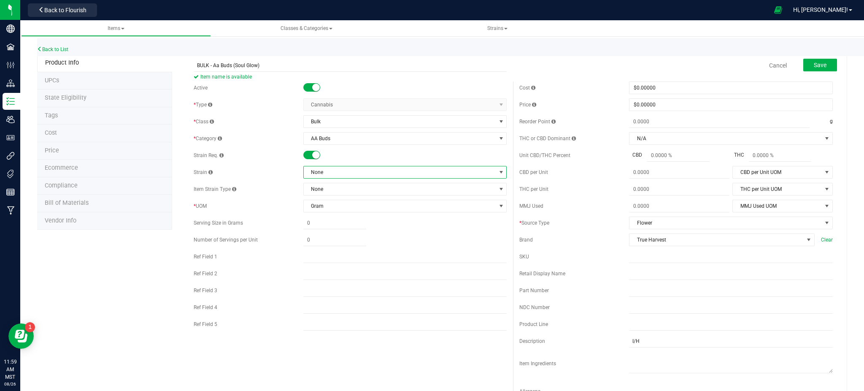
click at [366, 173] on span "None" at bounding box center [400, 172] width 192 height 12
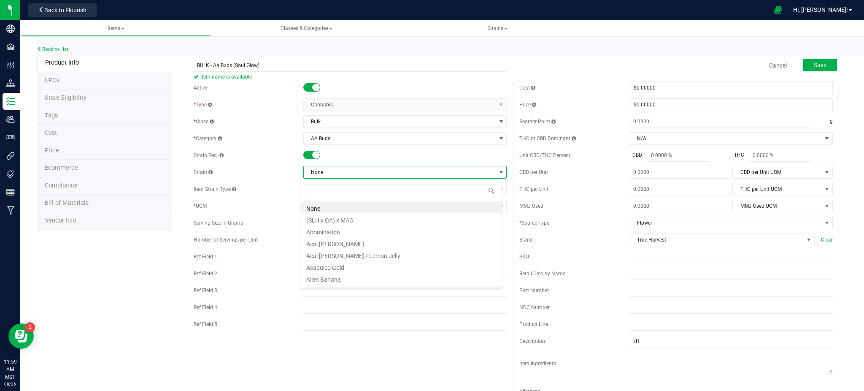
scroll to position [13, 201]
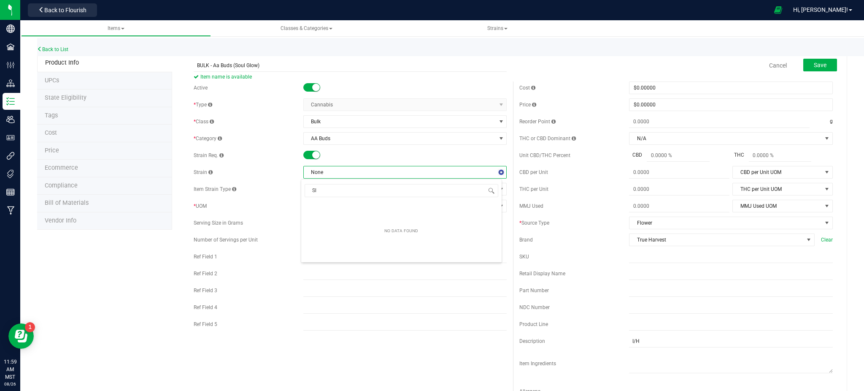
type input "S"
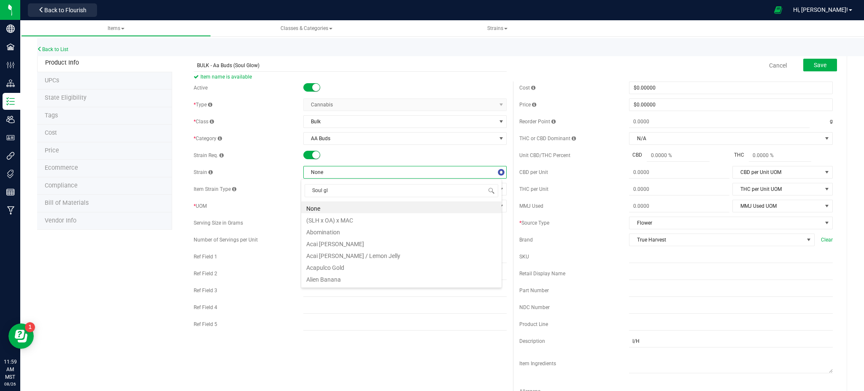
type input "Soul glo"
click at [340, 205] on li "Soul Glow" at bounding box center [401, 207] width 200 height 12
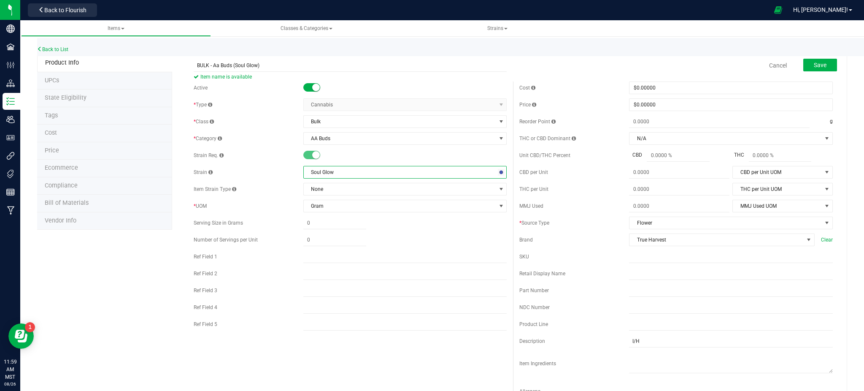
click at [96, 263] on div "Product Info UPCs State Eligibility Tags Cost Price Ecommerce Compliance Bill o…" at bounding box center [442, 383] width 810 height 658
click at [814, 63] on span "Save" at bounding box center [820, 65] width 13 height 7
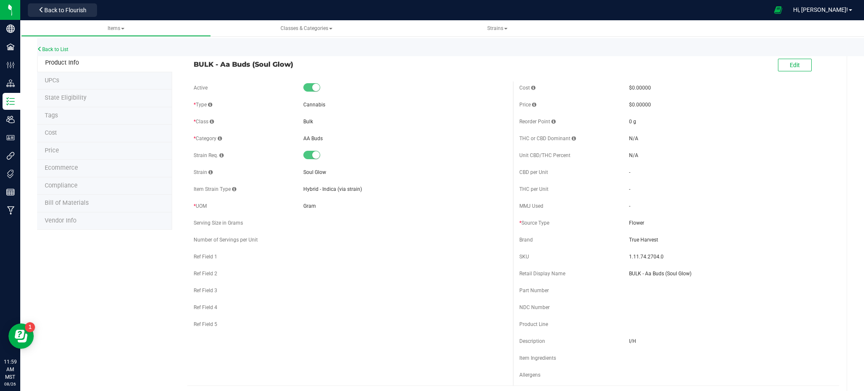
click at [57, 166] on span "Ecommerce" at bounding box center [61, 167] width 33 height 7
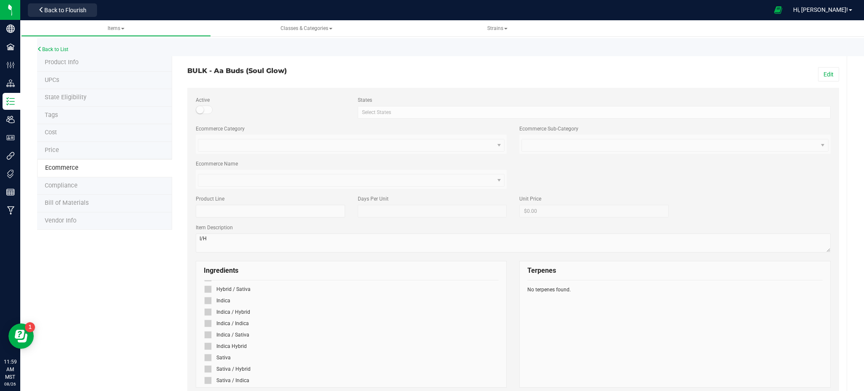
scroll to position [56, 0]
click at [205, 326] on icon at bounding box center [207, 326] width 5 height 0
drag, startPoint x: 801, startPoint y: 70, endPoint x: 815, endPoint y: 71, distance: 13.9
click at [802, 70] on div "Edit" at bounding box center [679, 74] width 332 height 14
click at [819, 73] on button "Edit" at bounding box center [828, 74] width 21 height 14
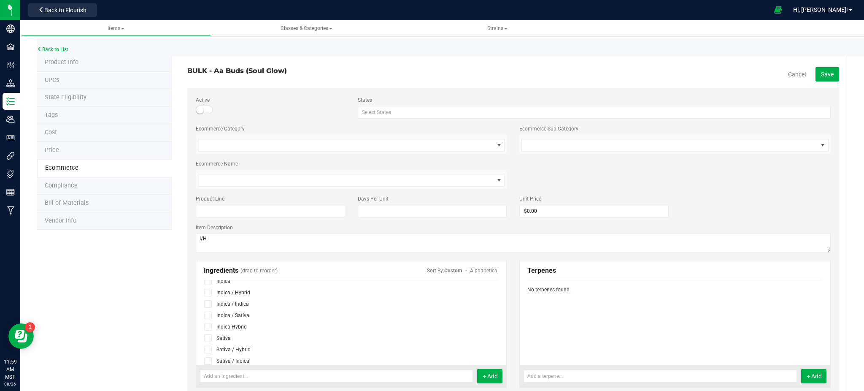
click at [208, 326] on icon at bounding box center [207, 326] width 5 height 0
click at [0, 0] on input "checkbox" at bounding box center [0, 0] width 0 height 0
click at [157, 317] on div "Product Info UPCs State Eligibility Tags Cost Price Ecommerce Compliance Bill o…" at bounding box center [442, 374] width 810 height 640
click at [821, 72] on span "Save" at bounding box center [827, 74] width 13 height 7
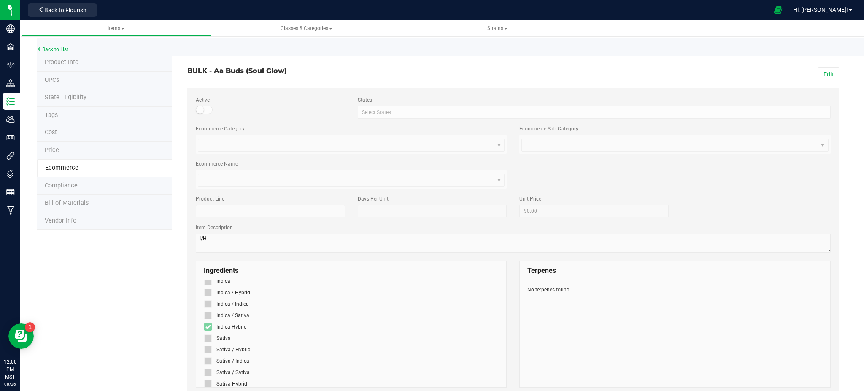
click at [38, 50] on icon at bounding box center [39, 48] width 5 height 5
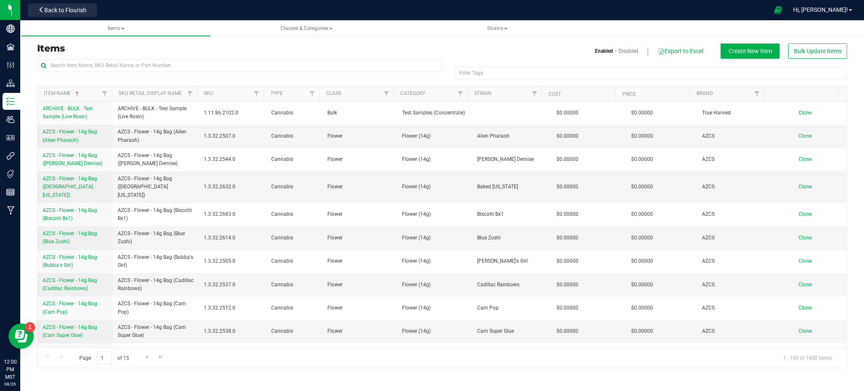
click at [470, 54] on div "Enabled Disabled Export to Excel Create New Item Bulk Update Items" at bounding box center [647, 50] width 411 height 15
click at [97, 38] on div "Items Enabled Disabled Export to Excel Create New Item Bulk Update Items Filter…" at bounding box center [442, 200] width 810 height 335
click at [71, 67] on input "text" at bounding box center [239, 65] width 405 height 13
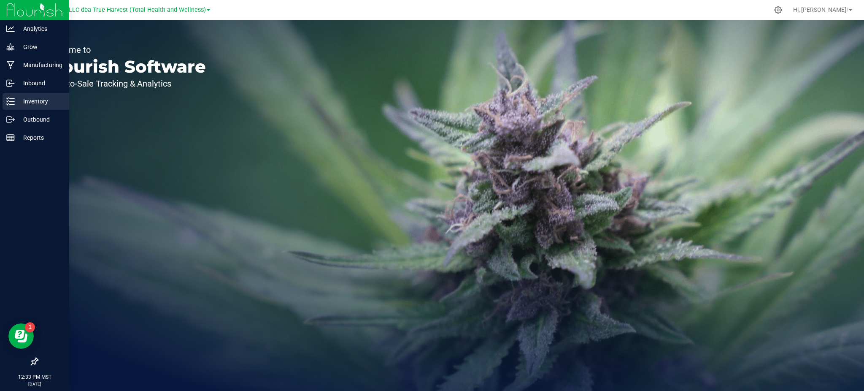
click at [36, 98] on p "Inventory" at bounding box center [40, 101] width 51 height 10
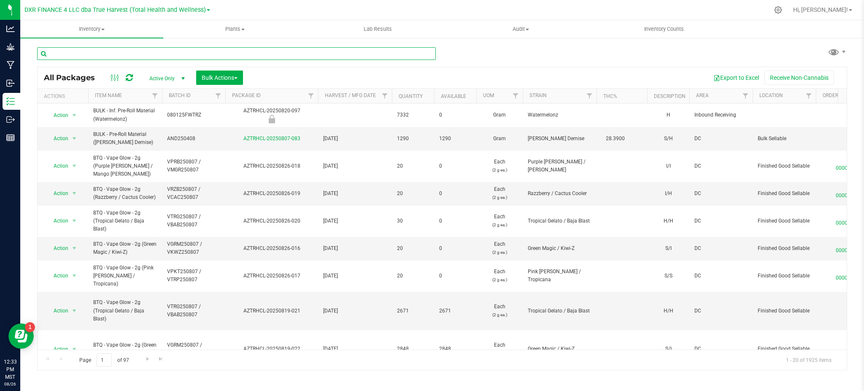
click at [76, 54] on input "text" at bounding box center [236, 53] width 399 height 13
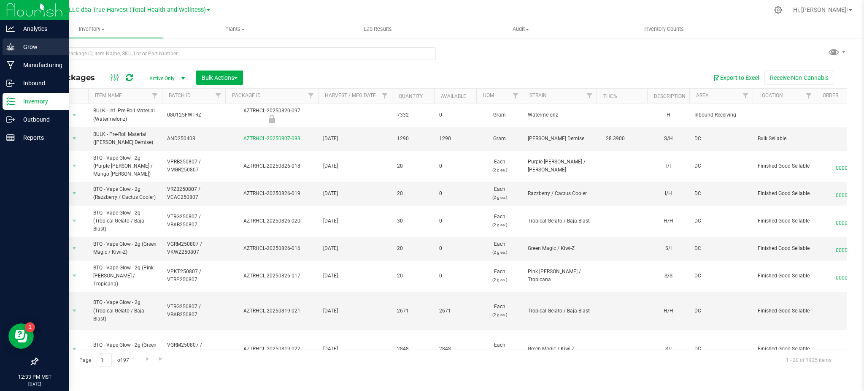
click at [35, 43] on p "Grow" at bounding box center [40, 47] width 51 height 10
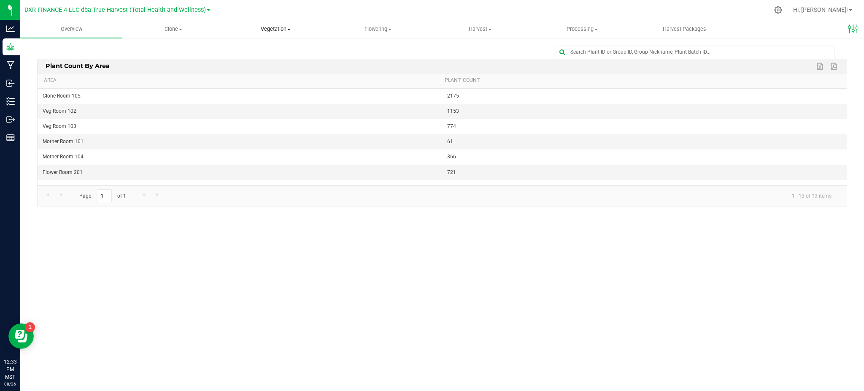
click at [286, 30] on span "Vegetation" at bounding box center [275, 29] width 101 height 8
click at [254, 51] on span "Veg groups" at bounding box center [251, 50] width 54 height 7
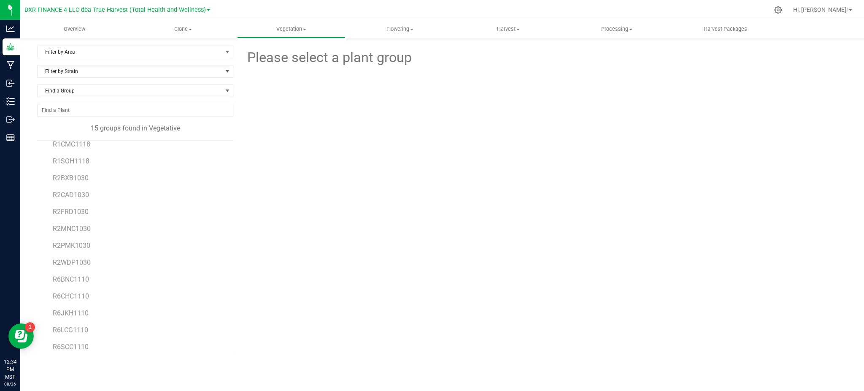
scroll to position [49, 0]
click at [84, 248] on li "R6BNC1110" at bounding box center [140, 252] width 174 height 17
click at [79, 254] on span "R6BNC1110" at bounding box center [71, 255] width 36 height 8
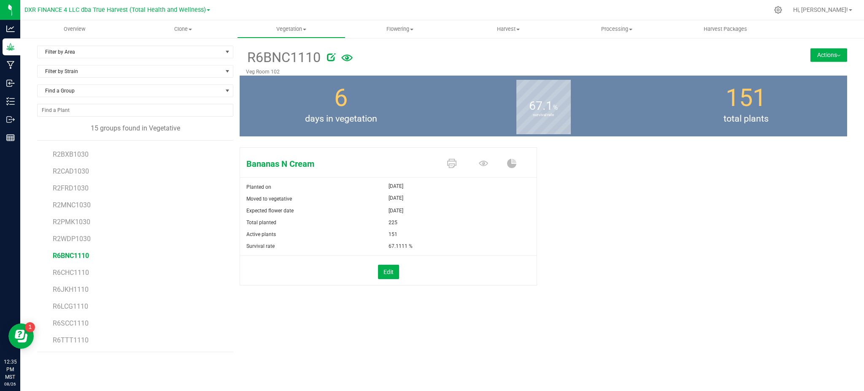
drag, startPoint x: 85, startPoint y: 297, endPoint x: 80, endPoint y: 293, distance: 6.3
click at [85, 296] on li "R6LCG1110" at bounding box center [140, 302] width 174 height 17
click at [79, 292] on span "R6JKH1110" at bounding box center [71, 289] width 36 height 8
click at [631, 225] on div "Jack Herer Planted on Jul 30, 2025 Moved to vegetative Aug 20, 2025 Expected fl…" at bounding box center [543, 225] width 607 height 162
click at [67, 302] on li "R6LCG1110" at bounding box center [140, 302] width 174 height 17
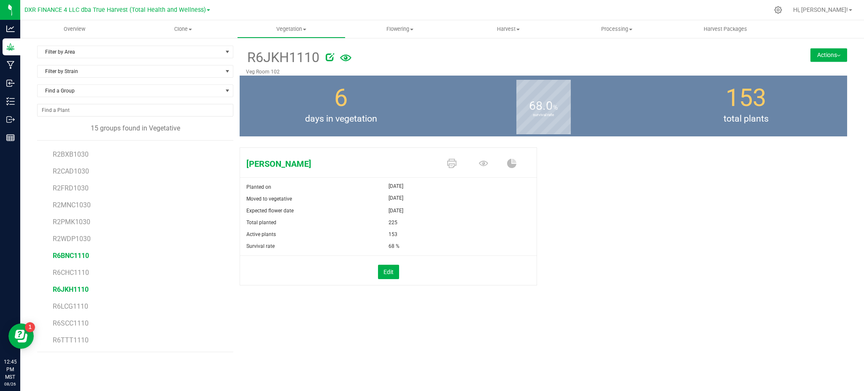
click at [65, 256] on span "R6BNC1110" at bounding box center [71, 255] width 36 height 8
